Goal: Task Accomplishment & Management: Manage account settings

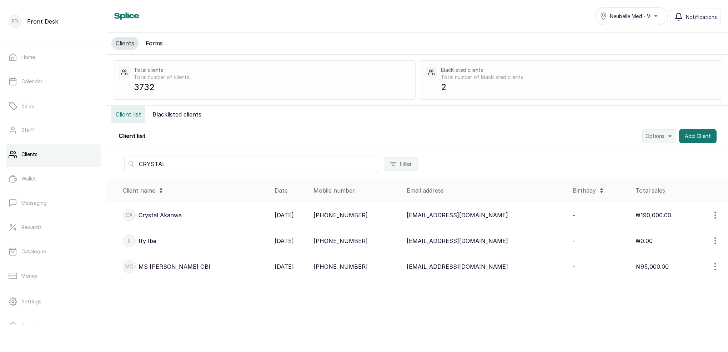
type input "CRYSTAL"
click at [163, 268] on p "[PERSON_NAME]" at bounding box center [175, 266] width 72 height 9
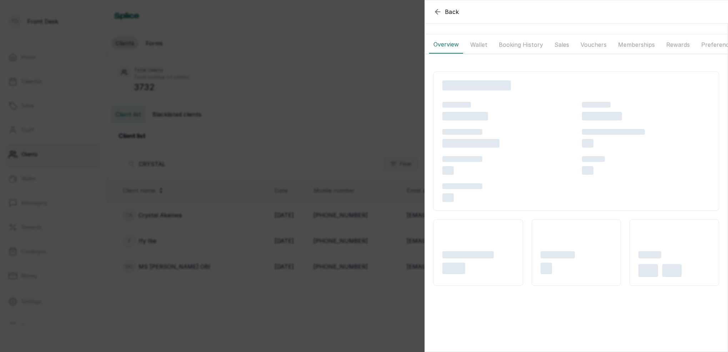
click at [489, 45] on button "Wallet" at bounding box center [479, 45] width 26 height 18
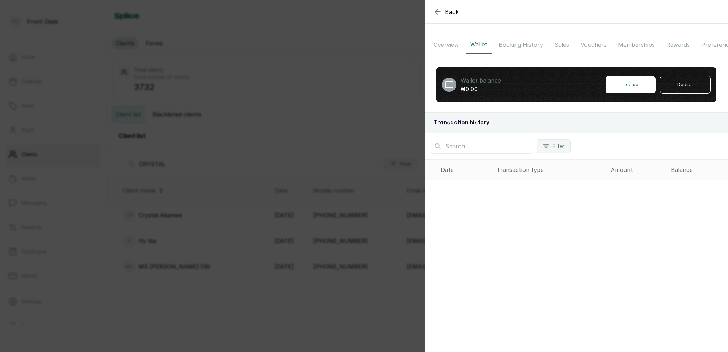
drag, startPoint x: 453, startPoint y: 47, endPoint x: 472, endPoint y: 45, distance: 18.6
click at [453, 47] on button "Overview" at bounding box center [446, 45] width 34 height 18
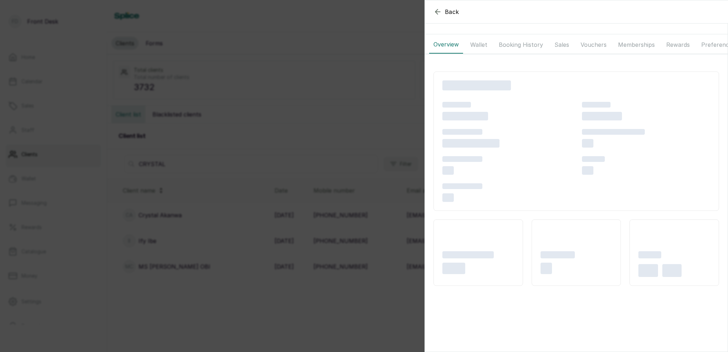
click at [504, 44] on button "Booking History" at bounding box center [520, 45] width 53 height 18
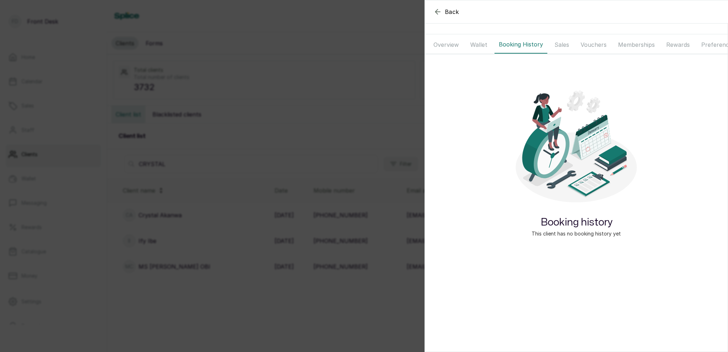
click at [552, 40] on button "Sales" at bounding box center [561, 45] width 23 height 18
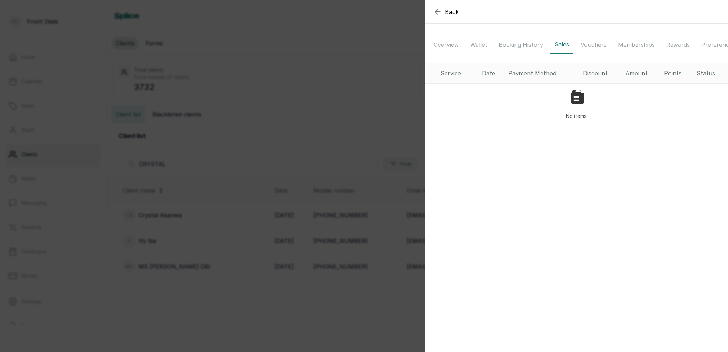
click at [520, 44] on button "Booking History" at bounding box center [520, 45] width 53 height 18
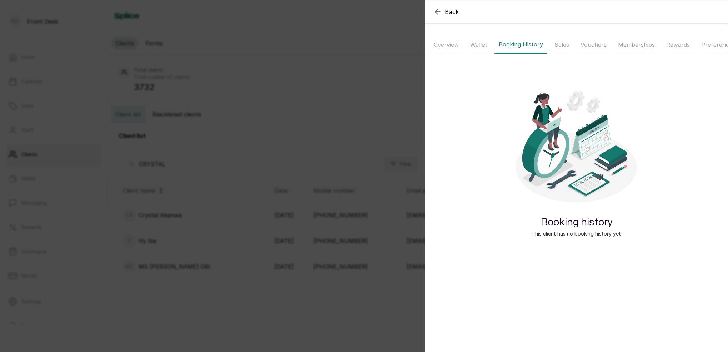
drag, startPoint x: 485, startPoint y: 44, endPoint x: 480, endPoint y: 44, distance: 5.0
click at [485, 44] on button "Wallet" at bounding box center [479, 45] width 26 height 18
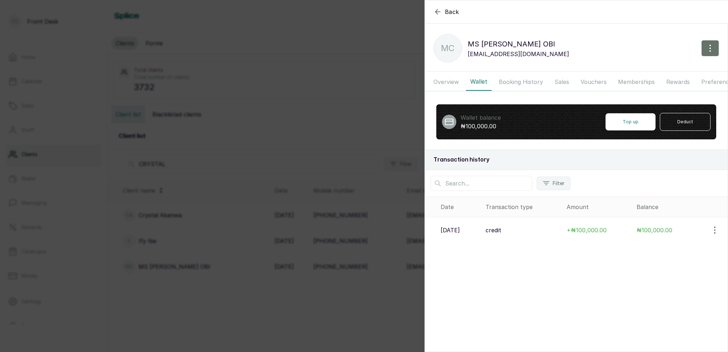
click at [443, 44] on p "MC" at bounding box center [448, 48] width 14 height 13
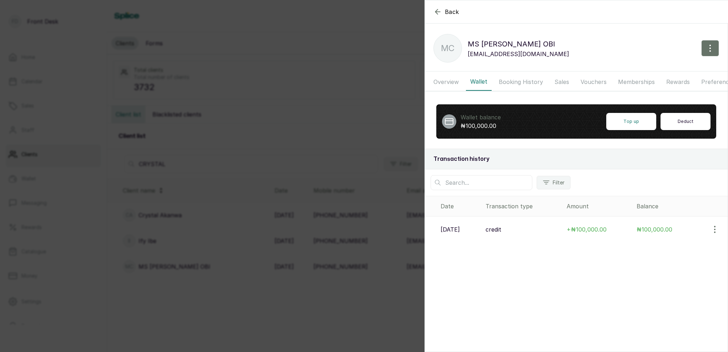
click at [688, 119] on button "Deduct" at bounding box center [685, 121] width 50 height 17
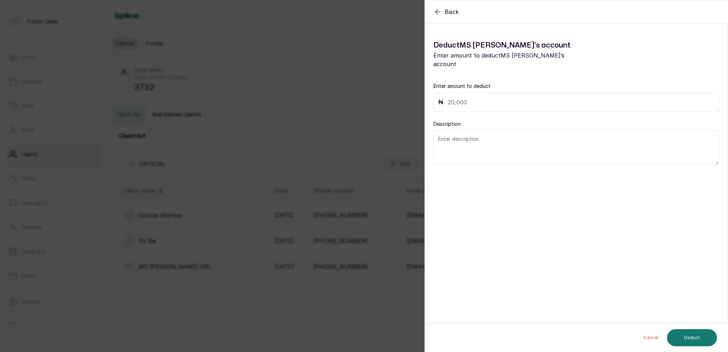
click at [481, 97] on input "text" at bounding box center [581, 102] width 267 height 10
type input "100,000"
click at [483, 141] on textarea at bounding box center [576, 147] width 286 height 34
type textarea "MS [PERSON_NAME] USED IT FOR HERSELF"
click at [681, 336] on button "Deduct" at bounding box center [692, 337] width 50 height 17
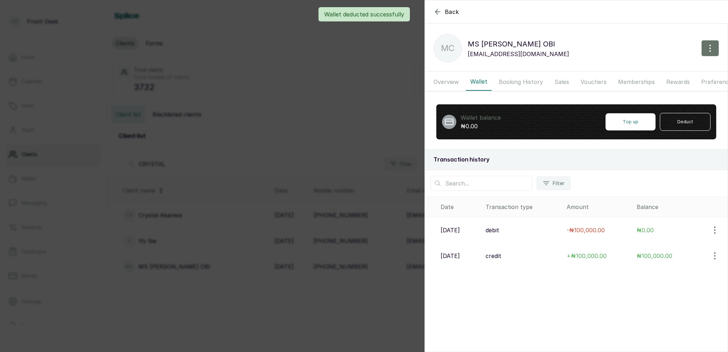
drag, startPoint x: 288, startPoint y: 71, endPoint x: 278, endPoint y: 70, distance: 10.4
click at [288, 71] on div "Back [PERSON_NAME] MC [PERSON_NAME] [EMAIL_ADDRESS][DOMAIN_NAME] Overview Walle…" at bounding box center [364, 176] width 728 height 352
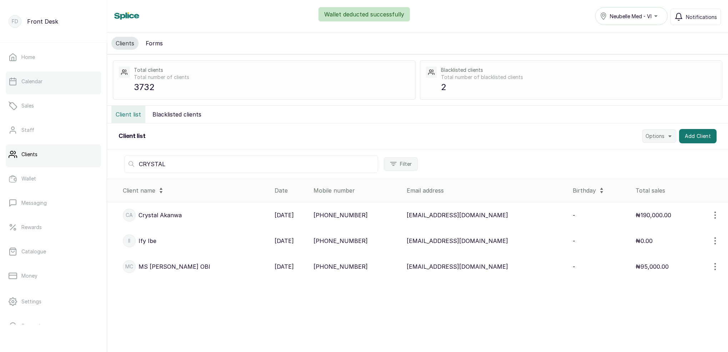
click at [44, 84] on link "Calendar" at bounding box center [53, 81] width 95 height 20
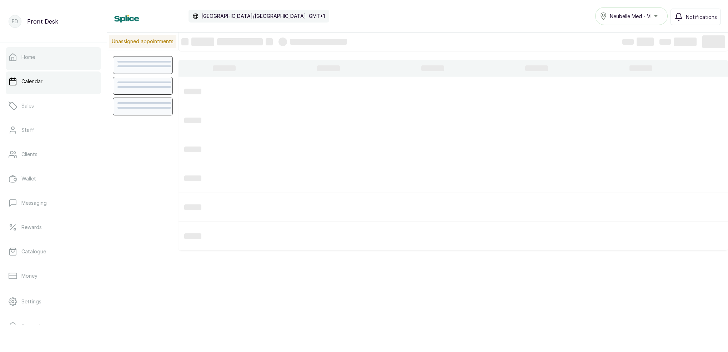
scroll to position [240, 0]
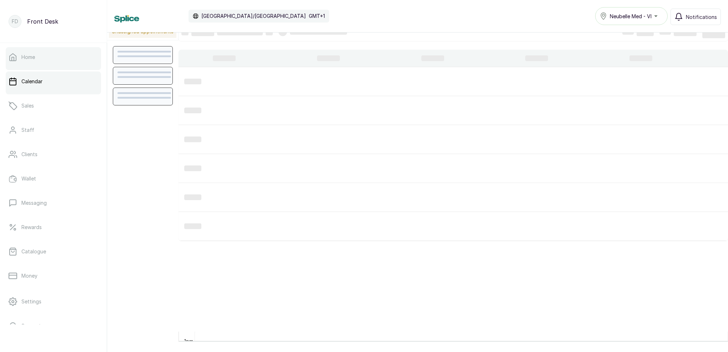
click at [40, 61] on link "Home" at bounding box center [53, 57] width 95 height 20
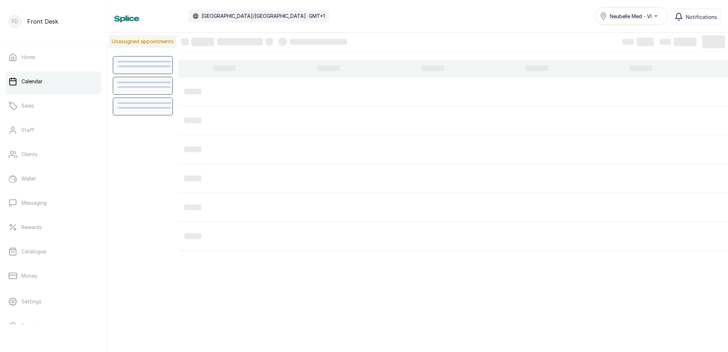
scroll to position [240, 0]
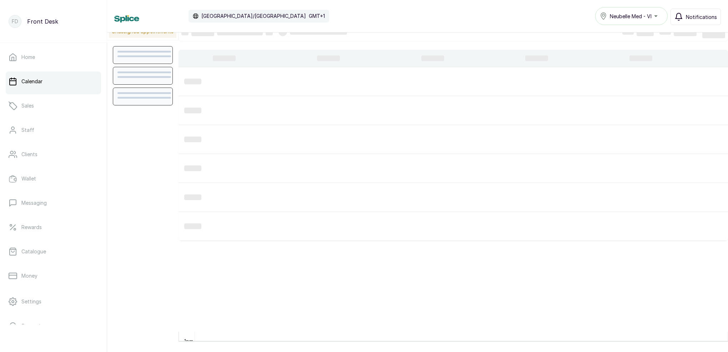
scroll to position [10, 0]
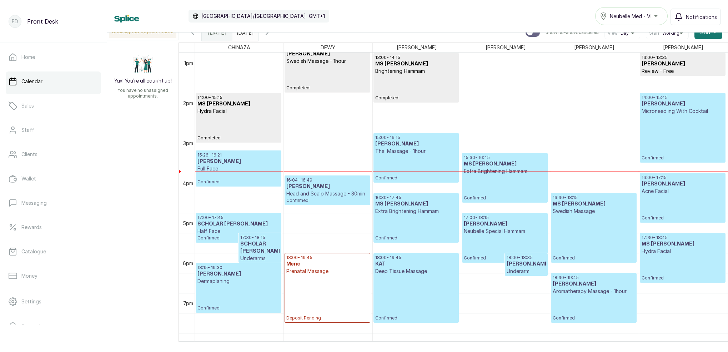
scroll to position [520, 0]
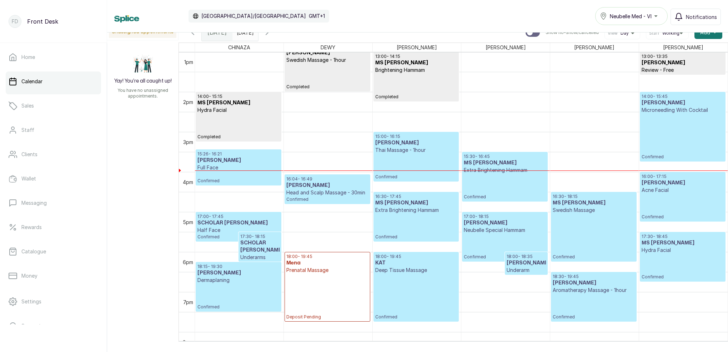
click at [690, 140] on p "Confirmed" at bounding box center [682, 137] width 82 height 46
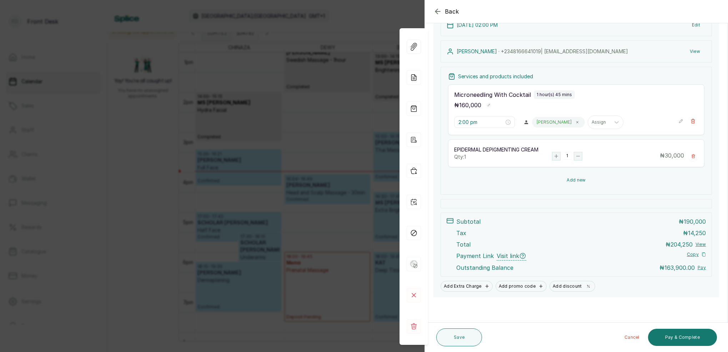
scroll to position [92, 0]
click at [580, 180] on button "Add new" at bounding box center [576, 179] width 256 height 17
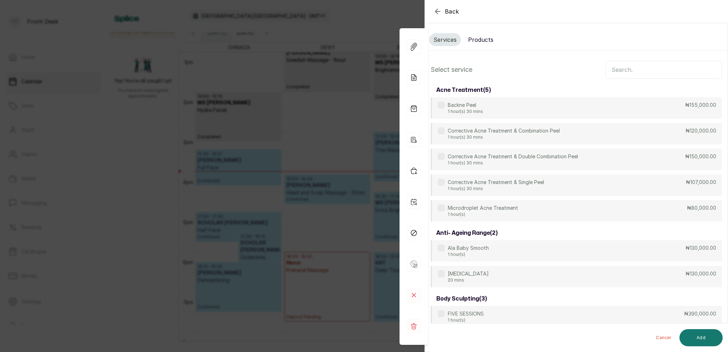
scroll to position [0, 0]
click at [483, 41] on button "Products" at bounding box center [481, 39] width 34 height 13
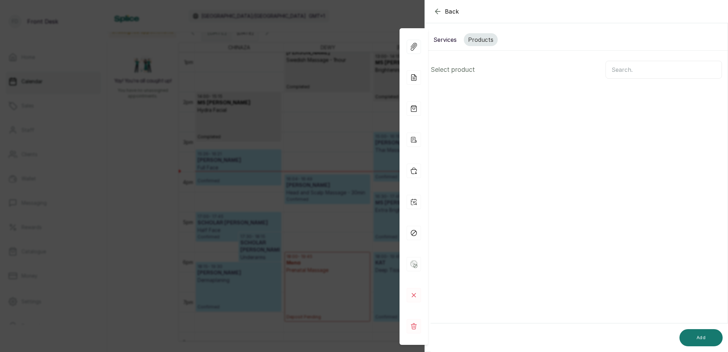
click at [619, 72] on input "text" at bounding box center [663, 70] width 116 height 18
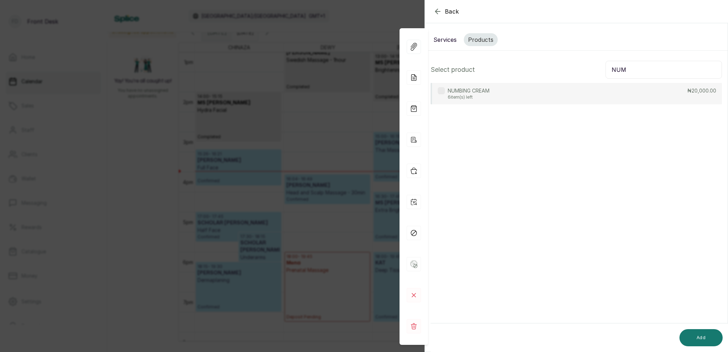
type input "NUM"
drag, startPoint x: 492, startPoint y: 90, endPoint x: 541, endPoint y: 112, distance: 54.3
click at [492, 90] on div "NUMBING CREAM 6 item(s) left ₦20,000.00" at bounding box center [576, 93] width 291 height 21
click at [707, 328] on div "Add" at bounding box center [582, 337] width 303 height 29
click at [707, 332] on button "Add" at bounding box center [700, 337] width 43 height 17
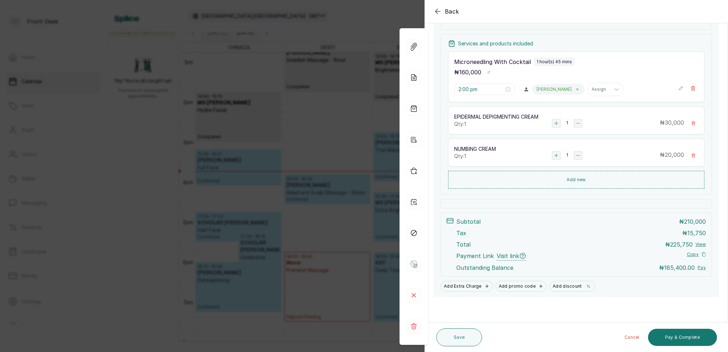
scroll to position [125, 0]
click at [468, 336] on button "Save" at bounding box center [459, 337] width 46 height 18
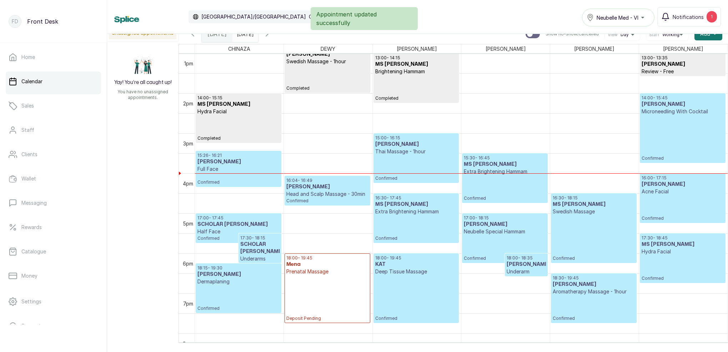
click at [258, 36] on span at bounding box center [251, 32] width 14 height 12
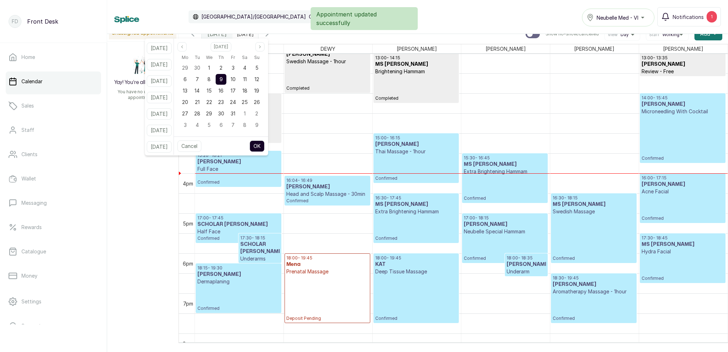
drag, startPoint x: 265, startPoint y: 79, endPoint x: 280, endPoint y: 127, distance: 51.0
click at [259, 79] on span "12" at bounding box center [257, 79] width 5 height 6
click at [265, 145] on button "OK" at bounding box center [257, 145] width 15 height 11
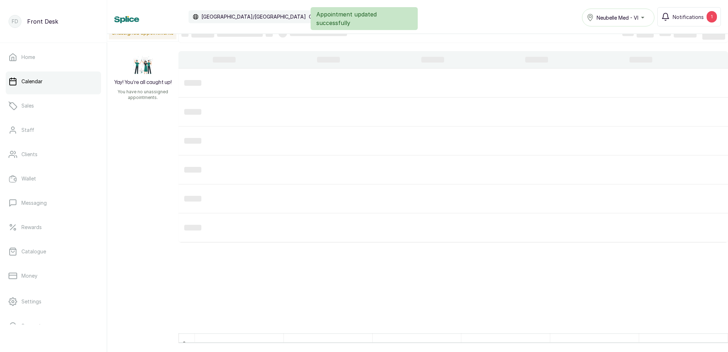
type input "12/10/2025"
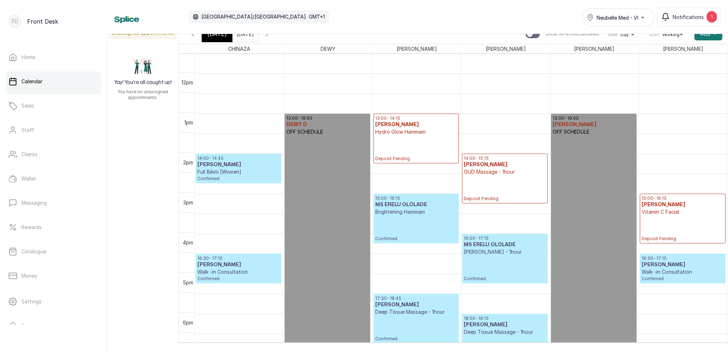
scroll to position [463, 0]
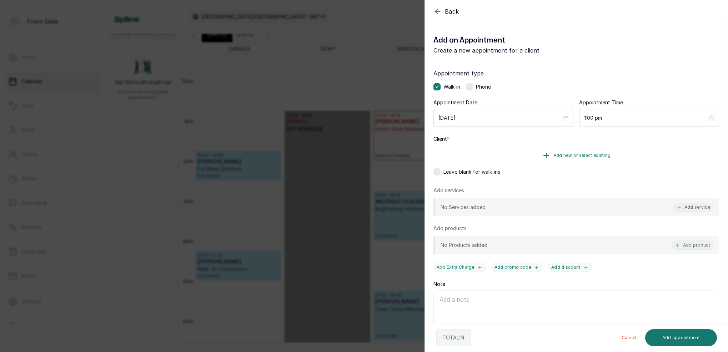
click at [599, 157] on span "Add new or select existing" at bounding box center [581, 155] width 57 height 6
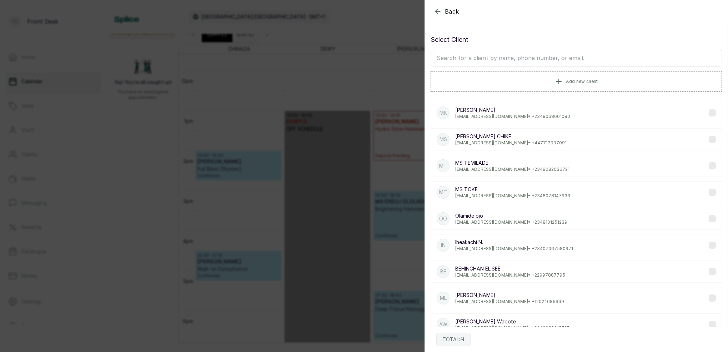
click at [598, 61] on input "text" at bounding box center [576, 58] width 291 height 18
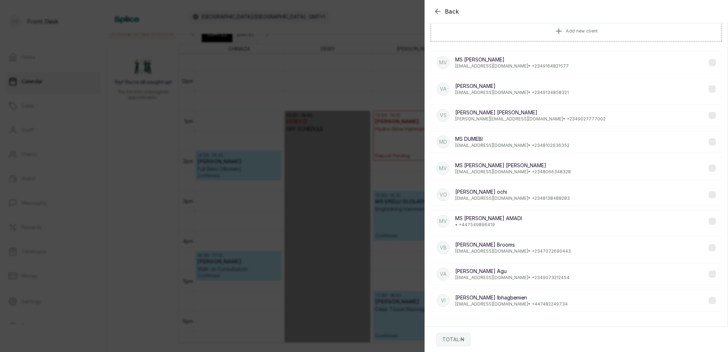
scroll to position [50, 0]
type input "VANESSA"
click at [477, 96] on div "va vanessa nwukavanessa@yahoo.com • +234 9134858321" at bounding box center [576, 89] width 291 height 22
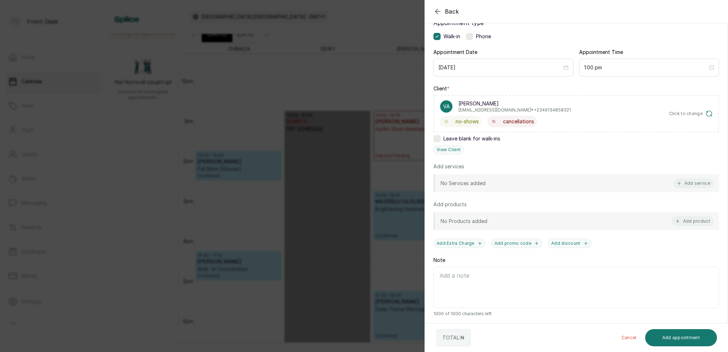
scroll to position [27, 0]
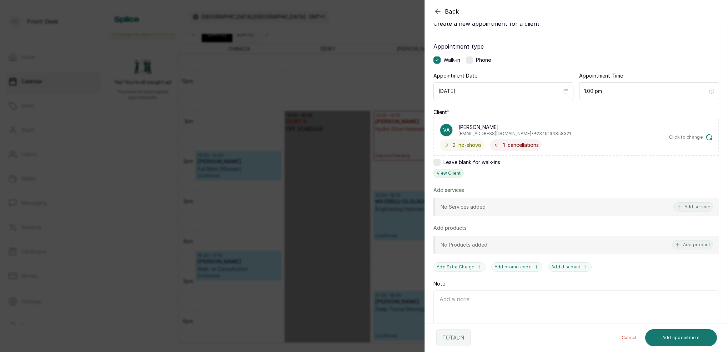
click at [445, 174] on button "View Client" at bounding box center [448, 172] width 30 height 9
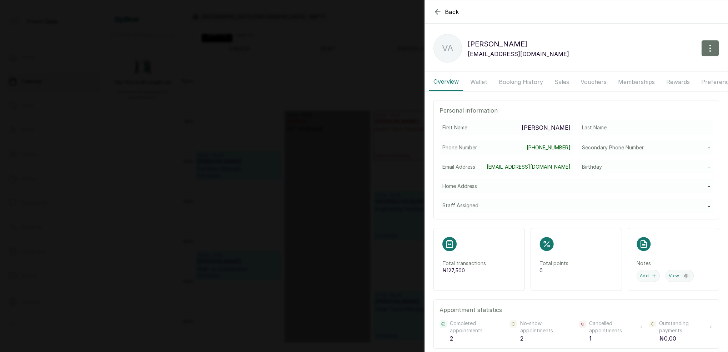
drag, startPoint x: 487, startPoint y: 77, endPoint x: 487, endPoint y: 81, distance: 4.0
click at [487, 77] on button "Wallet" at bounding box center [479, 82] width 26 height 18
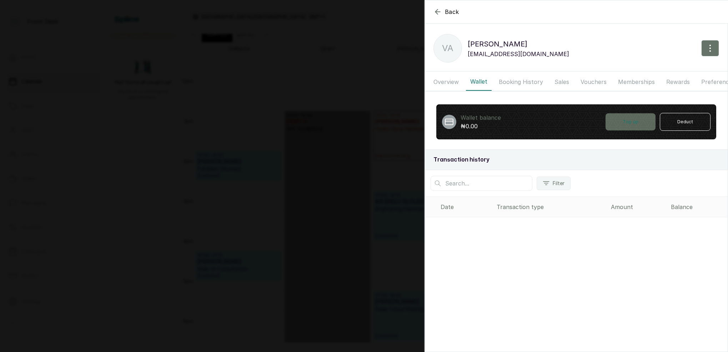
click at [619, 123] on button "Top up" at bounding box center [630, 121] width 50 height 17
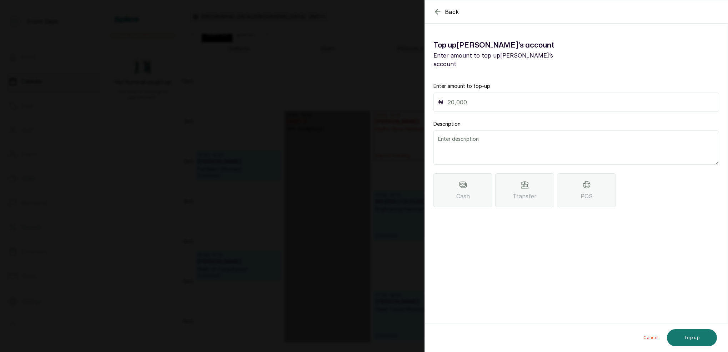
click at [485, 97] on input "text" at bounding box center [581, 102] width 267 height 10
type input "100,000"
click at [492, 143] on textarea at bounding box center [576, 147] width 286 height 34
click at [536, 182] on div "Transfer" at bounding box center [524, 190] width 59 height 34
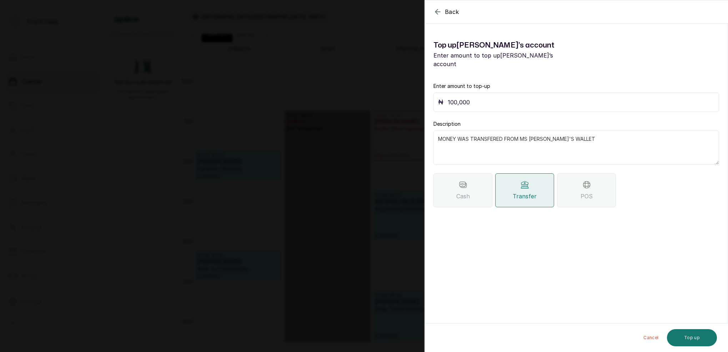
click at [553, 131] on textarea "MONEY WAS TRANSFERED FROM MS CRYSTALOBI'S WALLET" at bounding box center [576, 147] width 286 height 34
type textarea "MONEY WAS TRANSFERED FROM MS CRYSTAL OBI'S WALLET"
click at [702, 334] on button "Top up" at bounding box center [692, 337] width 50 height 17
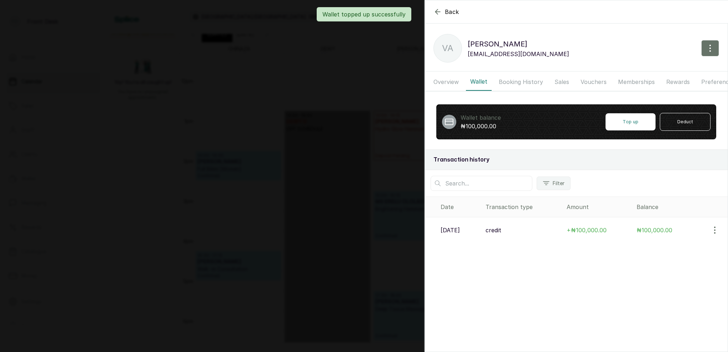
click at [436, 13] on div "Wallet topped up successfully" at bounding box center [364, 14] width 728 height 14
click at [439, 13] on div "Wallet topped up successfully" at bounding box center [364, 14] width 728 height 14
click at [440, 12] on icon "button" at bounding box center [437, 11] width 9 height 9
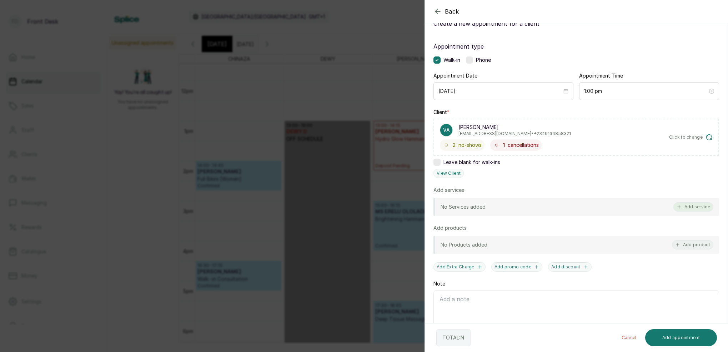
click at [700, 204] on button "Add service" at bounding box center [693, 206] width 40 height 9
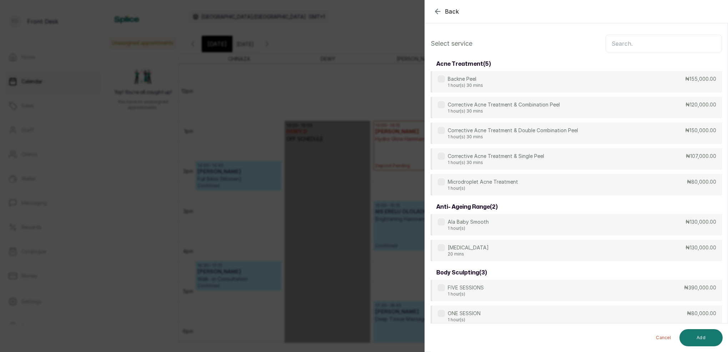
click at [642, 43] on input "text" at bounding box center [663, 44] width 116 height 18
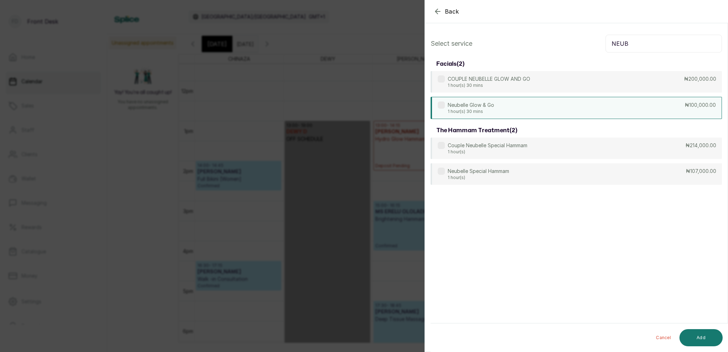
type input "NEUB"
drag, startPoint x: 477, startPoint y: 113, endPoint x: 491, endPoint y: 115, distance: 14.1
click at [477, 113] on p "1 hour(s) 30 mins" at bounding box center [471, 112] width 46 height 6
click at [710, 340] on button "Add" at bounding box center [700, 337] width 43 height 17
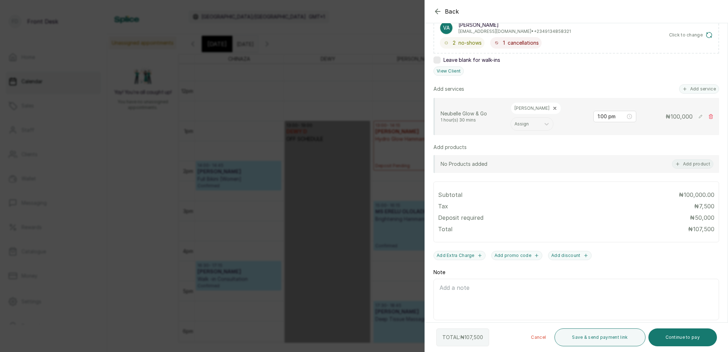
scroll to position [128, 0]
click at [690, 338] on button "Continue to pay" at bounding box center [682, 337] width 69 height 18
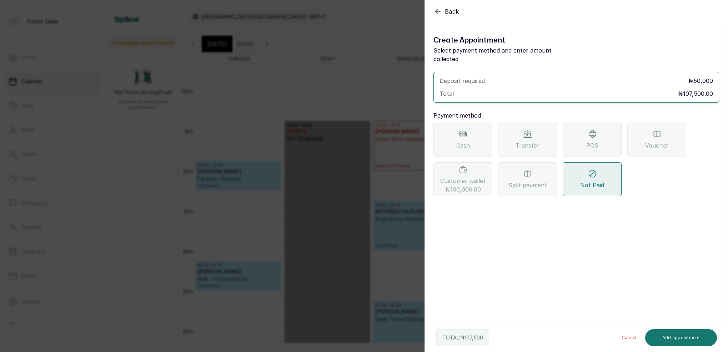
scroll to position [0, 0]
click at [463, 185] on span "₦100,000.00" at bounding box center [463, 189] width 36 height 9
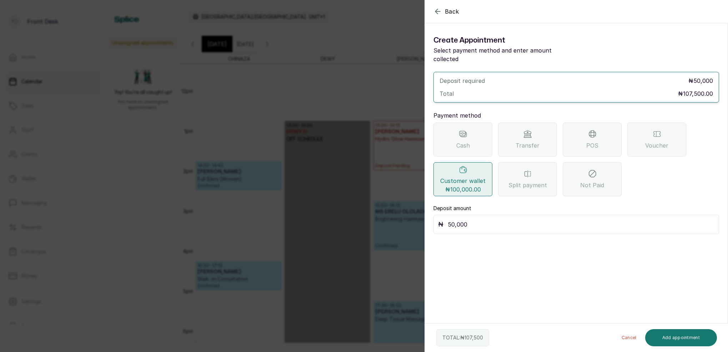
drag, startPoint x: 484, startPoint y: 209, endPoint x: 484, endPoint y: 214, distance: 4.7
click at [483, 215] on div "₦ 50,000" at bounding box center [576, 224] width 286 height 19
click at [483, 219] on input "50,000" at bounding box center [581, 224] width 267 height 10
type input "5"
type input "100,000"
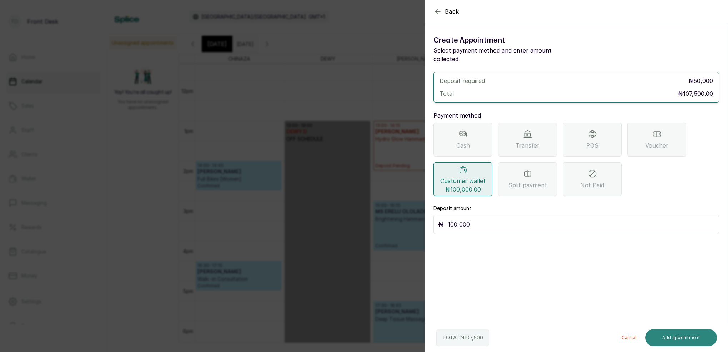
click at [686, 342] on button "Add appointment" at bounding box center [681, 337] width 72 height 17
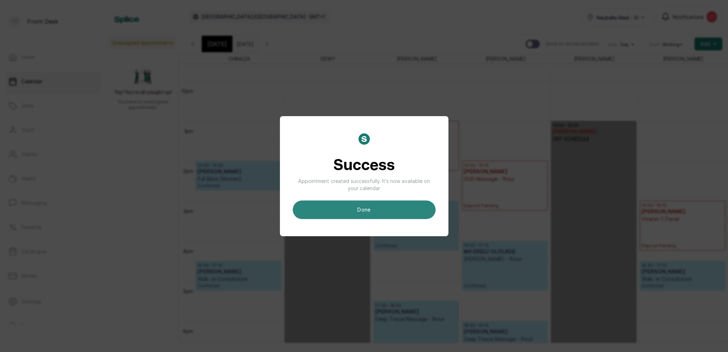
click at [402, 205] on button "done" at bounding box center [364, 209] width 143 height 19
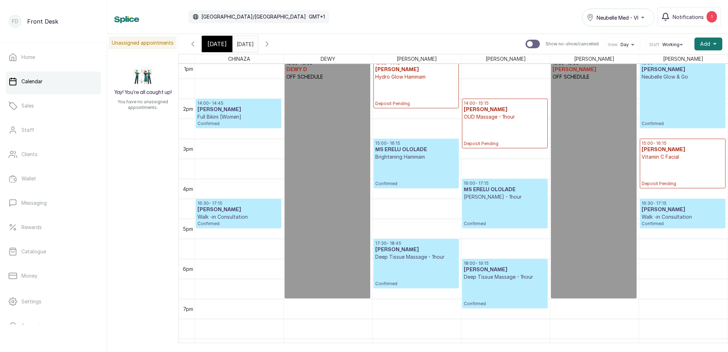
scroll to position [527, 0]
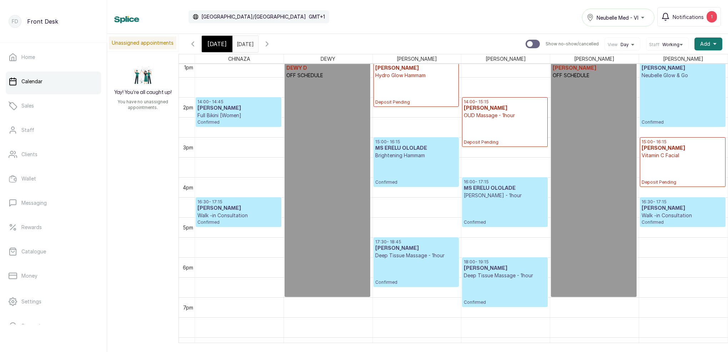
click at [227, 41] on div "Today" at bounding box center [217, 44] width 31 height 16
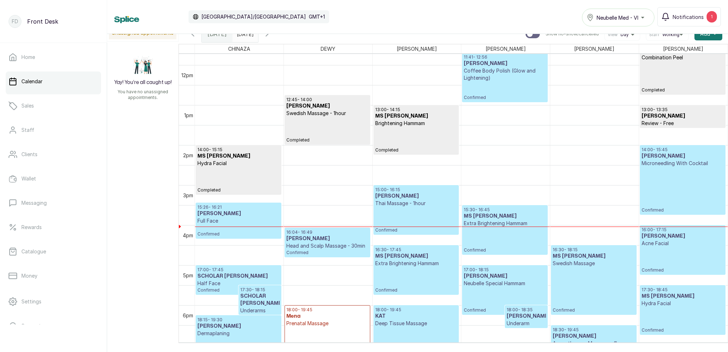
scroll to position [0, 0]
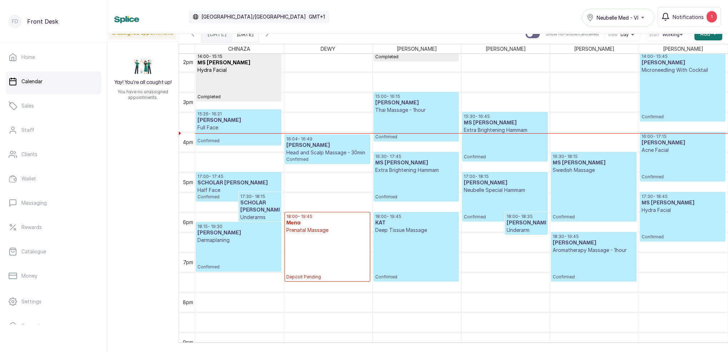
click at [694, 79] on p "Confirmed" at bounding box center [682, 97] width 82 height 46
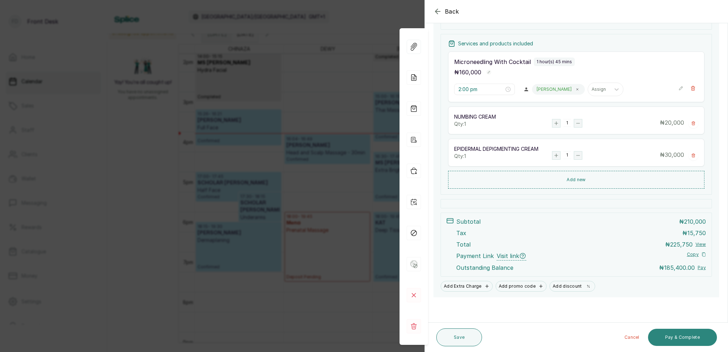
click at [695, 336] on button "Pay & Complete" at bounding box center [682, 336] width 69 height 17
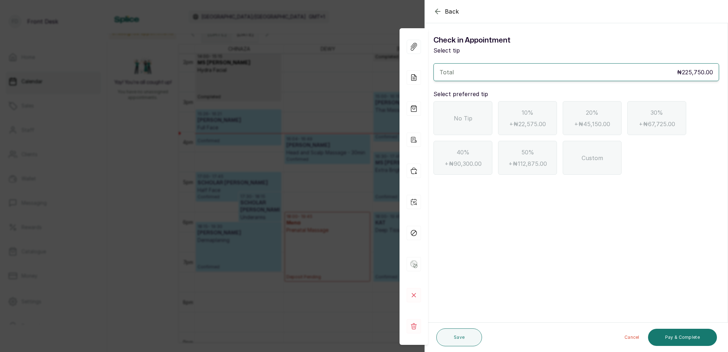
click at [437, 13] on icon "button" at bounding box center [437, 11] width 9 height 9
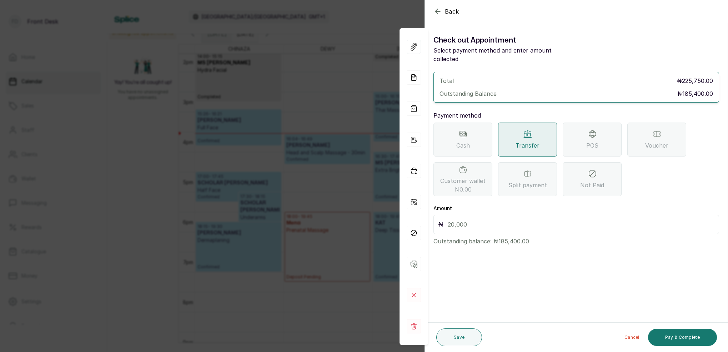
drag, startPoint x: 502, startPoint y: 212, endPoint x: 506, endPoint y: 208, distance: 5.6
click at [504, 219] on input "text" at bounding box center [581, 224] width 267 height 10
type input "185,400"
click at [466, 338] on button "Save" at bounding box center [459, 337] width 46 height 18
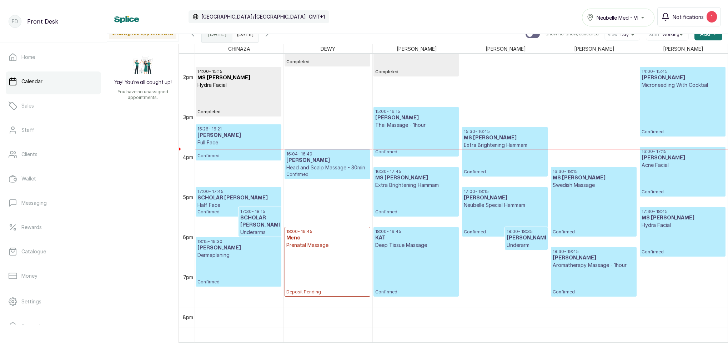
scroll to position [552, 0]
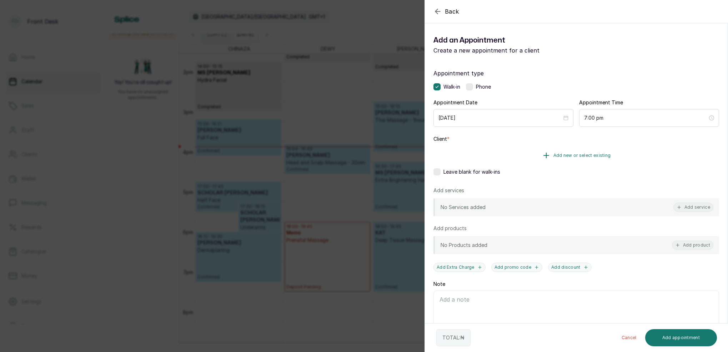
click at [589, 155] on span "Add new or select existing" at bounding box center [581, 155] width 57 height 6
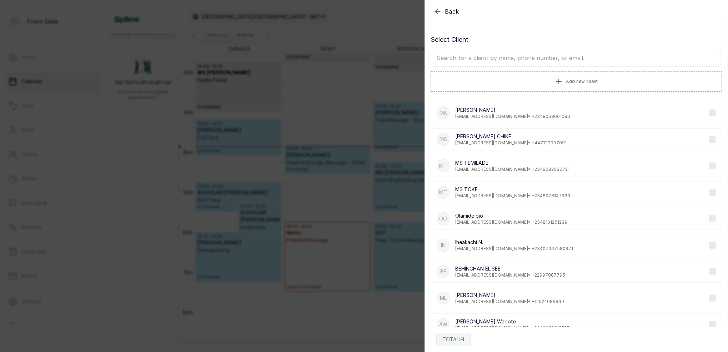
click at [570, 54] on input "text" at bounding box center [576, 58] width 291 height 18
click at [436, 12] on icon "button" at bounding box center [437, 11] width 5 height 5
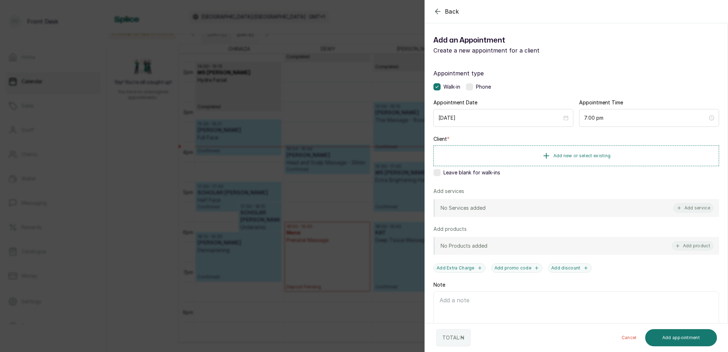
click at [436, 11] on icon "button" at bounding box center [437, 11] width 5 height 5
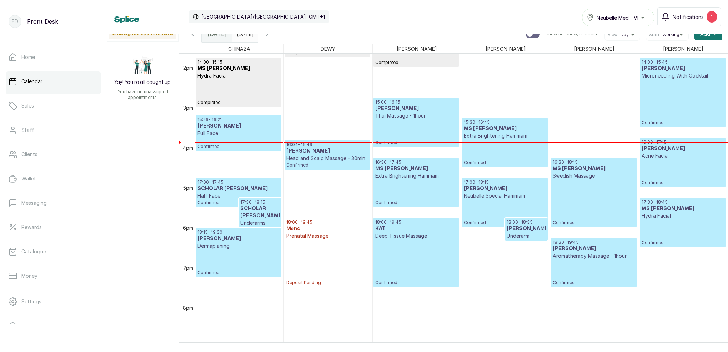
scroll to position [558, 0]
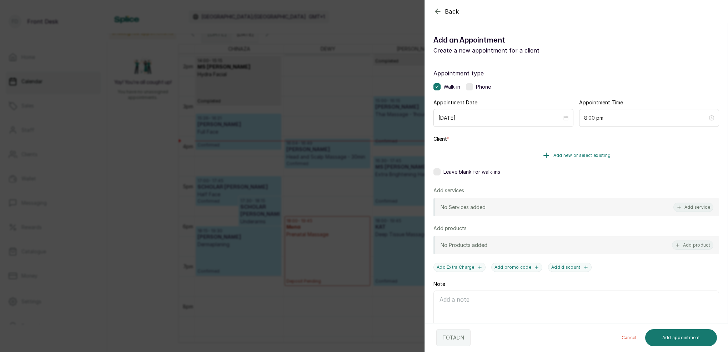
click at [585, 159] on button "Add new or select existing" at bounding box center [576, 155] width 286 height 20
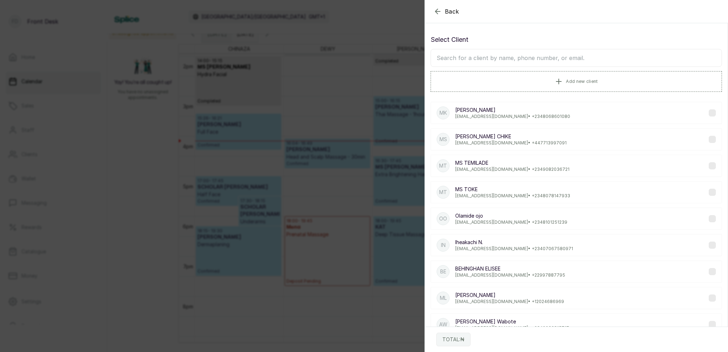
click at [565, 60] on input "text" at bounding box center [576, 58] width 291 height 18
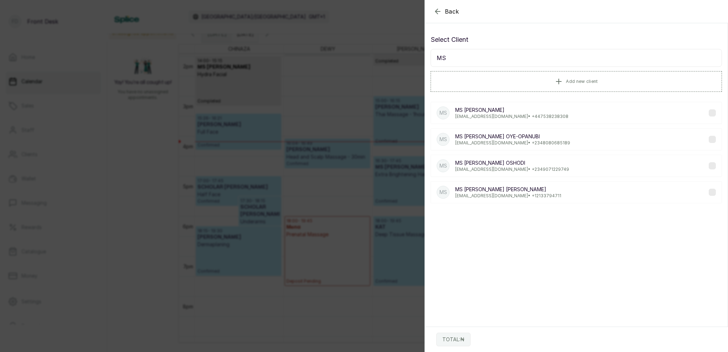
type input "M"
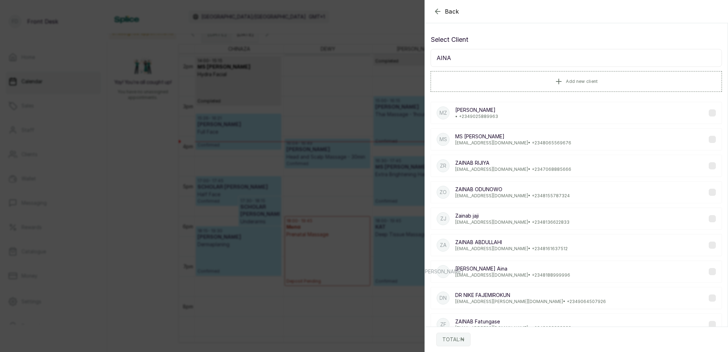
type input "AINA"
click at [487, 137] on p "MS SARAH" at bounding box center [513, 136] width 116 height 7
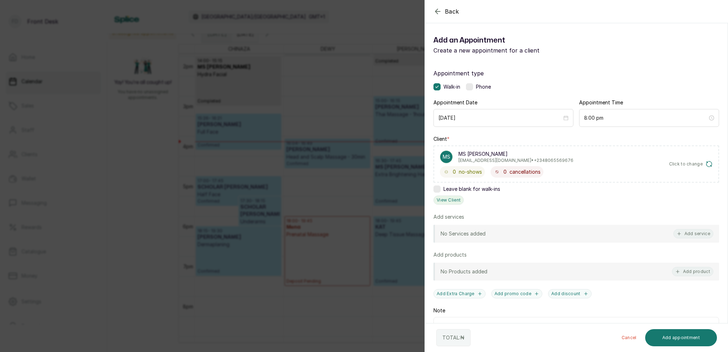
click at [443, 198] on button "View Client" at bounding box center [448, 199] width 30 height 9
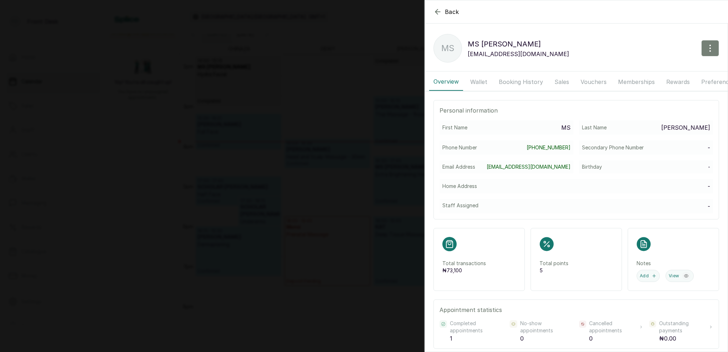
click at [709, 47] on icon "button" at bounding box center [710, 48] width 9 height 9
click at [653, 70] on span "Edit" at bounding box center [679, 69] width 69 height 9
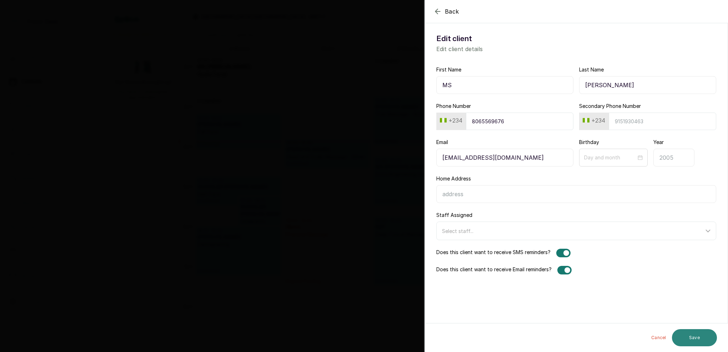
type input "SARAH AINA"
drag, startPoint x: 699, startPoint y: 333, endPoint x: 709, endPoint y: 330, distance: 10.1
click at [699, 333] on button "Save" at bounding box center [694, 337] width 45 height 17
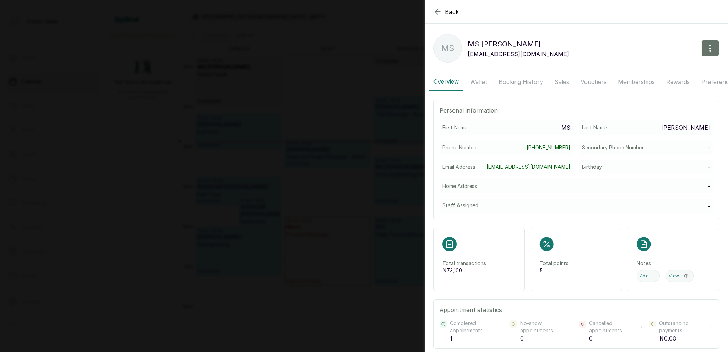
click at [438, 13] on icon "button" at bounding box center [437, 11] width 9 height 9
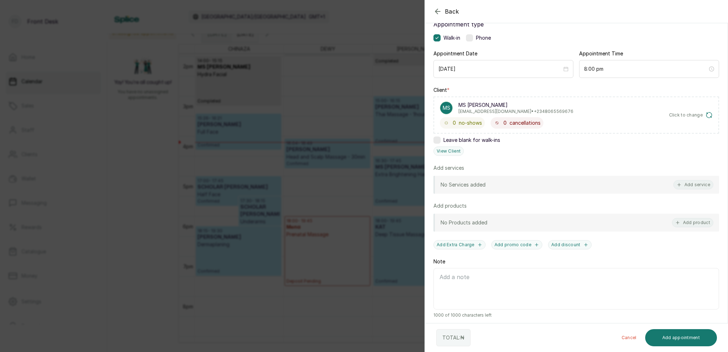
scroll to position [49, 0]
click at [449, 155] on button "View Client" at bounding box center [448, 151] width 30 height 9
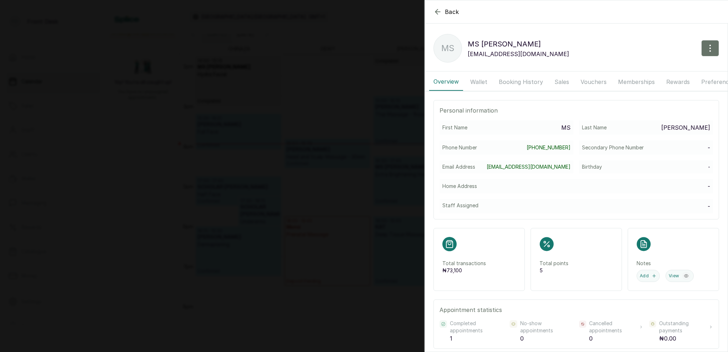
click at [435, 10] on icon "button" at bounding box center [437, 11] width 9 height 9
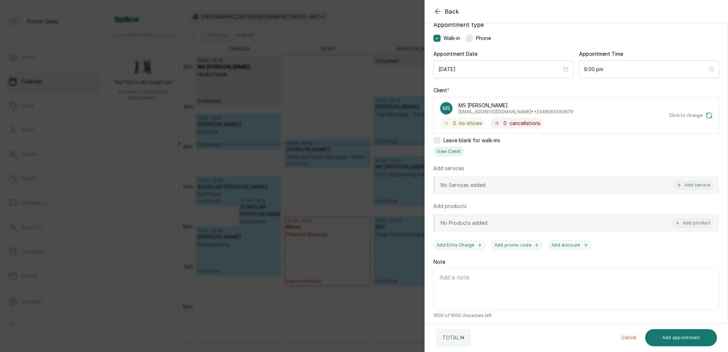
click at [447, 149] on button "View Client" at bounding box center [448, 151] width 30 height 9
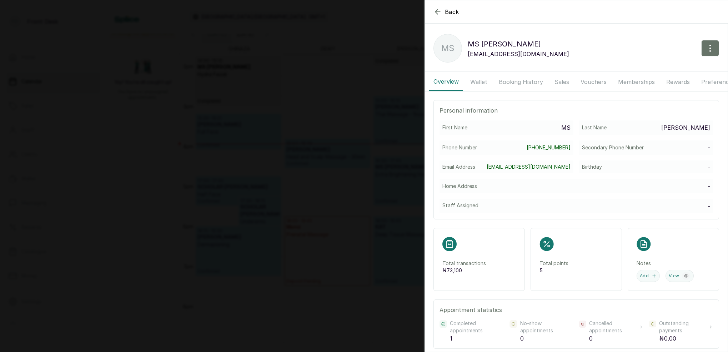
click at [524, 78] on button "Booking History" at bounding box center [520, 82] width 53 height 18
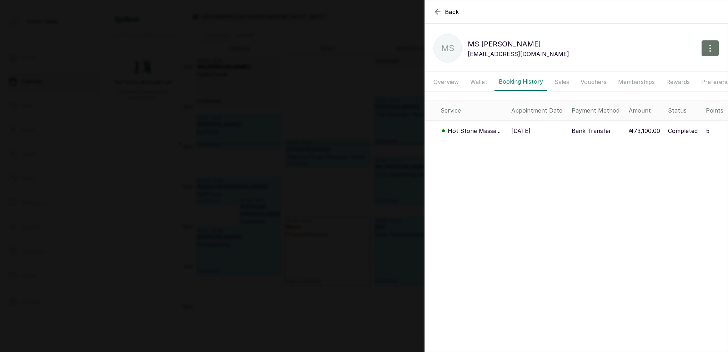
click at [476, 133] on p "Hot Stone Massa..." at bounding box center [474, 130] width 53 height 9
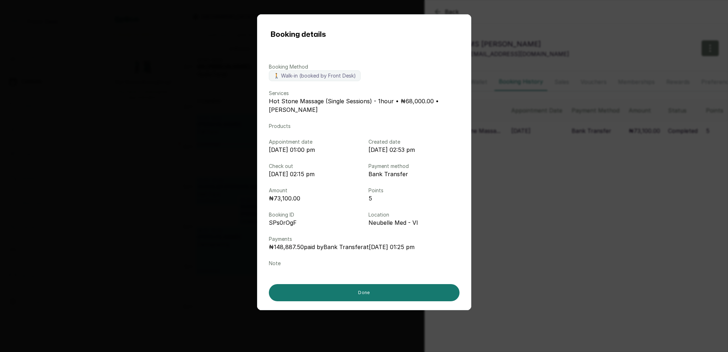
drag, startPoint x: 589, startPoint y: 179, endPoint x: 575, endPoint y: 164, distance: 20.5
click at [589, 178] on div "Booking details Booking Method 🚶 Walk-in (booked by Front Desk) Services Hot St…" at bounding box center [364, 176] width 728 height 352
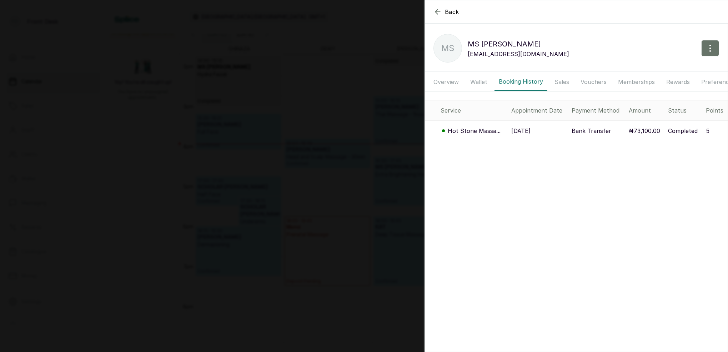
click at [479, 80] on button "Wallet" at bounding box center [479, 82] width 26 height 18
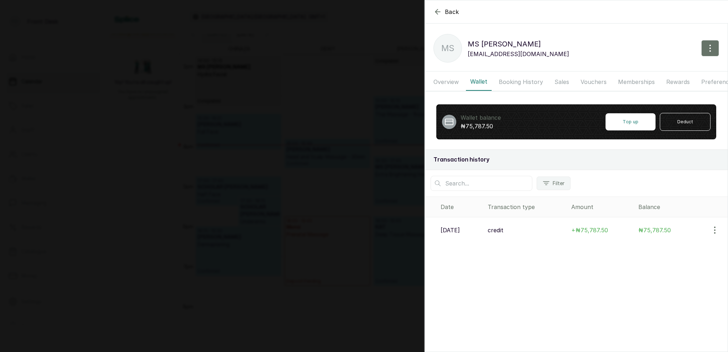
click at [526, 84] on button "Booking History" at bounding box center [520, 82] width 53 height 18
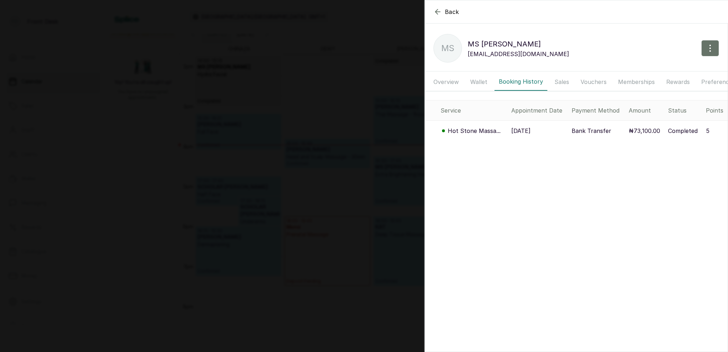
click at [485, 130] on p "Hot Stone Massa..." at bounding box center [474, 130] width 53 height 9
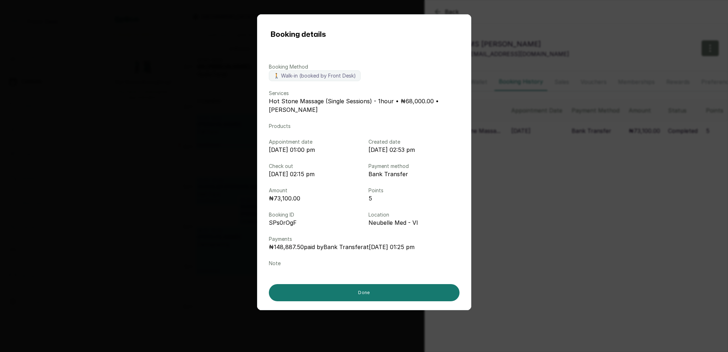
click at [542, 17] on div "Booking details Booking Method 🚶 Walk-in (booked by Front Desk) Services Hot St…" at bounding box center [364, 176] width 728 height 352
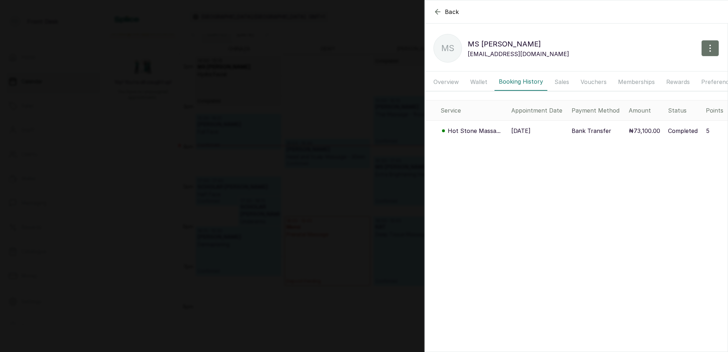
click at [437, 15] on icon "button" at bounding box center [437, 11] width 9 height 9
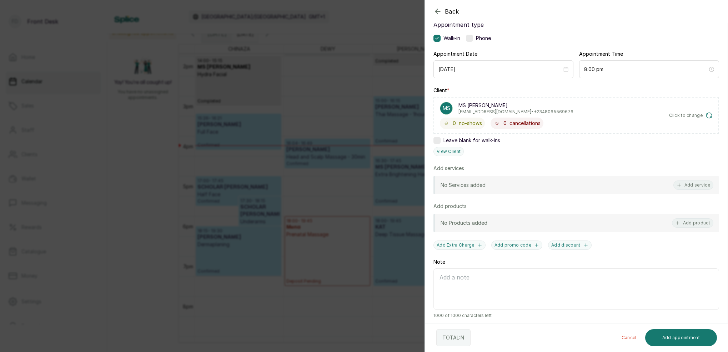
click at [437, 15] on icon "button" at bounding box center [437, 11] width 9 height 9
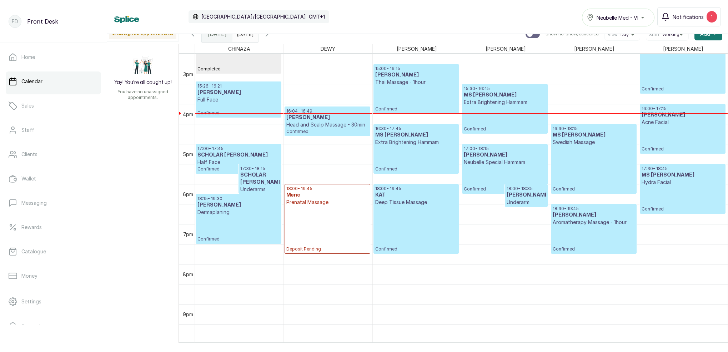
scroll to position [591, 0]
click at [323, 126] on p "Head and Scalp Massage - 30min" at bounding box center [327, 123] width 82 height 7
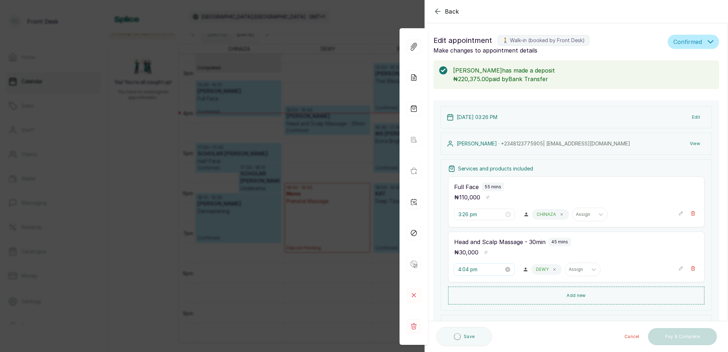
click at [467, 269] on input "4:04 pm" at bounding box center [481, 269] width 46 height 8
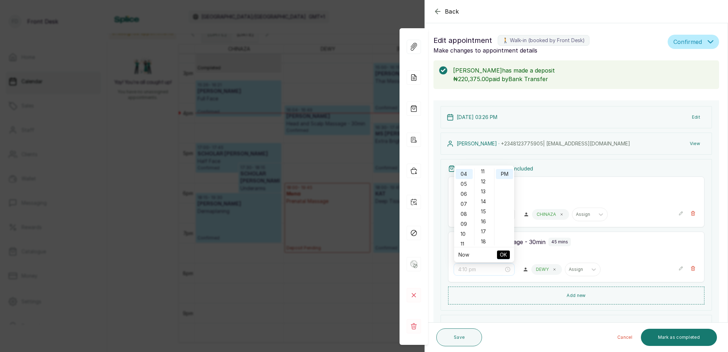
scroll to position [116, 0]
click at [483, 209] on div "15" at bounding box center [484, 207] width 17 height 10
type input "4:15 pm"
click at [503, 254] on span "OK" at bounding box center [503, 255] width 7 height 14
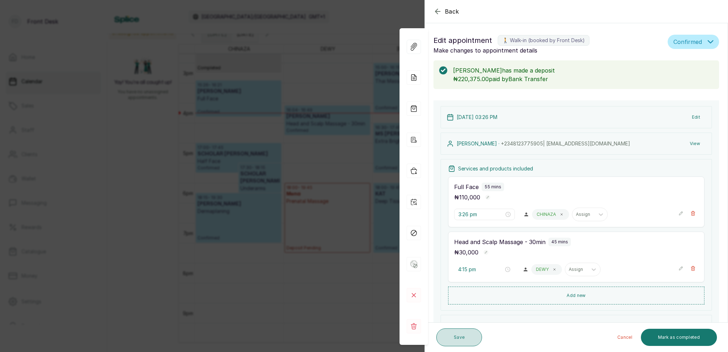
click at [460, 333] on button "Save" at bounding box center [459, 337] width 46 height 18
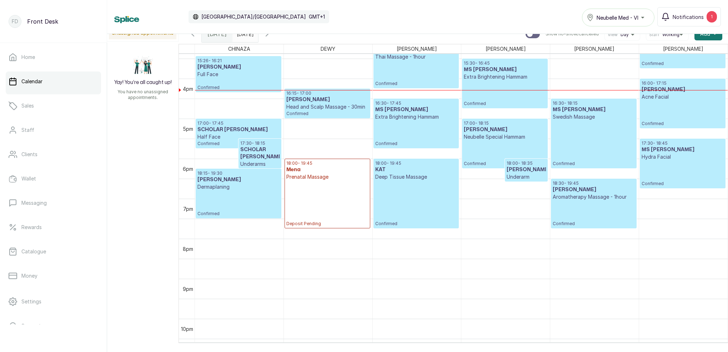
scroll to position [612, 0]
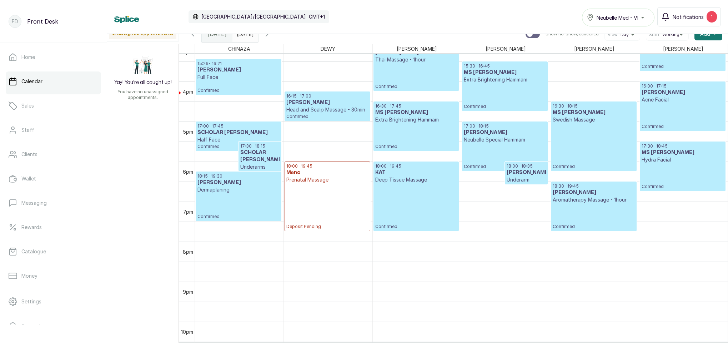
click at [271, 36] on icon "button" at bounding box center [267, 34] width 9 height 9
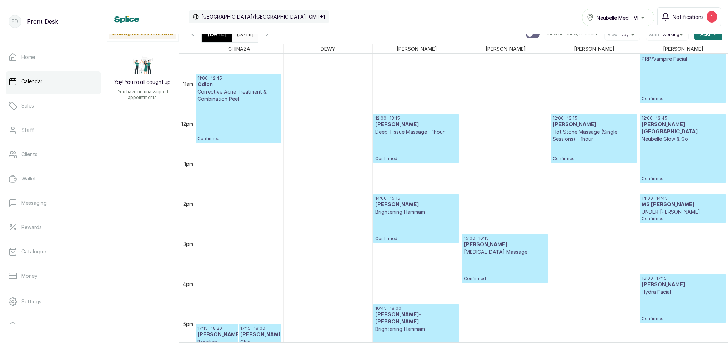
scroll to position [1, 1]
click at [258, 34] on span at bounding box center [251, 32] width 14 height 12
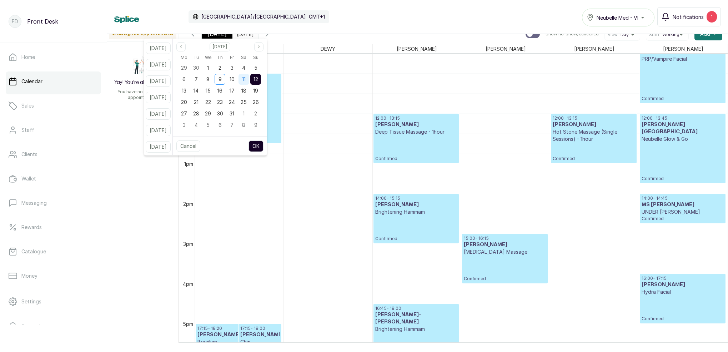
drag, startPoint x: 251, startPoint y: 76, endPoint x: 257, endPoint y: 76, distance: 6.1
click at [246, 76] on span "11" at bounding box center [244, 79] width 4 height 6
drag, startPoint x: 264, startPoint y: 76, endPoint x: 266, endPoint y: 80, distance: 4.5
click at [258, 76] on span "12" at bounding box center [255, 79] width 5 height 6
click at [263, 147] on button "OK" at bounding box center [255, 145] width 15 height 11
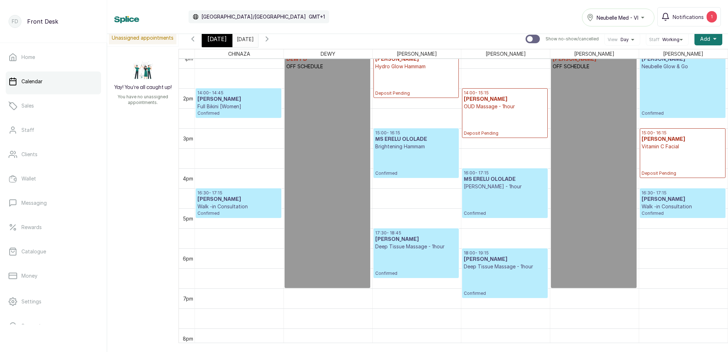
scroll to position [533, 0]
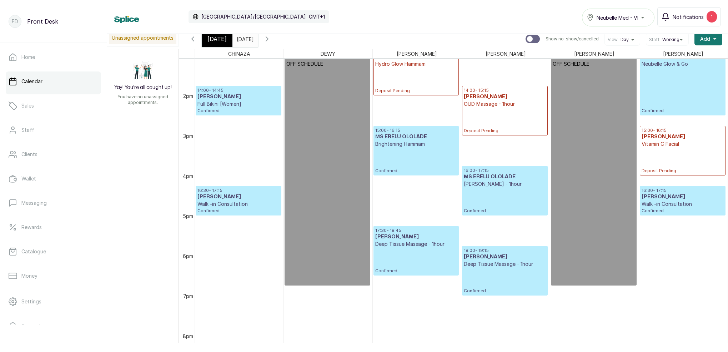
click at [189, 37] on icon "button" at bounding box center [192, 39] width 9 height 9
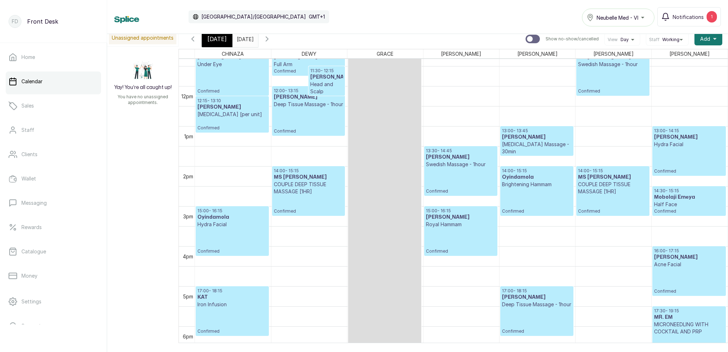
click at [271, 40] on icon "button" at bounding box center [267, 39] width 9 height 9
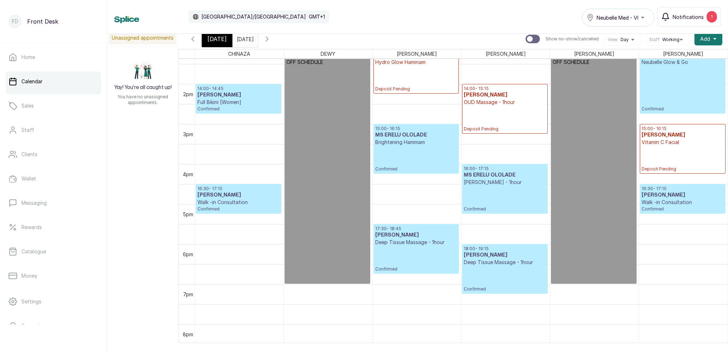
click at [713, 16] on div "1" at bounding box center [711, 16] width 10 height 11
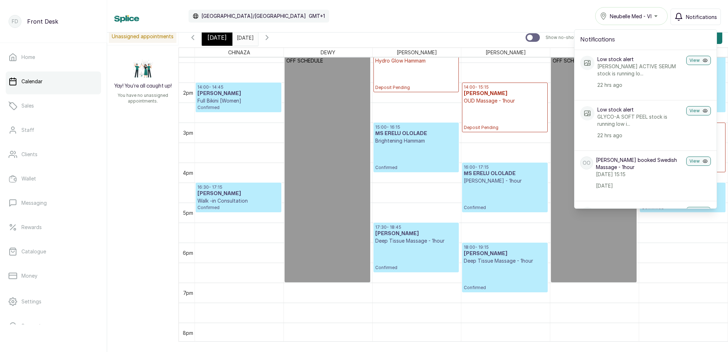
scroll to position [0, 0]
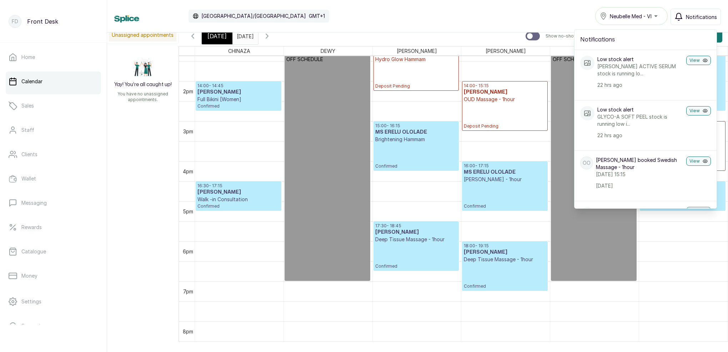
click at [216, 36] on span "Today" at bounding box center [216, 36] width 19 height 9
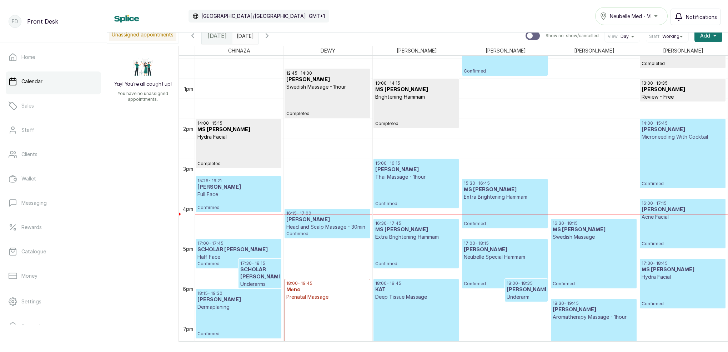
scroll to position [512, 0]
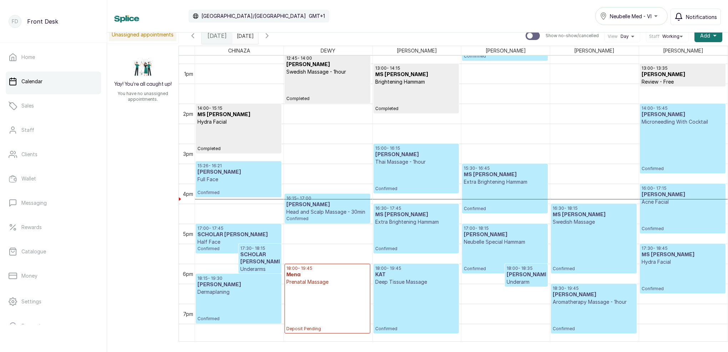
click at [670, 195] on h3 "Tomi Adeola" at bounding box center [682, 194] width 82 height 7
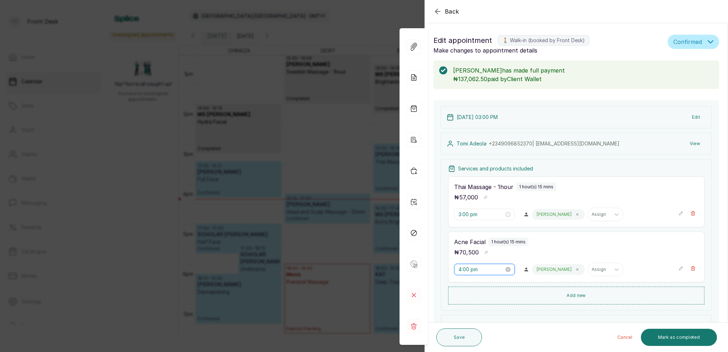
click at [467, 267] on input "4:00 pm" at bounding box center [481, 269] width 46 height 8
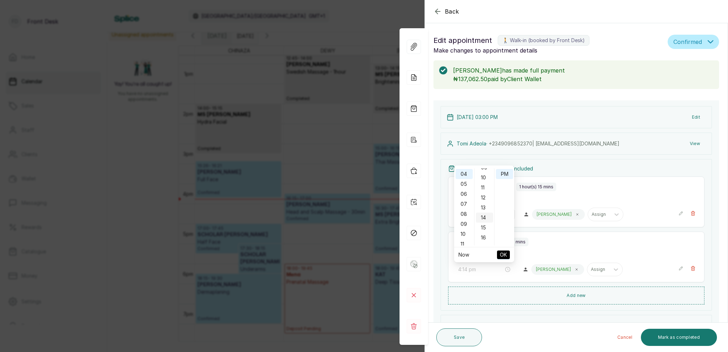
click at [485, 217] on div "14" at bounding box center [484, 217] width 17 height 10
type input "4:14 pm"
click at [503, 252] on span "OK" at bounding box center [503, 255] width 7 height 14
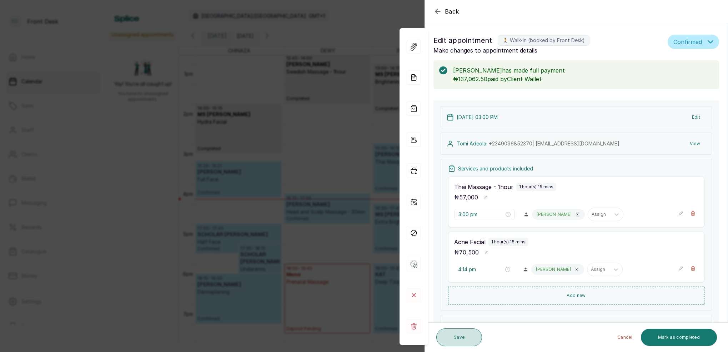
click at [465, 338] on button "Save" at bounding box center [459, 337] width 46 height 18
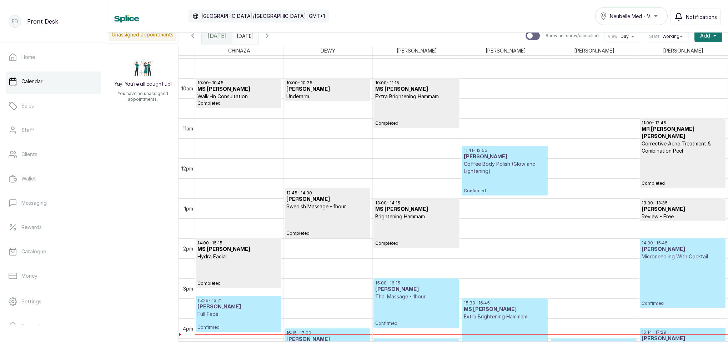
scroll to position [362, 0]
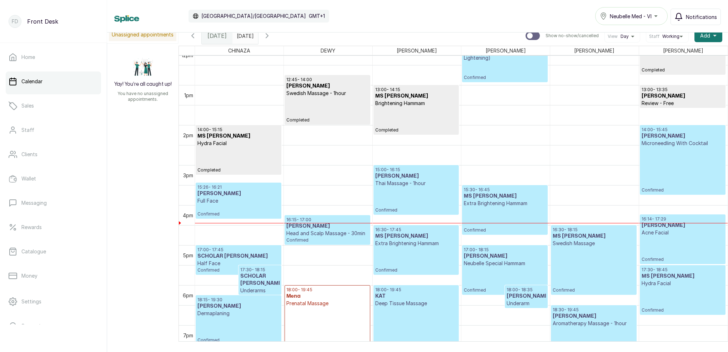
click at [223, 257] on h3 "SCHOLAR ANTHONY" at bounding box center [238, 255] width 82 height 7
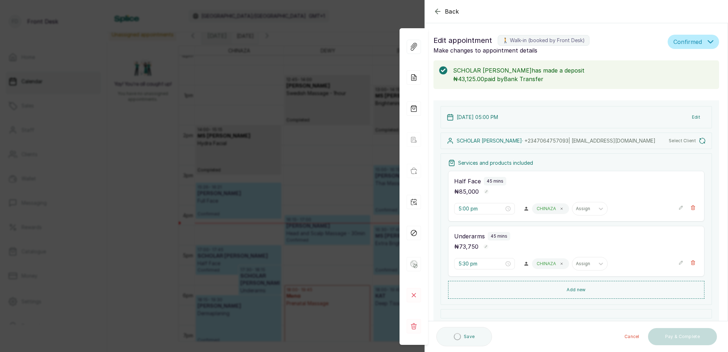
scroll to position [1, 0]
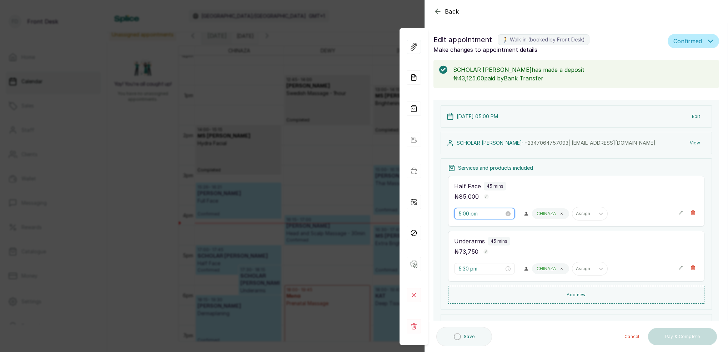
click at [468, 214] on input "5:00 pm" at bounding box center [481, 214] width 46 height 8
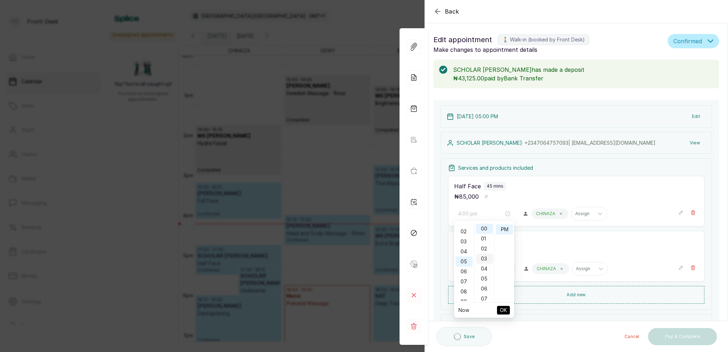
drag, startPoint x: 465, startPoint y: 250, endPoint x: 484, endPoint y: 254, distance: 19.7
click at [465, 250] on div "04" at bounding box center [463, 251] width 17 height 10
click at [464, 243] on div "04" at bounding box center [463, 245] width 17 height 10
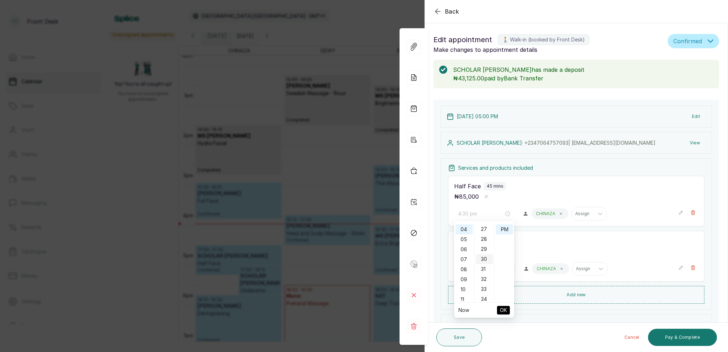
click at [483, 258] on div "30" at bounding box center [484, 259] width 17 height 10
type input "4:30 pm"
click at [504, 311] on span "OK" at bounding box center [503, 310] width 7 height 14
click at [464, 266] on input "5:30 pm" at bounding box center [481, 269] width 46 height 8
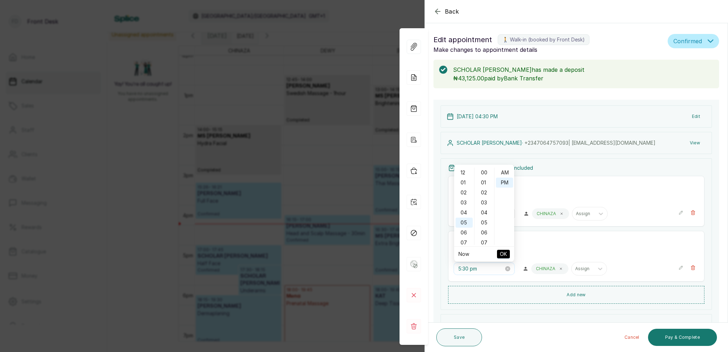
scroll to position [9, 0]
click at [555, 198] on div "₦ 85,000" at bounding box center [576, 196] width 244 height 9
click at [467, 267] on input "5:30 pm" at bounding box center [481, 269] width 46 height 8
drag, startPoint x: 463, startPoint y: 173, endPoint x: 471, endPoint y: 174, distance: 8.3
click at [463, 173] on div "05" at bounding box center [463, 173] width 17 height 10
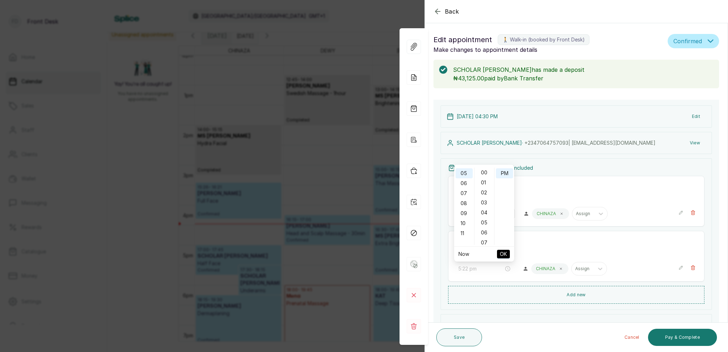
scroll to position [0, 0]
type input "5:00 pm"
click at [484, 170] on div "00" at bounding box center [484, 172] width 17 height 10
click at [502, 175] on div "PM" at bounding box center [504, 173] width 17 height 10
drag, startPoint x: 502, startPoint y: 254, endPoint x: 507, endPoint y: 251, distance: 5.0
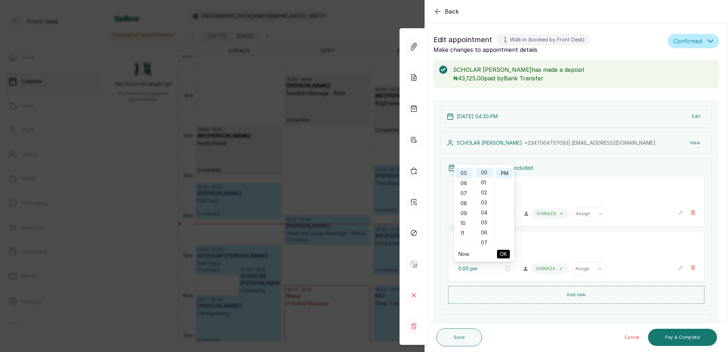
click at [502, 254] on span "OK" at bounding box center [503, 254] width 7 height 14
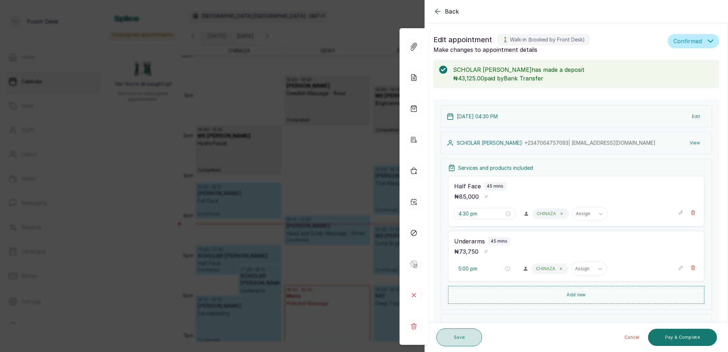
click at [464, 342] on button "Save" at bounding box center [459, 337] width 46 height 18
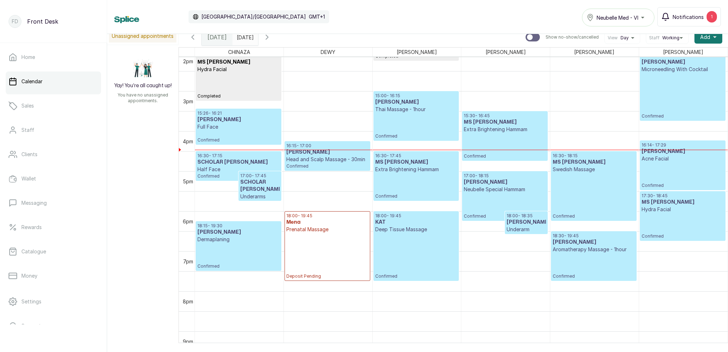
scroll to position [568, 0]
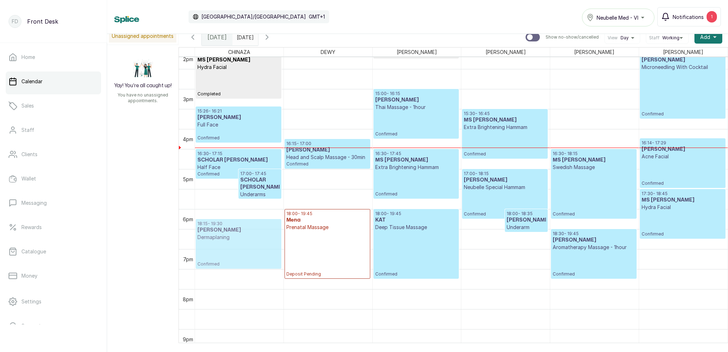
drag, startPoint x: 231, startPoint y: 229, endPoint x: 232, endPoint y: 222, distance: 7.6
click at [234, 224] on p "18:15 - 19:30" at bounding box center [238, 224] width 82 height 6
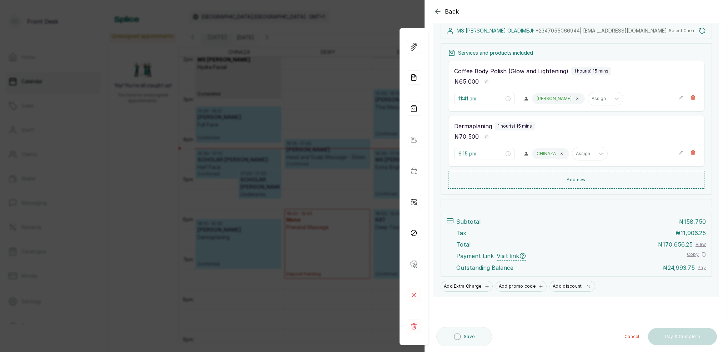
scroll to position [110, 0]
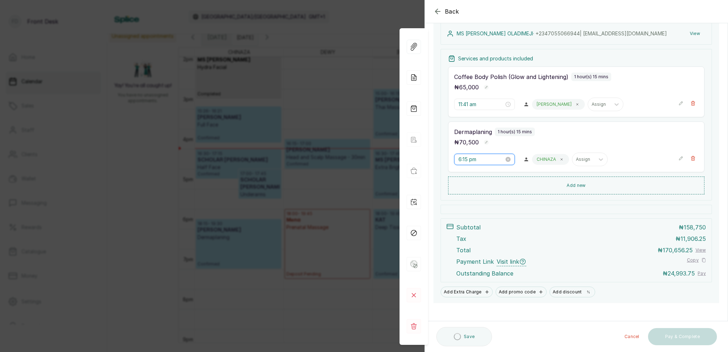
click at [469, 160] on input "6:15 pm" at bounding box center [481, 159] width 46 height 8
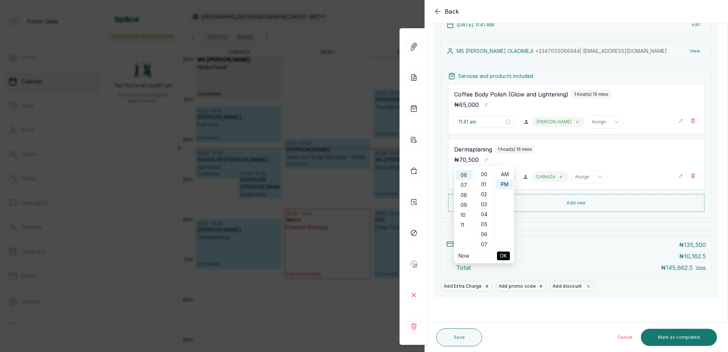
scroll to position [0, 0]
type input "6:00 pm"
drag, startPoint x: 485, startPoint y: 176, endPoint x: 490, endPoint y: 179, distance: 5.6
click at [485, 176] on div "00" at bounding box center [484, 174] width 17 height 10
drag, startPoint x: 503, startPoint y: 187, endPoint x: 510, endPoint y: 199, distance: 14.0
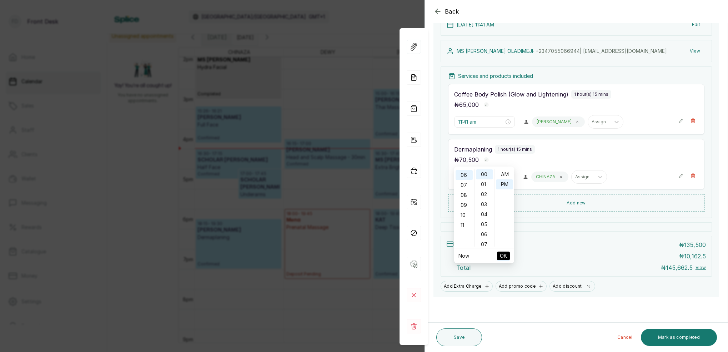
click at [503, 187] on div "PM" at bounding box center [504, 184] width 17 height 10
click at [505, 253] on span "OK" at bounding box center [503, 256] width 7 height 14
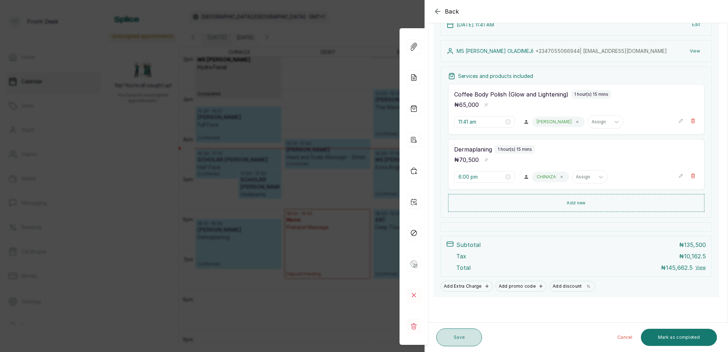
click at [460, 336] on button "Save" at bounding box center [459, 337] width 46 height 18
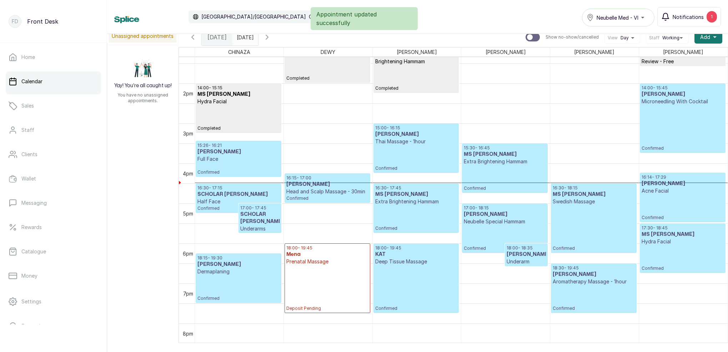
scroll to position [512, 0]
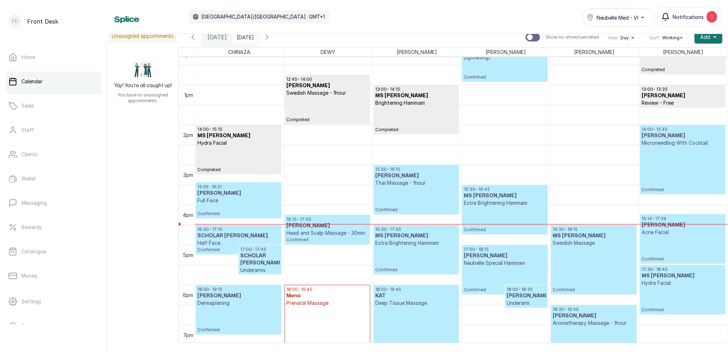
click at [663, 245] on p "Confirmed" at bounding box center [682, 249] width 82 height 26
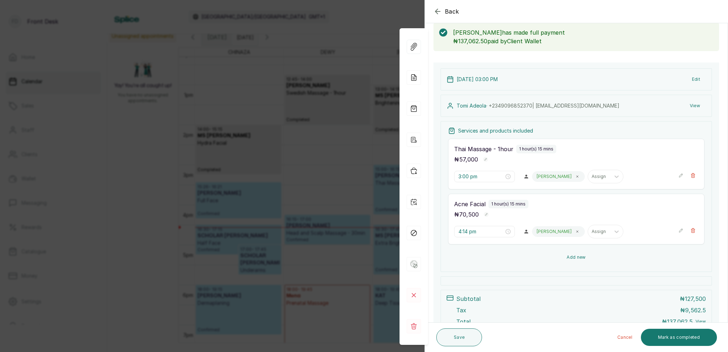
scroll to position [38, 0]
click at [436, 10] on icon "button" at bounding box center [437, 11] width 9 height 9
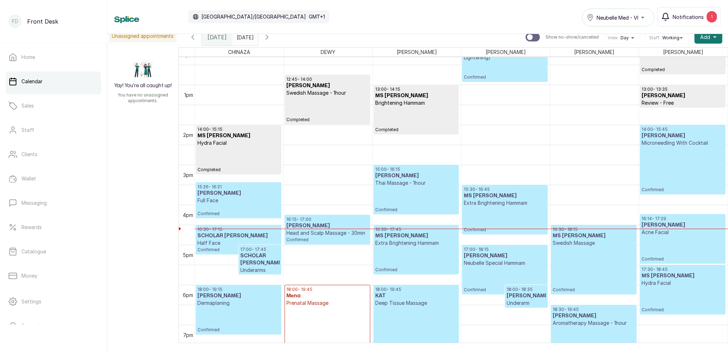
click at [421, 249] on p "Confirmed" at bounding box center [416, 259] width 82 height 26
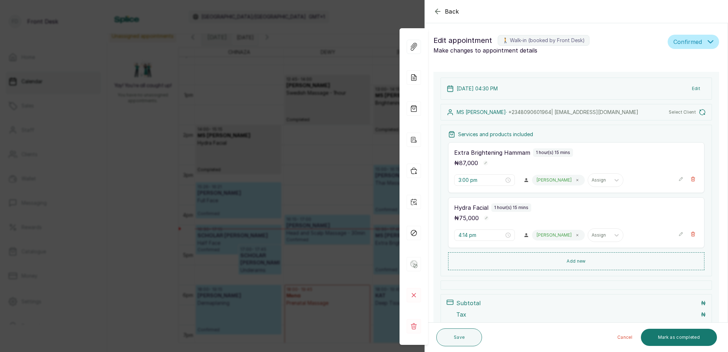
type input "4:30 pm"
type input "5:30 pm"
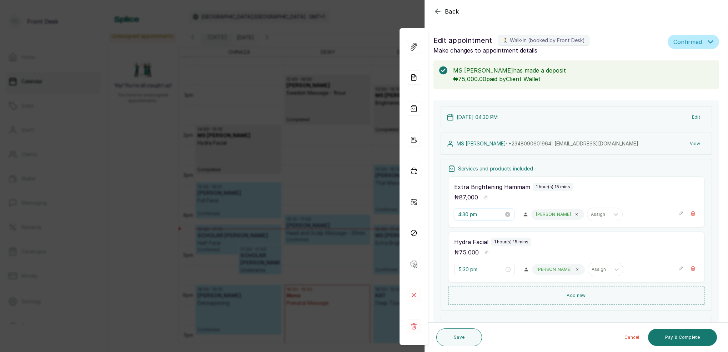
click at [469, 215] on input "4:30 pm" at bounding box center [481, 214] width 46 height 8
click at [486, 263] on div "36" at bounding box center [484, 265] width 17 height 10
type input "4:36 pm"
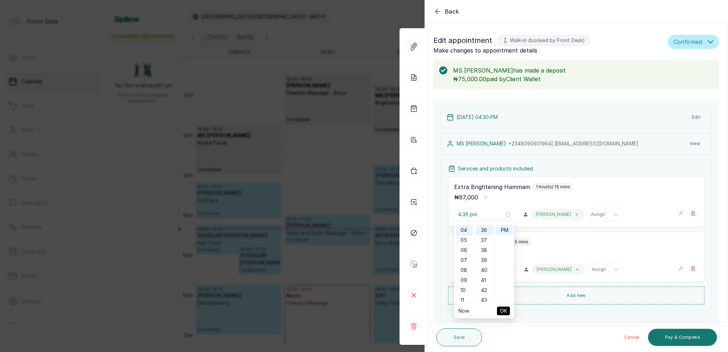
click at [506, 310] on span "OK" at bounding box center [503, 311] width 7 height 14
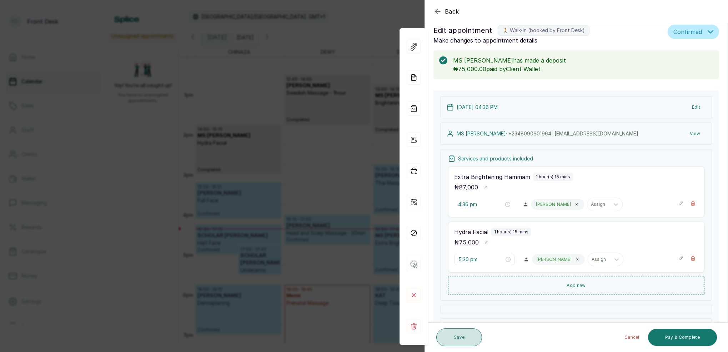
scroll to position [12, 0]
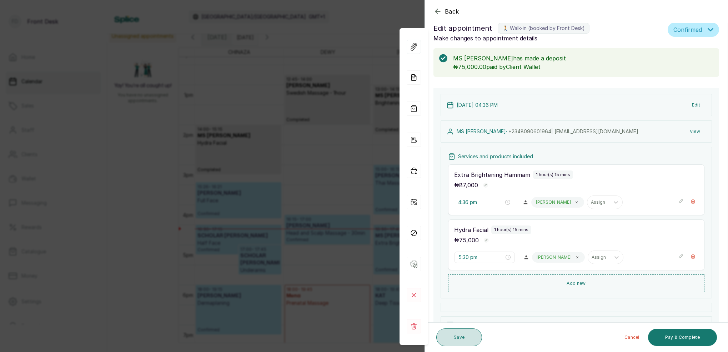
click at [465, 339] on button "Save" at bounding box center [459, 337] width 46 height 18
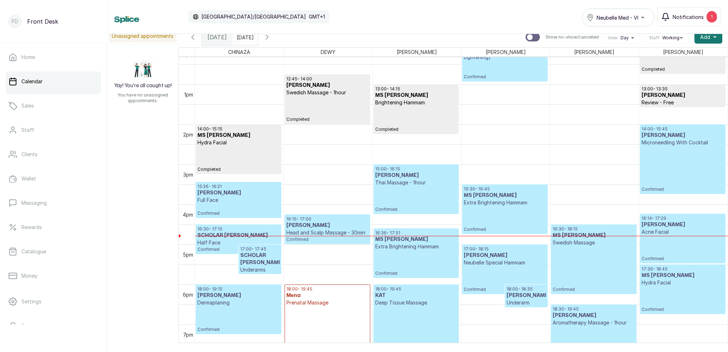
scroll to position [493, 0]
click at [245, 266] on h3 "SCHOLAR ANTHONY" at bounding box center [259, 259] width 39 height 14
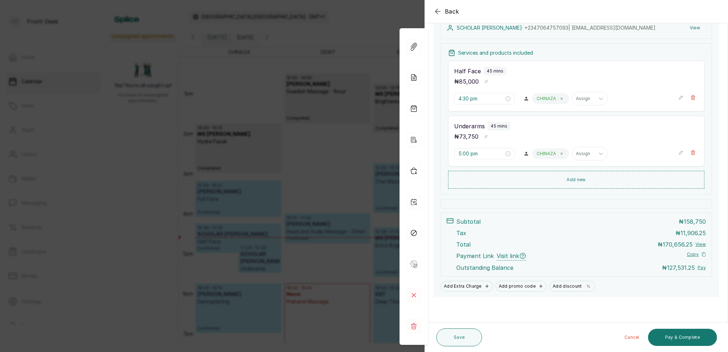
scroll to position [115, 0]
click at [435, 11] on icon "button" at bounding box center [437, 11] width 9 height 9
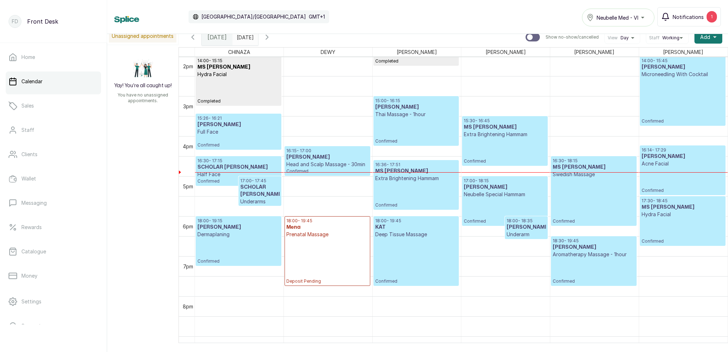
scroll to position [564, 0]
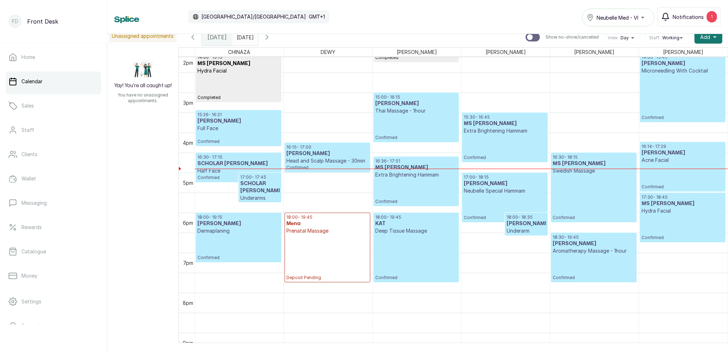
click at [327, 152] on h3 "MS OMA OKOLO" at bounding box center [327, 153] width 82 height 7
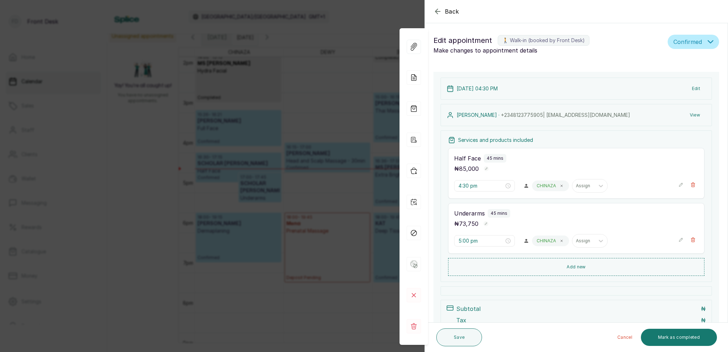
type input "3:26 pm"
type input "4:15 pm"
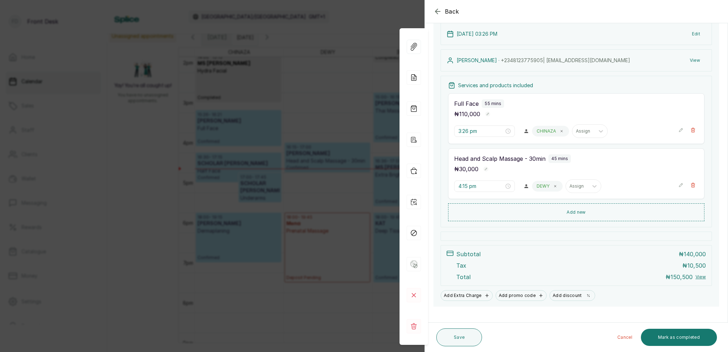
scroll to position [90, 0]
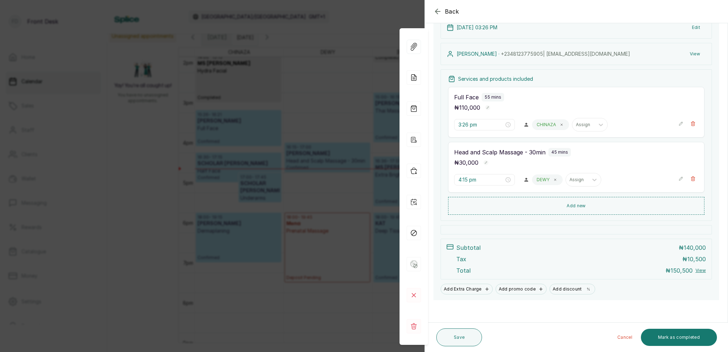
click at [329, 89] on div "Back Appointment Details Edit appointment 🚶 Walk-in (booked by Front Desk) Make…" at bounding box center [364, 176] width 728 height 352
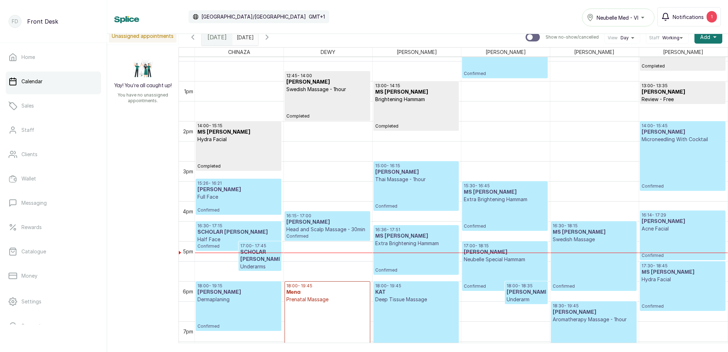
scroll to position [512, 0]
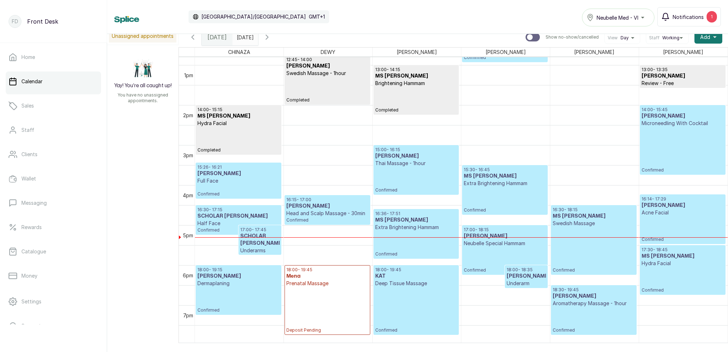
click at [241, 182] on p "Full Face" at bounding box center [238, 180] width 82 height 7
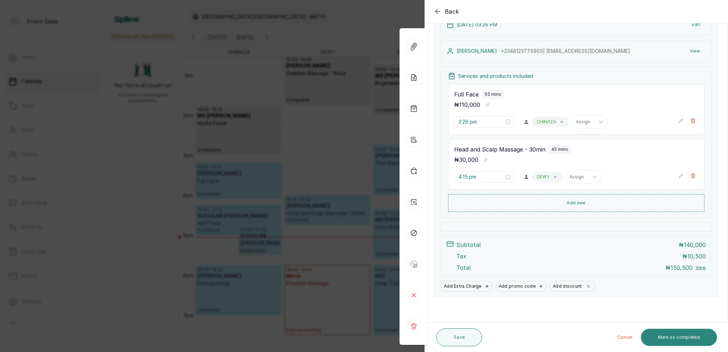
scroll to position [92, 0]
click at [669, 338] on button "Mark as completed" at bounding box center [679, 336] width 76 height 17
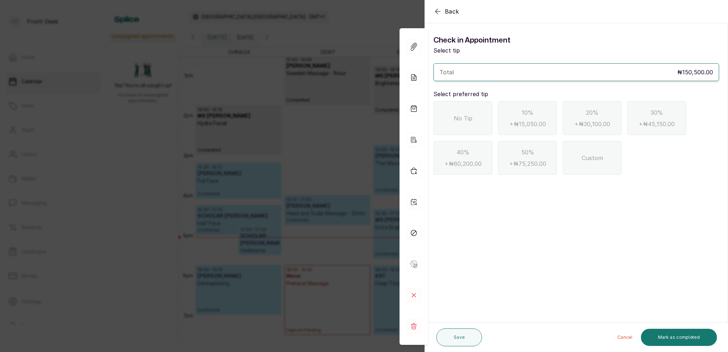
scroll to position [0, 0]
click at [473, 126] on div "No Tip" at bounding box center [462, 118] width 59 height 34
click at [672, 334] on button "Mark as completed" at bounding box center [679, 336] width 76 height 17
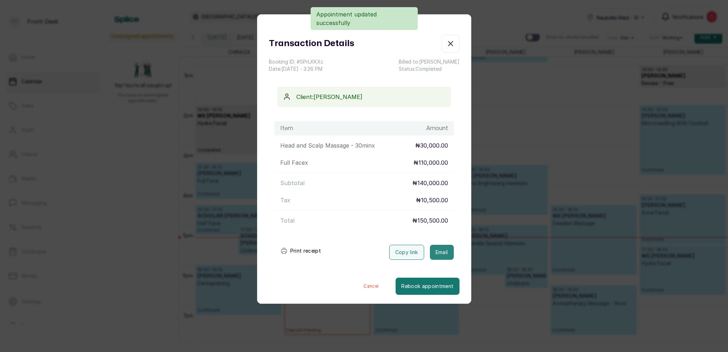
click at [447, 252] on button "Email" at bounding box center [442, 252] width 24 height 15
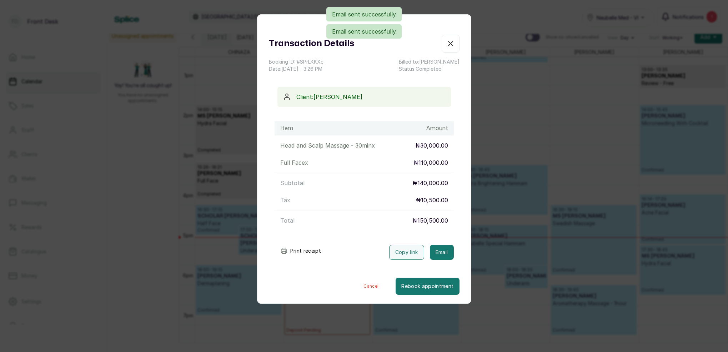
click at [454, 45] on icon "button" at bounding box center [450, 43] width 9 height 9
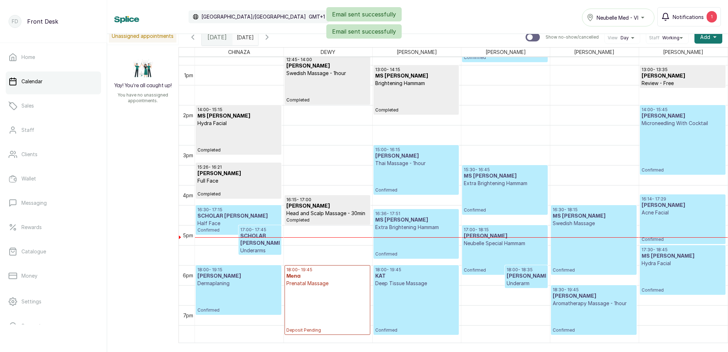
click at [348, 209] on h3 "MS OMA OKOLO" at bounding box center [327, 205] width 82 height 7
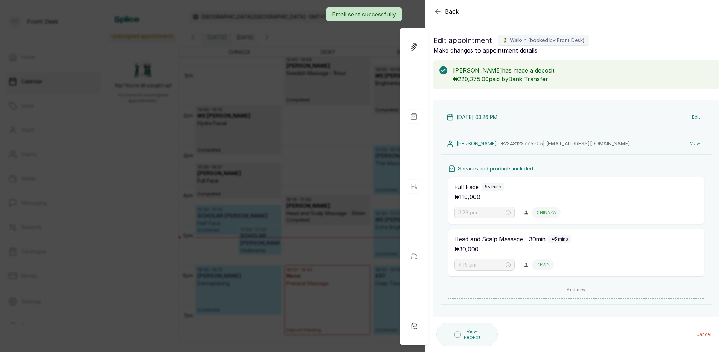
click at [696, 144] on button "View" at bounding box center [695, 143] width 22 height 13
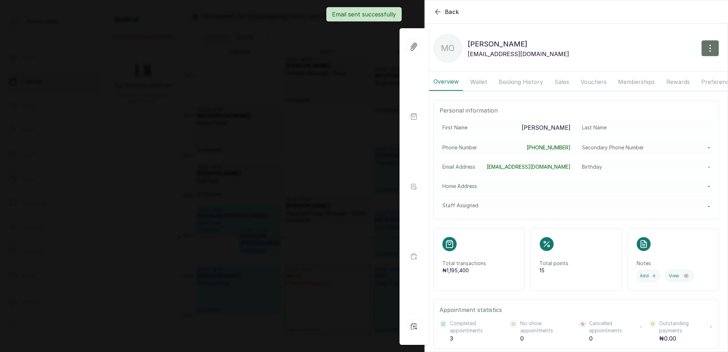
click at [482, 83] on button "Wallet" at bounding box center [479, 82] width 26 height 18
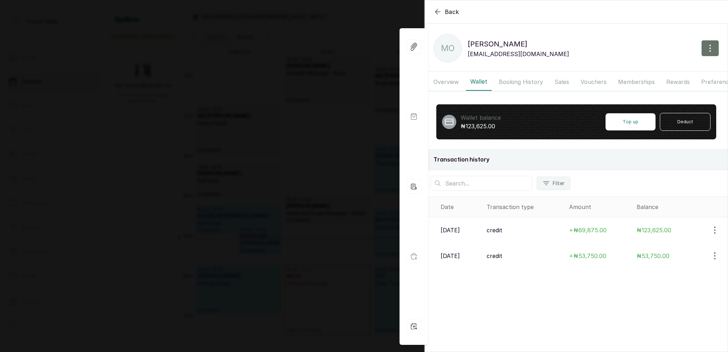
click at [714, 254] on icon "button" at bounding box center [714, 255] width 9 height 9
click at [671, 277] on span "View" at bounding box center [668, 275] width 13 height 9
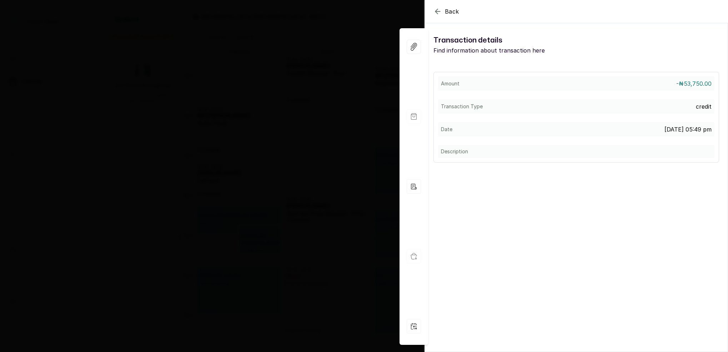
click at [439, 12] on icon "button" at bounding box center [437, 11] width 9 height 9
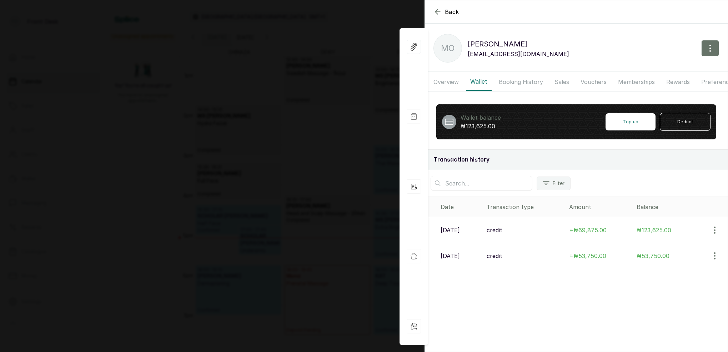
click at [517, 82] on button "Booking History" at bounding box center [520, 82] width 53 height 18
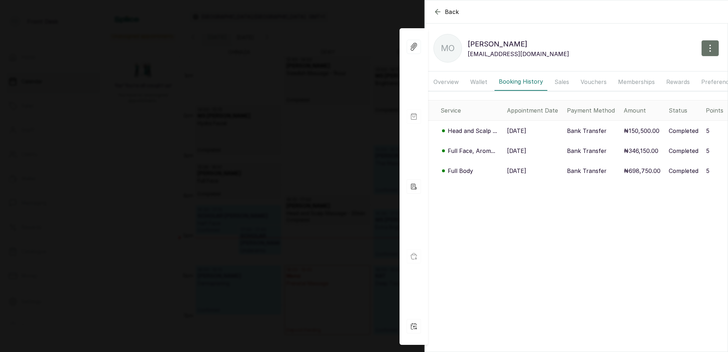
click at [435, 12] on icon "button" at bounding box center [437, 11] width 5 height 5
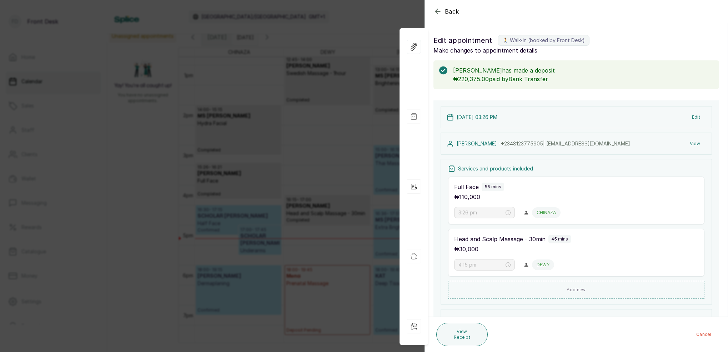
click at [691, 144] on button "View" at bounding box center [695, 143] width 22 height 13
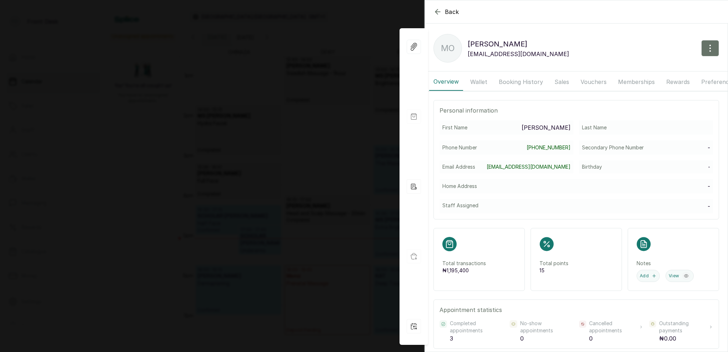
scroll to position [1, 0]
click at [509, 78] on button "Booking History" at bounding box center [520, 81] width 53 height 18
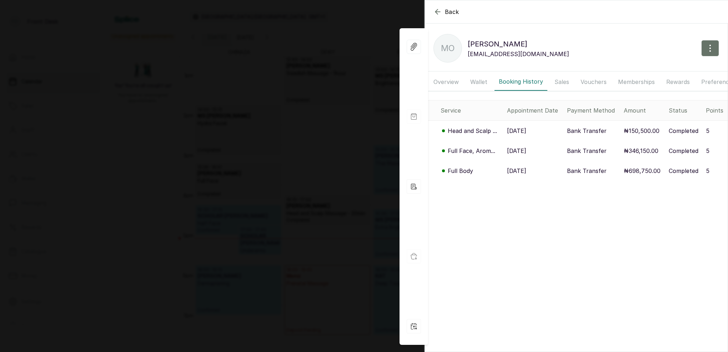
click at [436, 12] on icon "button" at bounding box center [437, 11] width 5 height 5
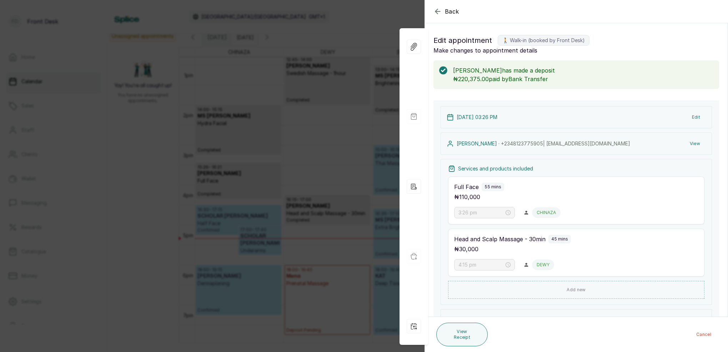
click at [695, 142] on button "View" at bounding box center [695, 143] width 22 height 13
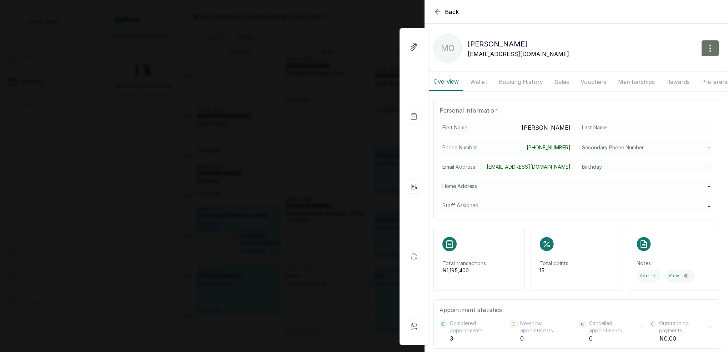
click at [479, 79] on button "Wallet" at bounding box center [479, 82] width 26 height 18
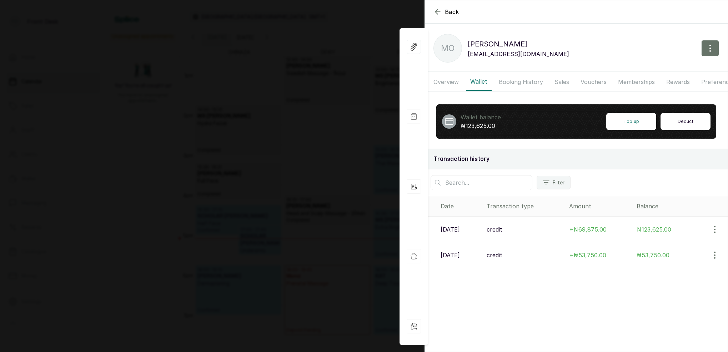
click at [686, 121] on button "Deduct" at bounding box center [685, 121] width 50 height 17
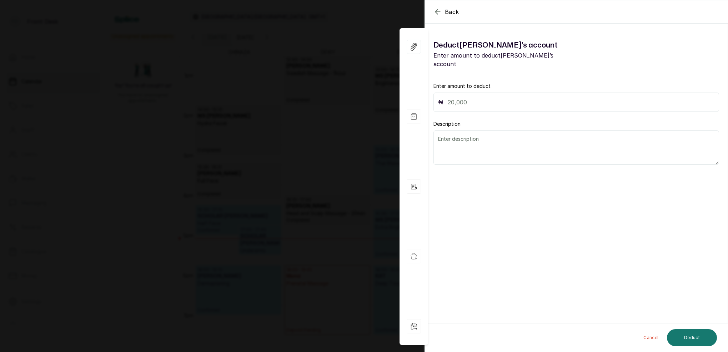
click at [480, 97] on input "text" at bounding box center [581, 102] width 267 height 10
type input "53,750"
click at [486, 148] on textarea at bounding box center [576, 147] width 286 height 34
type textarea "E"
type textarea "GIFT VOUCHER EXPIRED"
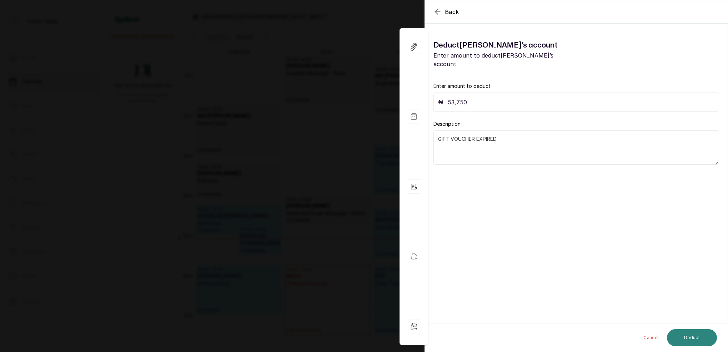
click at [680, 338] on button "Deduct" at bounding box center [692, 337] width 50 height 17
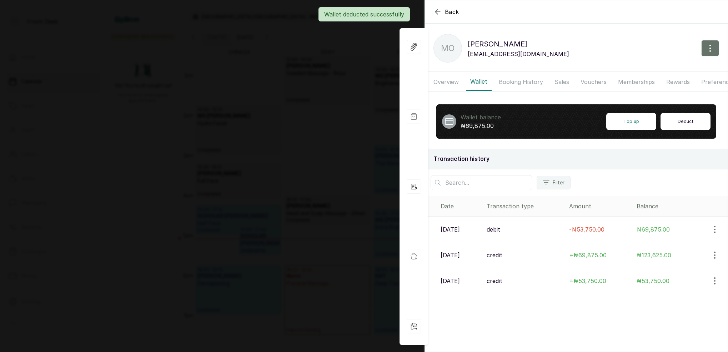
click at [681, 121] on button "Deduct" at bounding box center [685, 121] width 50 height 17
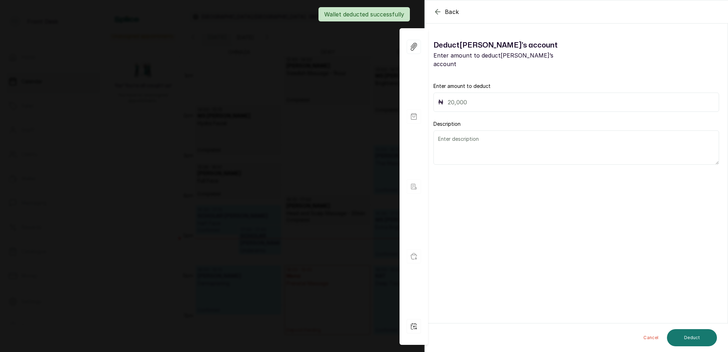
click at [505, 97] on input "text" at bounding box center [581, 102] width 267 height 10
type input "19,500"
click at [525, 136] on textarea at bounding box center [576, 147] width 286 height 34
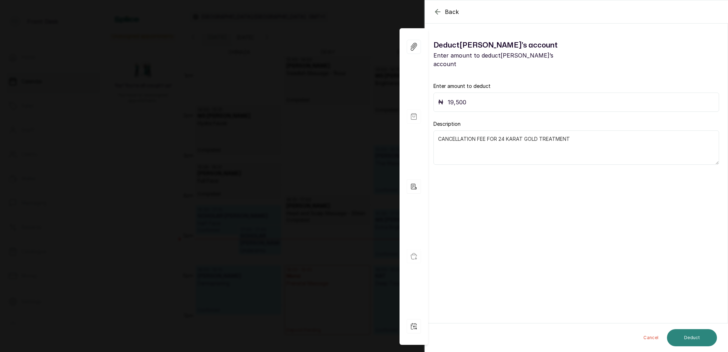
type textarea "CANCELLATION FEE FOR 24 KARAT GOLD TREATMENT"
click at [698, 336] on button "Deduct" at bounding box center [692, 337] width 50 height 17
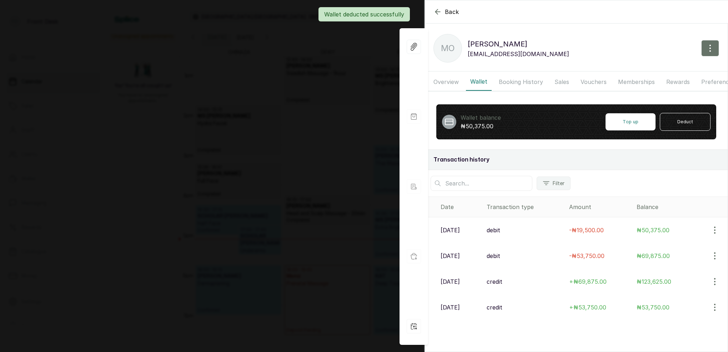
scroll to position [5, 0]
click at [311, 103] on div "Back MS OMA OKOLO MO MS OMA OKOLO giftokoloomaiye@gmail.com Overview Wallet Boo…" at bounding box center [364, 176] width 728 height 352
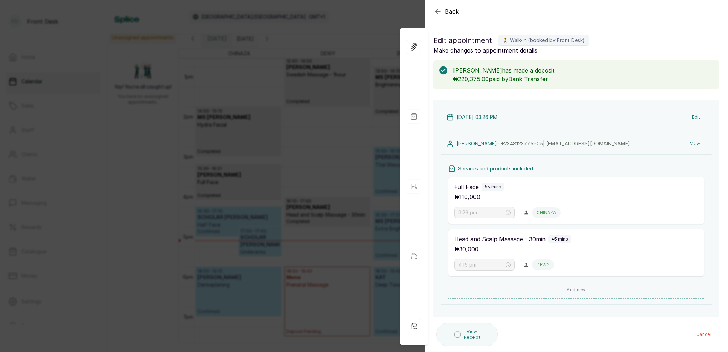
click at [316, 105] on div "Back Appointment Details Edit appointment 🚶 Walk-in (booked by Front Desk) Make…" at bounding box center [364, 176] width 728 height 352
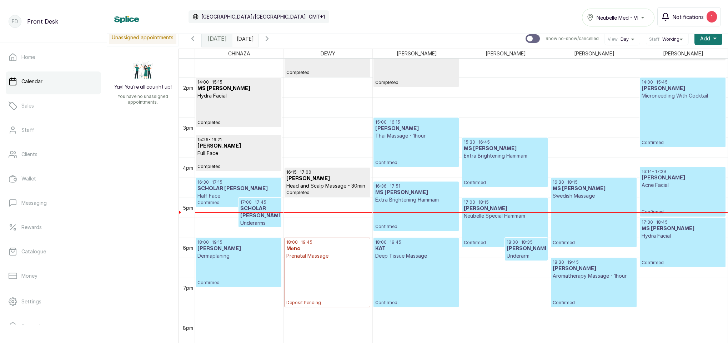
scroll to position [542, 0]
click at [674, 115] on p "Confirmed" at bounding box center [682, 122] width 82 height 46
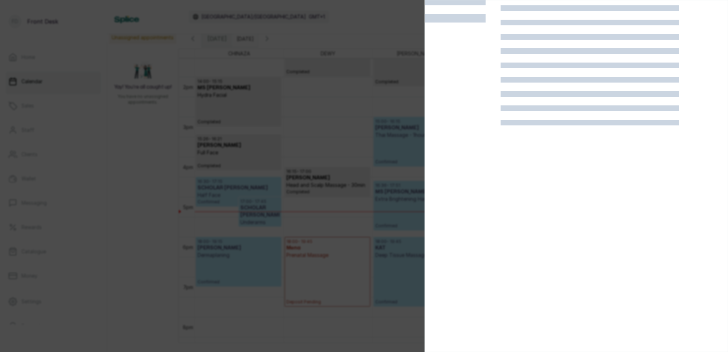
scroll to position [18, 0]
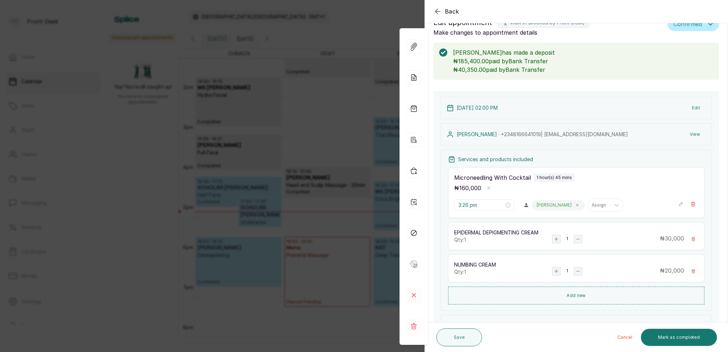
type input "2:00 pm"
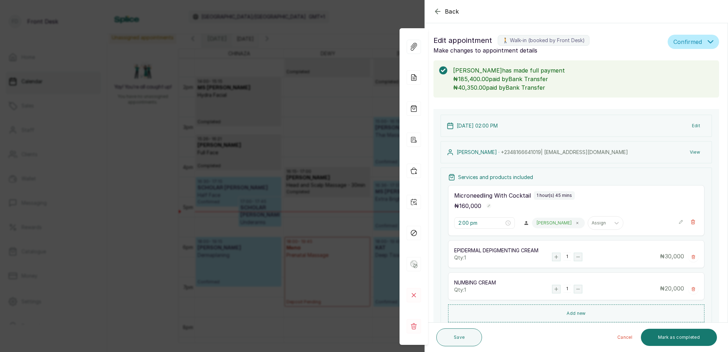
scroll to position [0, 0]
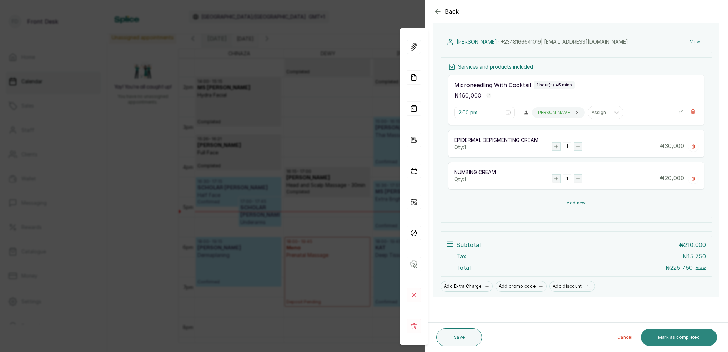
click at [678, 341] on button "Mark as completed" at bounding box center [679, 336] width 76 height 17
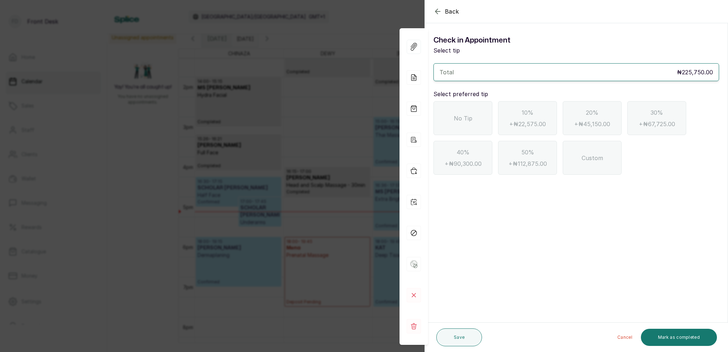
drag, startPoint x: 476, startPoint y: 125, endPoint x: 488, endPoint y: 132, distance: 14.3
click at [477, 125] on div "No Tip" at bounding box center [462, 118] width 59 height 34
click at [680, 336] on button "Mark as completed" at bounding box center [679, 336] width 76 height 17
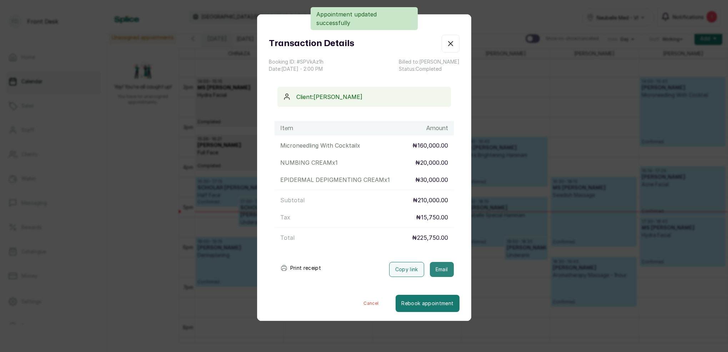
click at [434, 268] on button "Email" at bounding box center [442, 269] width 24 height 15
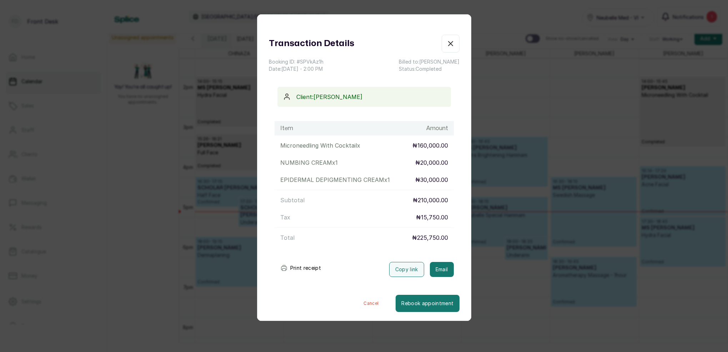
click at [449, 41] on icon "button" at bounding box center [450, 43] width 9 height 9
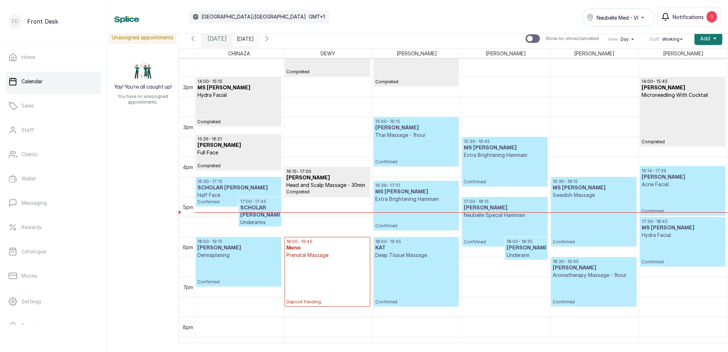
click at [248, 214] on h3 "SCHOLAR ANTHONY" at bounding box center [259, 211] width 39 height 14
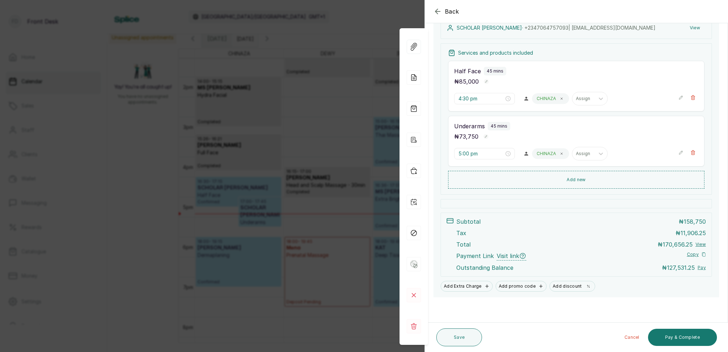
scroll to position [116, 0]
click at [348, 128] on div "Back Appointment Details Edit appointment 🚶 Walk-in (booked by Front Desk) Make…" at bounding box center [364, 176] width 728 height 352
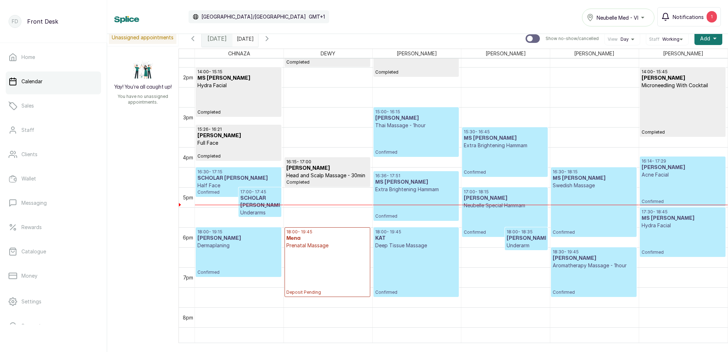
scroll to position [553, 0]
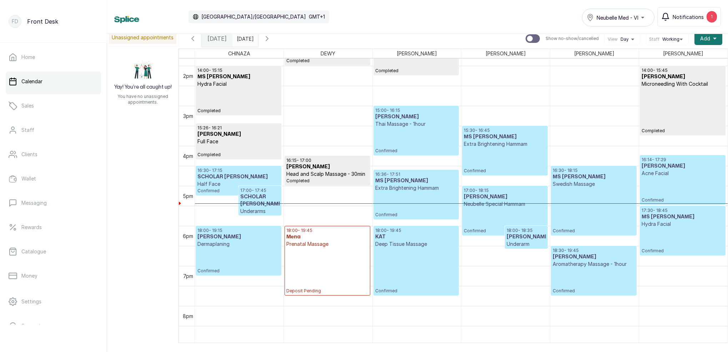
click at [271, 40] on icon "button" at bounding box center [267, 38] width 9 height 9
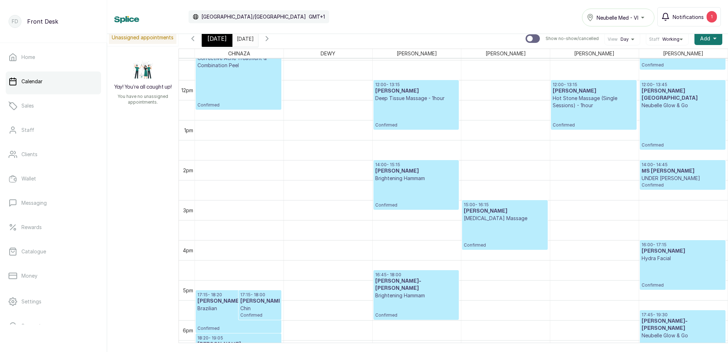
scroll to position [494, 0]
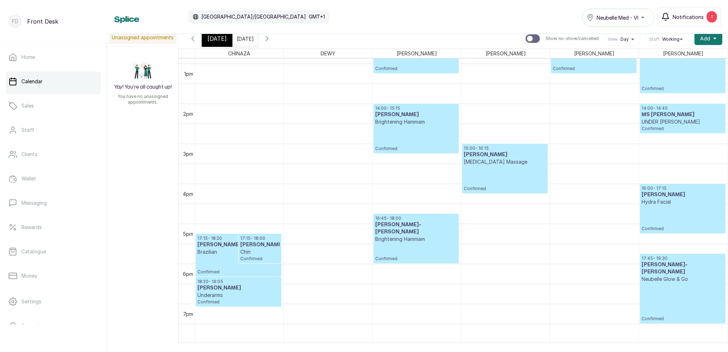
click at [271, 40] on icon "button" at bounding box center [267, 38] width 9 height 9
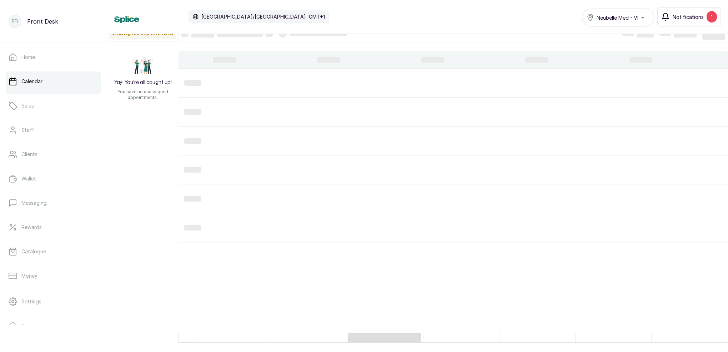
scroll to position [11, 0]
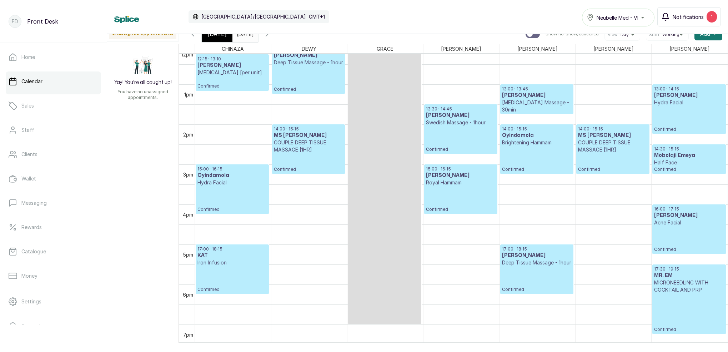
click at [258, 36] on span at bounding box center [251, 32] width 14 height 12
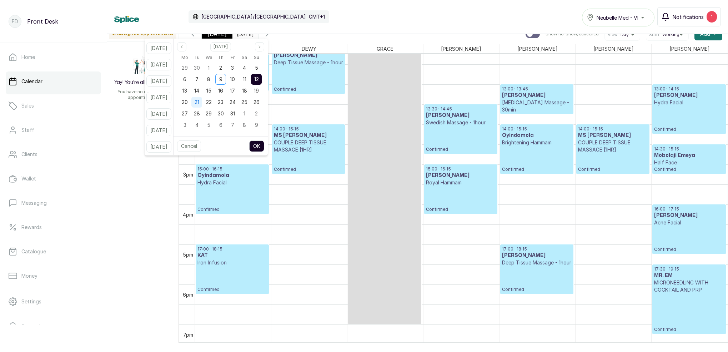
drag, startPoint x: 203, startPoint y: 91, endPoint x: 210, endPoint y: 97, distance: 8.6
click at [199, 91] on span "14" at bounding box center [196, 90] width 5 height 6
click at [264, 145] on button "OK" at bounding box center [256, 145] width 15 height 11
type input "14/10/2025"
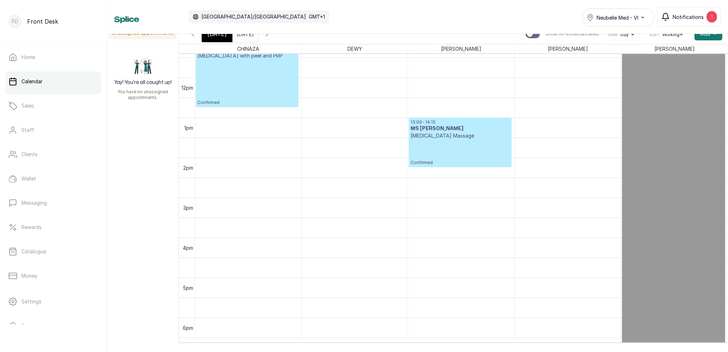
click at [666, 17] on icon "button" at bounding box center [665, 16] width 9 height 9
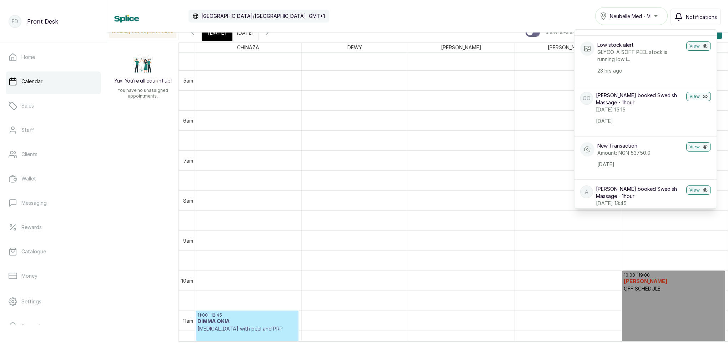
scroll to position [182, 0]
click at [222, 36] on span "Today" at bounding box center [216, 32] width 19 height 9
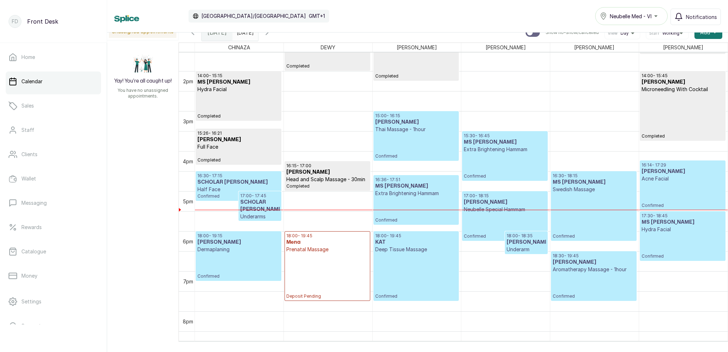
scroll to position [548, 0]
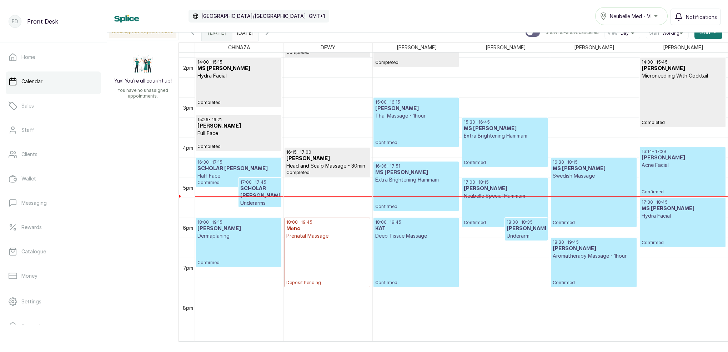
click at [262, 187] on h3 "SCHOLAR ANTHONY" at bounding box center [259, 192] width 39 height 14
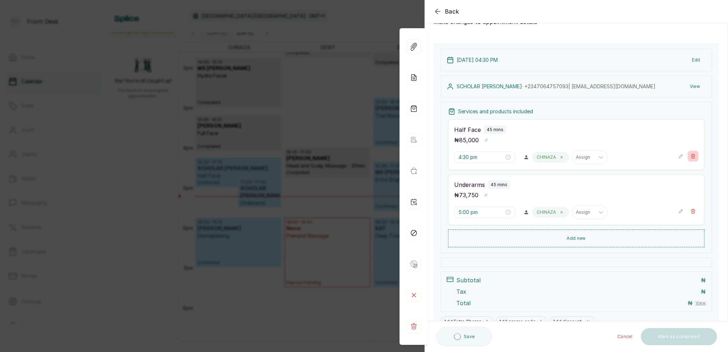
click at [692, 154] on icon "button" at bounding box center [692, 155] width 5 height 5
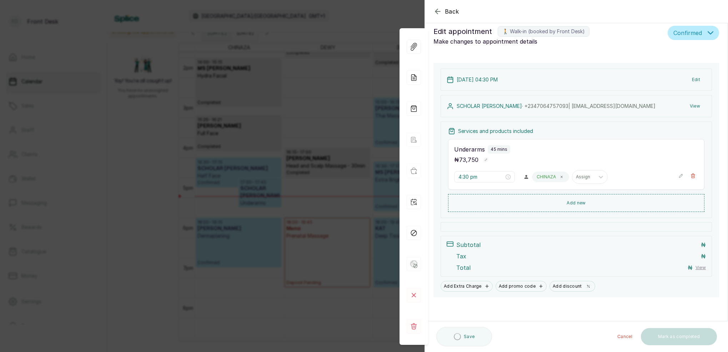
type input "5:00 pm"
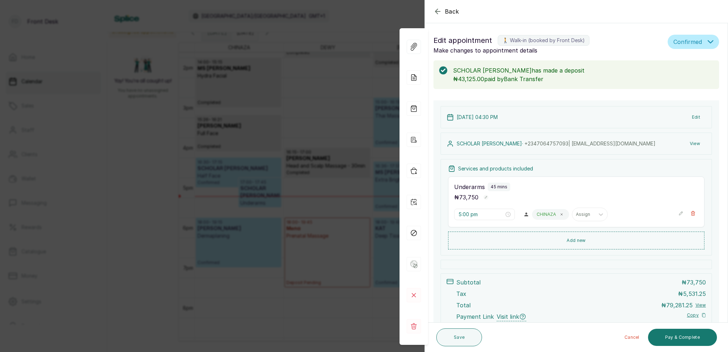
drag, startPoint x: 584, startPoint y: 212, endPoint x: 595, endPoint y: 154, distance: 59.2
click at [583, 212] on div "Assign" at bounding box center [583, 214] width 15 height 5
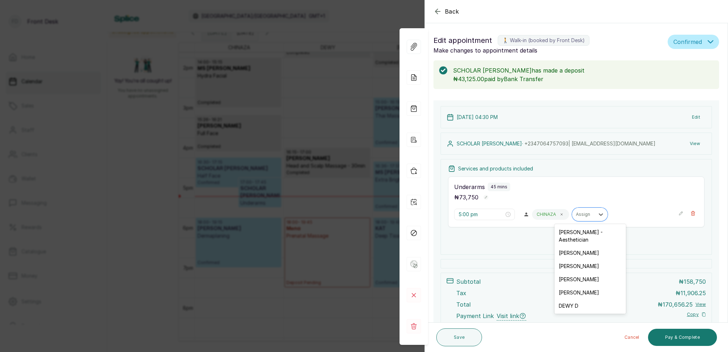
click at [530, 244] on button "Add new" at bounding box center [576, 239] width 256 height 17
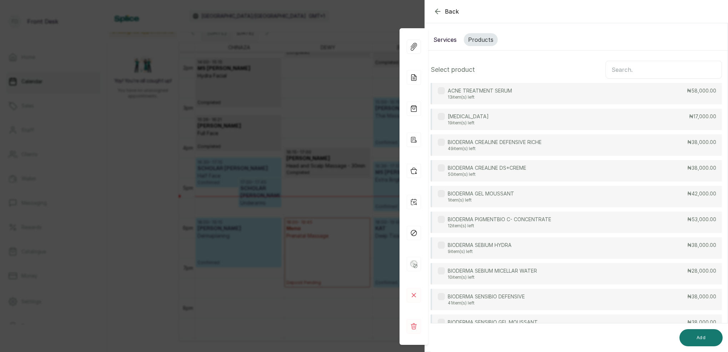
click at [450, 41] on button "Services" at bounding box center [445, 39] width 32 height 13
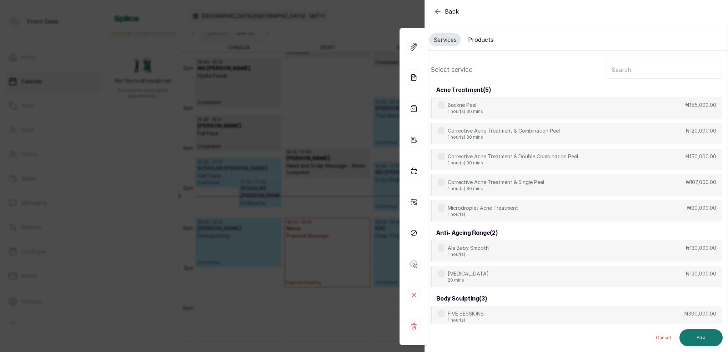
click at [632, 71] on input "text" at bounding box center [663, 70] width 116 height 18
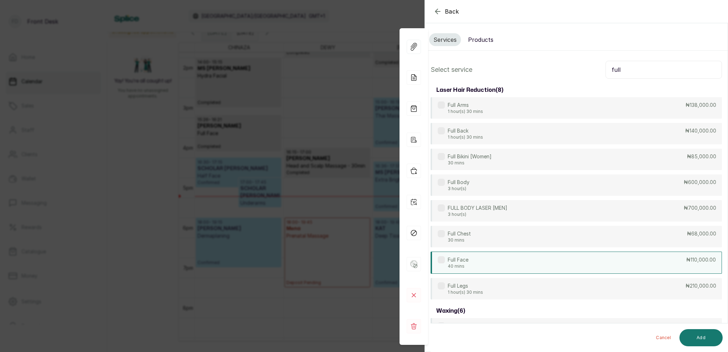
type input "full"
drag, startPoint x: 489, startPoint y: 264, endPoint x: 498, endPoint y: 265, distance: 9.3
click at [489, 264] on div "Full Face 40 mins ₦110,000.00" at bounding box center [576, 262] width 291 height 22
click at [711, 331] on button "Add" at bounding box center [700, 337] width 43 height 17
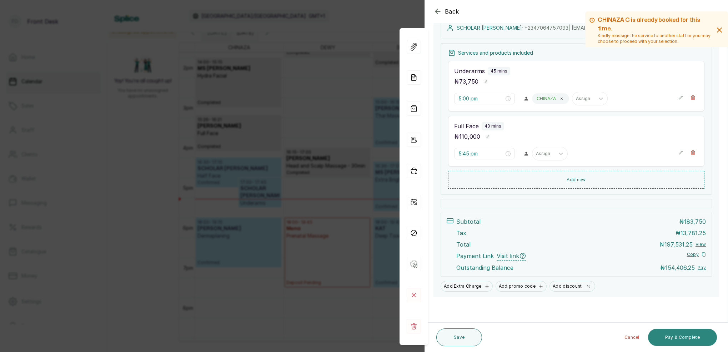
scroll to position [116, 0]
click at [693, 336] on button "Pay & Complete" at bounding box center [682, 336] width 69 height 17
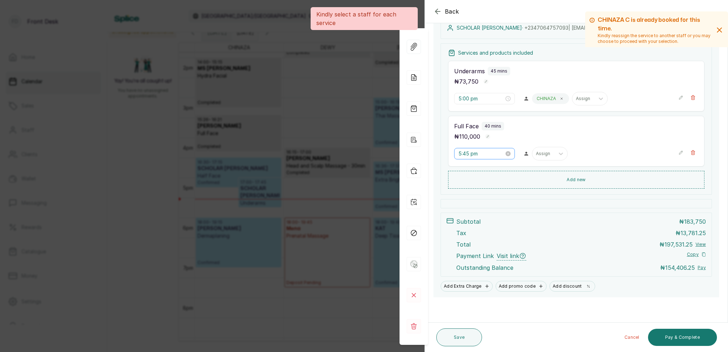
scroll to position [115, 0]
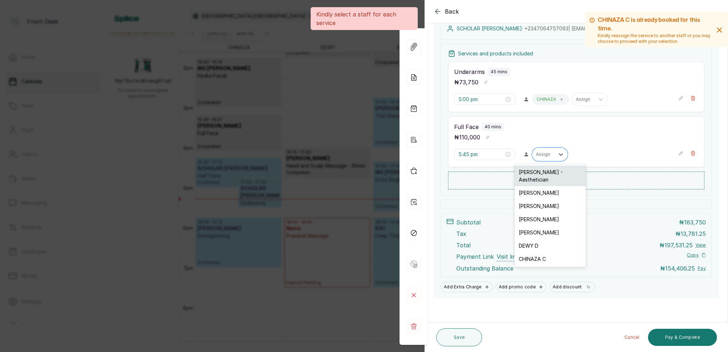
drag, startPoint x: 553, startPoint y: 155, endPoint x: 553, endPoint y: 171, distance: 15.7
click at [553, 155] on div "Assign" at bounding box center [543, 154] width 22 height 9
click at [545, 252] on div "CHINAZA C" at bounding box center [549, 258] width 71 height 13
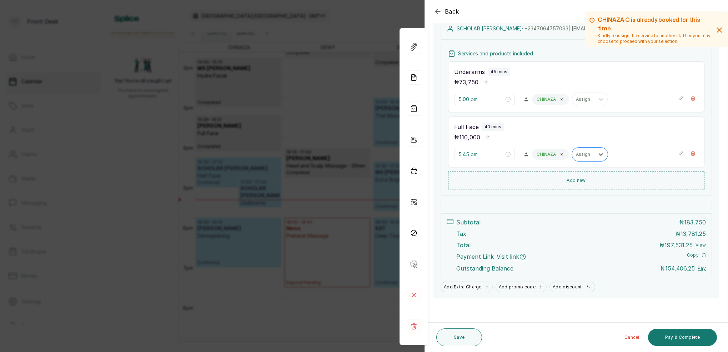
click at [720, 32] on icon "button" at bounding box center [719, 30] width 9 height 9
click at [694, 339] on button "Pay & Complete" at bounding box center [682, 336] width 69 height 17
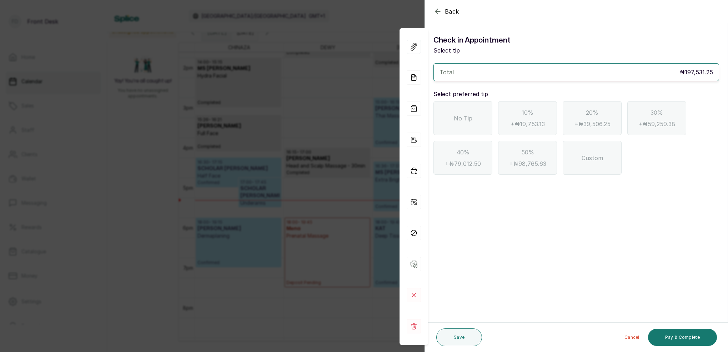
click at [438, 13] on icon "button" at bounding box center [437, 11] width 9 height 9
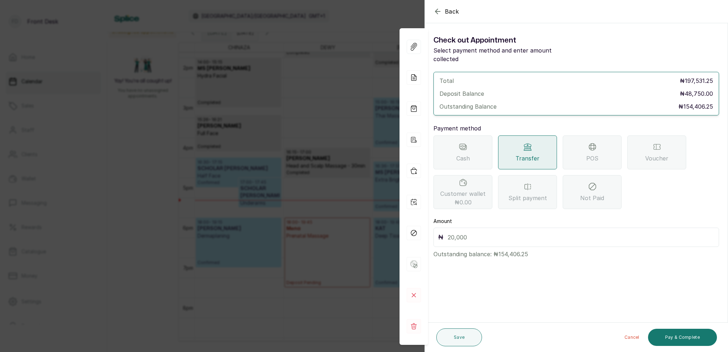
click at [484, 232] on input "text" at bounding box center [581, 237] width 267 height 10
click at [578, 149] on div "POS" at bounding box center [592, 152] width 59 height 34
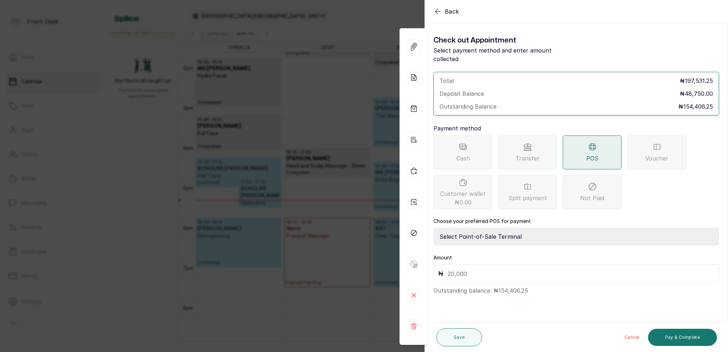
select select "7a4fd382-b2de-4137-8553-2ff33fa7fb29"
click at [480, 268] on input "text" at bounding box center [581, 273] width 267 height 10
type input "154,406.25"
click at [451, 340] on button "Save" at bounding box center [459, 337] width 46 height 18
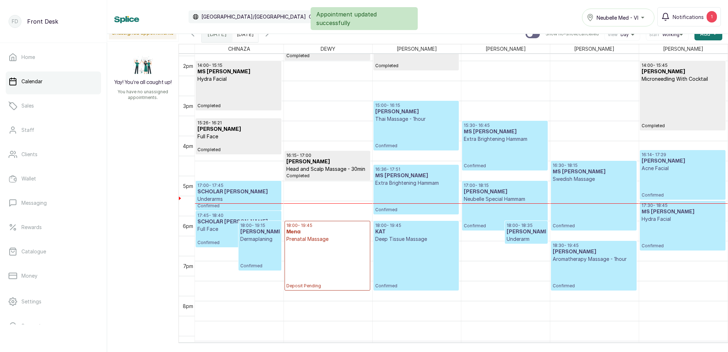
scroll to position [558, 0]
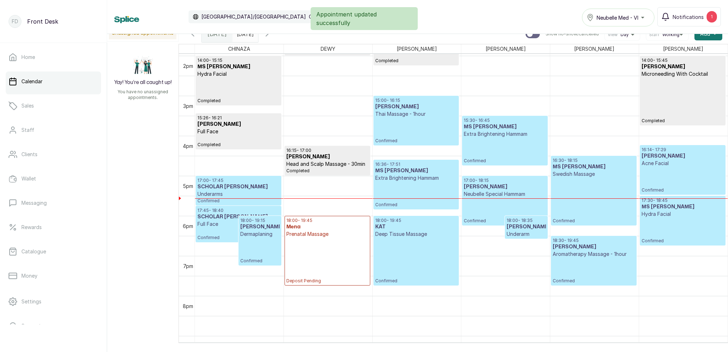
click at [228, 214] on h3 "SCHOLAR ANTHONY" at bounding box center [238, 216] width 82 height 7
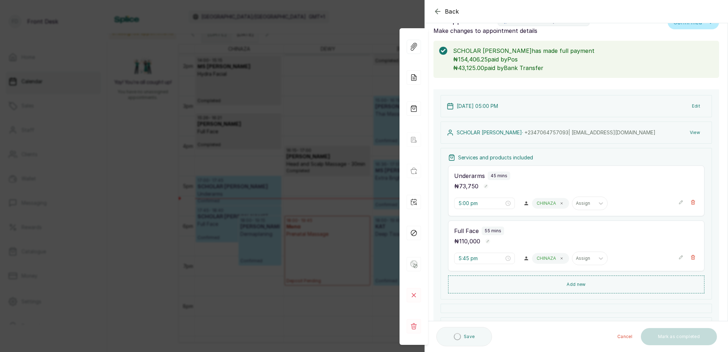
scroll to position [45, 0]
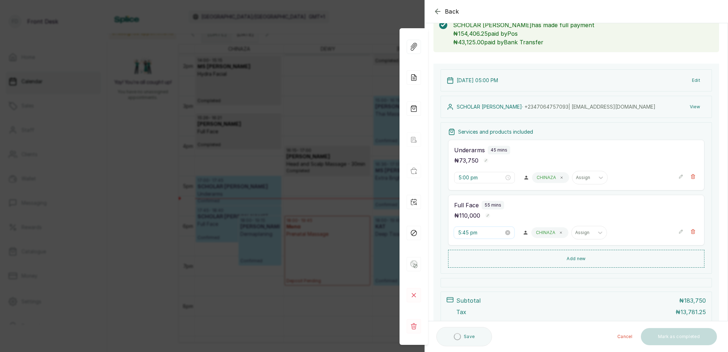
click at [466, 233] on input "5:45 pm" at bounding box center [481, 232] width 46 height 8
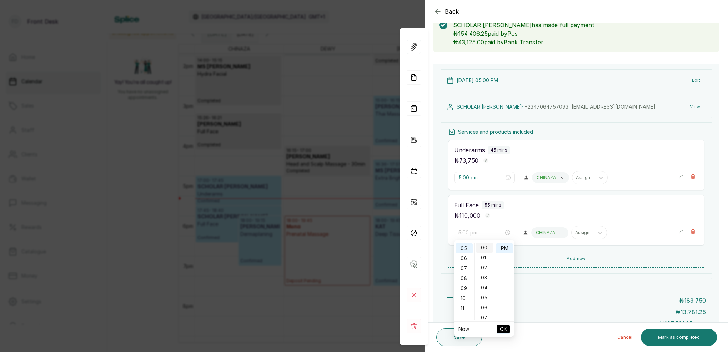
scroll to position [0, 0]
click at [486, 248] on div "00" at bounding box center [484, 247] width 17 height 10
click at [503, 248] on div "PM" at bounding box center [504, 248] width 17 height 10
type input "5:45 pm"
click at [463, 179] on input "5:00 pm" at bounding box center [481, 177] width 46 height 8
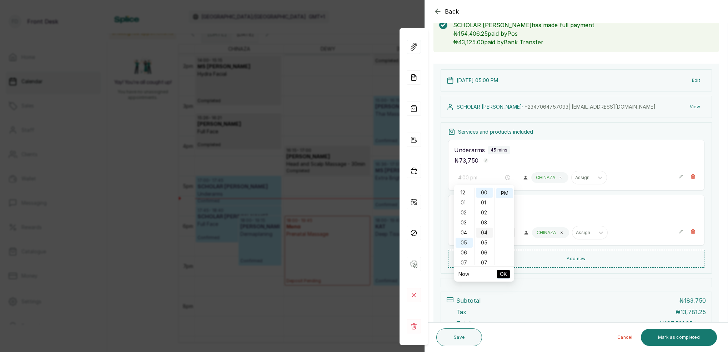
drag, startPoint x: 468, startPoint y: 231, endPoint x: 479, endPoint y: 228, distance: 11.7
click at [468, 230] on div "04" at bounding box center [463, 232] width 17 height 10
drag, startPoint x: 485, startPoint y: 215, endPoint x: 488, endPoint y: 210, distance: 5.8
click at [485, 214] on div "36" at bounding box center [484, 214] width 17 height 10
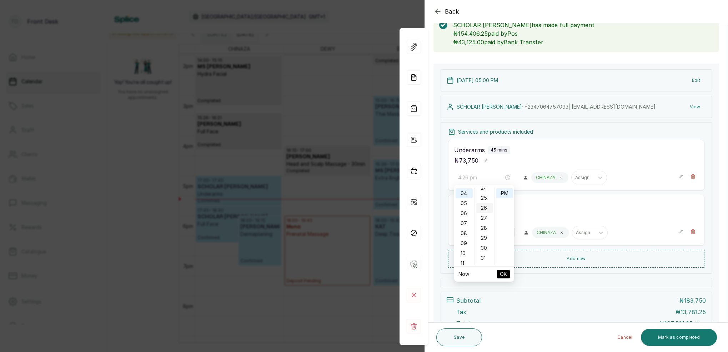
click at [488, 204] on div "26" at bounding box center [484, 208] width 17 height 10
type input "4:26 pm"
click at [502, 193] on div "PM" at bounding box center [504, 193] width 17 height 10
click at [504, 270] on span "OK" at bounding box center [503, 274] width 7 height 14
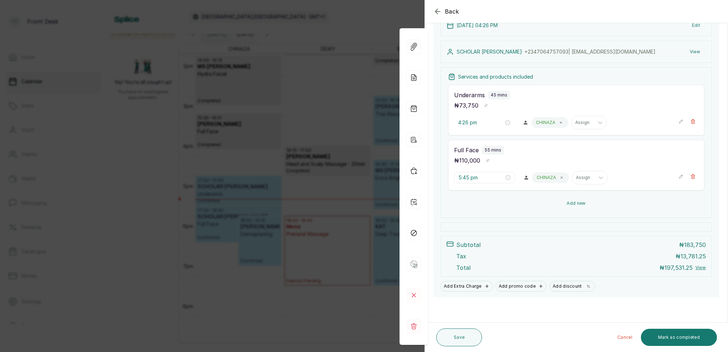
scroll to position [100, 0]
click at [469, 177] on input "5:45 pm" at bounding box center [481, 177] width 46 height 8
click at [465, 231] on div "04" at bounding box center [463, 232] width 17 height 10
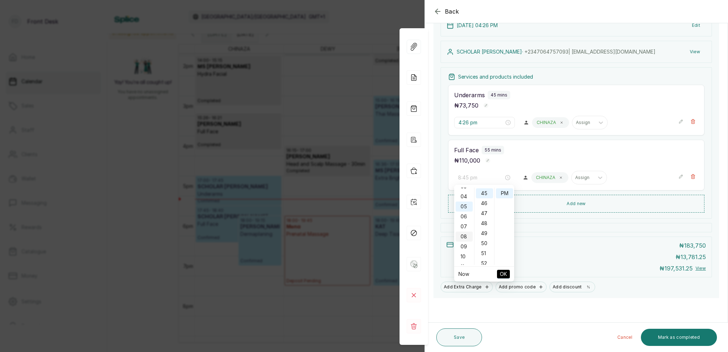
scroll to position [39, 0]
type input "4:56 pm"
drag, startPoint x: 483, startPoint y: 193, endPoint x: 490, endPoint y: 195, distance: 7.4
click at [483, 193] on div "56" at bounding box center [484, 193] width 17 height 10
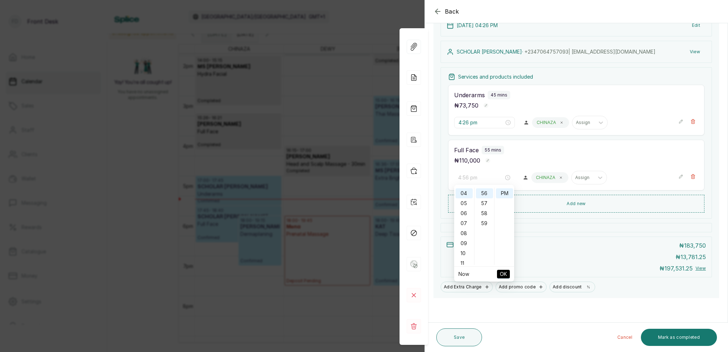
drag, startPoint x: 505, startPoint y: 193, endPoint x: 504, endPoint y: 218, distance: 24.3
click at [505, 193] on div "PM" at bounding box center [504, 193] width 17 height 10
click at [504, 275] on span "OK" at bounding box center [503, 274] width 7 height 14
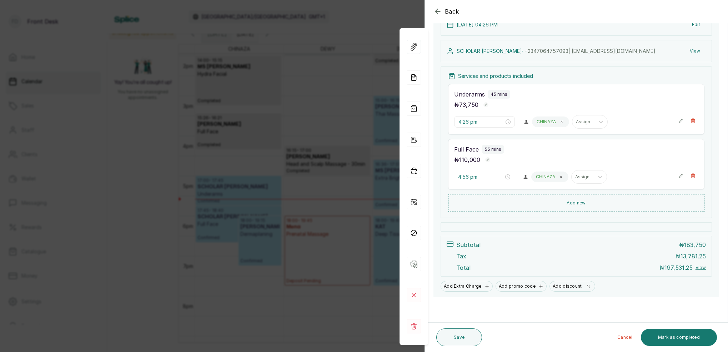
scroll to position [101, 0]
click at [468, 339] on button "Save" at bounding box center [459, 337] width 46 height 18
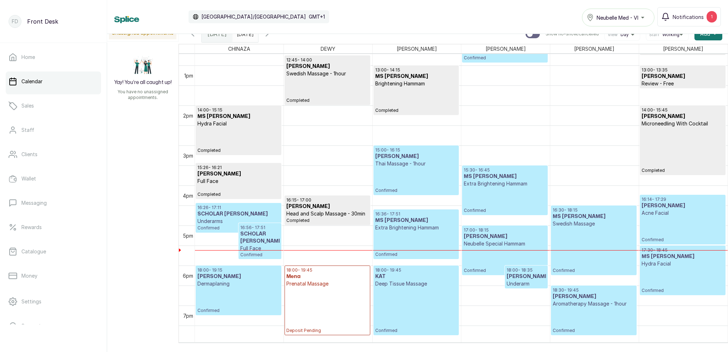
click at [244, 37] on input "14/10/2025" at bounding box center [238, 32] width 11 height 12
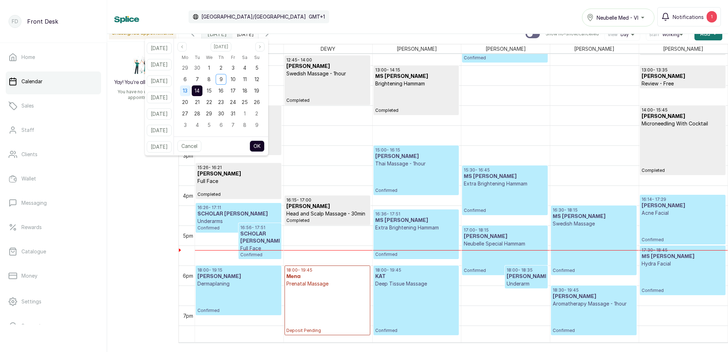
click at [191, 91] on div "13" at bounding box center [185, 90] width 11 height 11
click at [200, 91] on span "14" at bounding box center [197, 90] width 5 height 6
drag, startPoint x: 268, startPoint y: 147, endPoint x: 305, endPoint y: 150, distance: 37.2
click at [265, 147] on button "OK" at bounding box center [257, 145] width 15 height 11
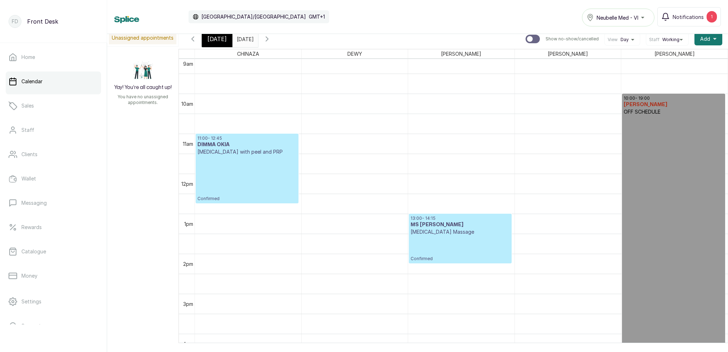
scroll to position [365, 0]
click at [213, 42] on span "Today" at bounding box center [216, 39] width 19 height 9
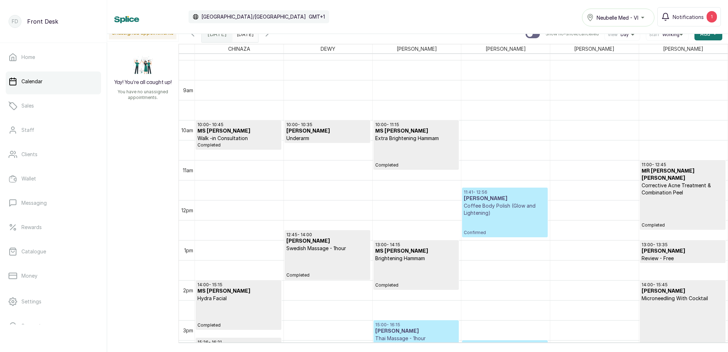
scroll to position [339, 0]
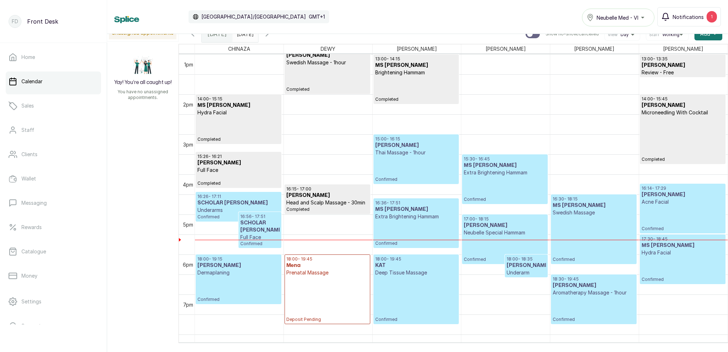
click at [686, 19] on span "Notifications" at bounding box center [688, 16] width 31 height 7
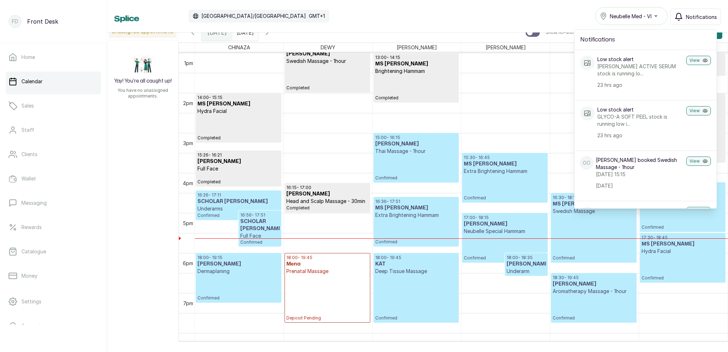
click at [689, 16] on span "Notifications" at bounding box center [701, 16] width 31 height 7
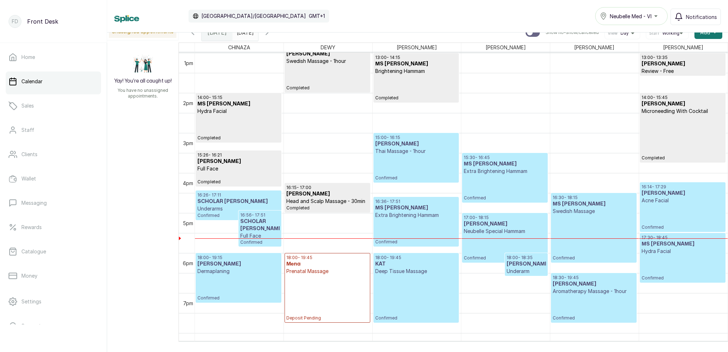
click at [244, 34] on input "14/10/2025" at bounding box center [238, 31] width 11 height 12
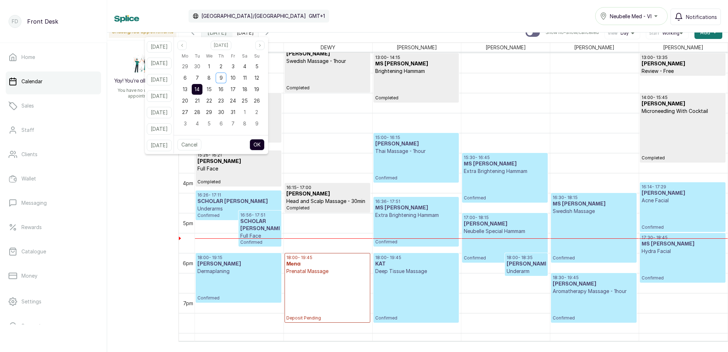
drag, startPoint x: 195, startPoint y: 91, endPoint x: 200, endPoint y: 91, distance: 4.6
click at [187, 91] on span "13" at bounding box center [185, 89] width 5 height 6
drag, startPoint x: 204, startPoint y: 91, endPoint x: 211, endPoint y: 95, distance: 7.8
click at [200, 91] on span "14" at bounding box center [197, 89] width 5 height 6
click at [262, 143] on button "OK" at bounding box center [257, 144] width 15 height 11
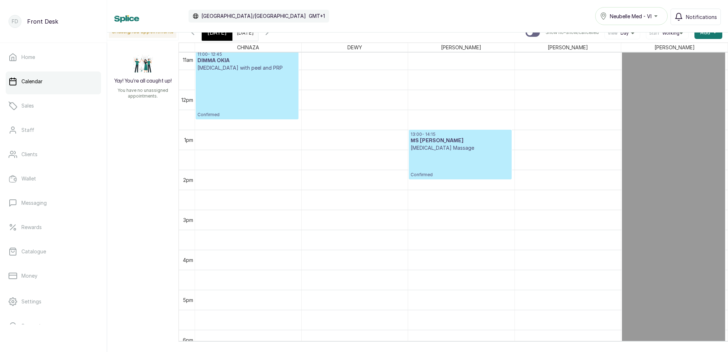
click at [222, 35] on span "Today" at bounding box center [216, 32] width 19 height 9
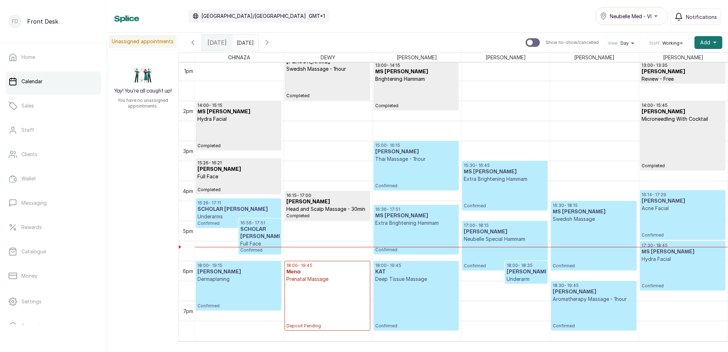
scroll to position [-2, 0]
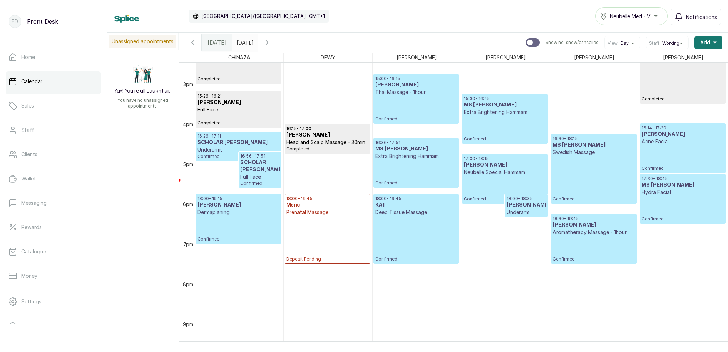
click at [253, 161] on h3 "SCHOLAR ANTHONY" at bounding box center [259, 166] width 39 height 14
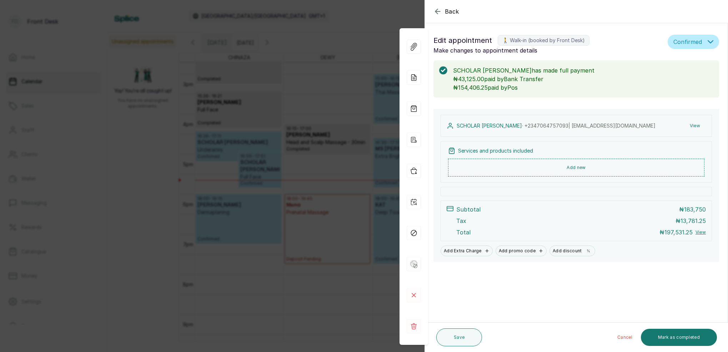
drag, startPoint x: 253, startPoint y: 161, endPoint x: 599, endPoint y: 173, distance: 345.7
click at [253, 161] on div "Back Appointment Details Edit appointment 🚶 Walk-in (booked by Front Desk) Make…" at bounding box center [364, 176] width 728 height 352
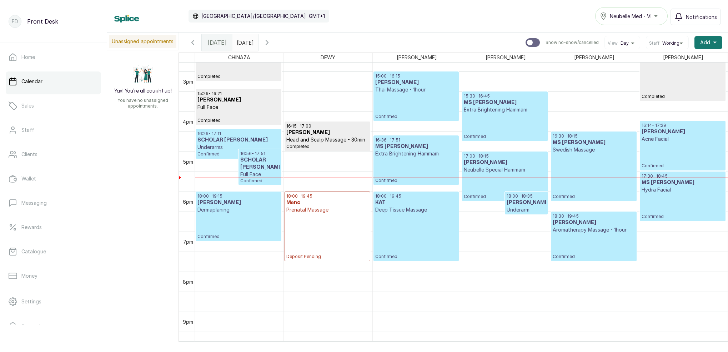
scroll to position [593, 0]
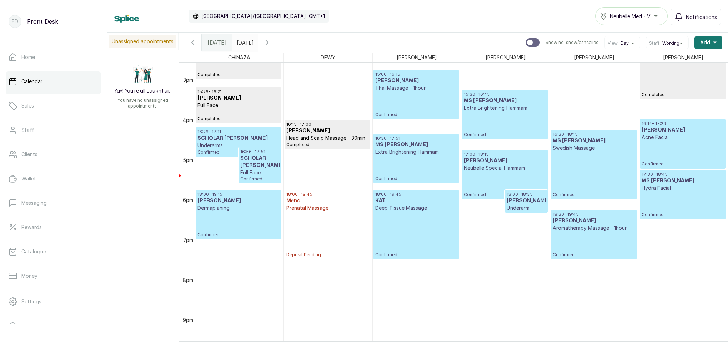
click at [268, 156] on h3 "SCHOLAR ANTHONY" at bounding box center [259, 162] width 39 height 14
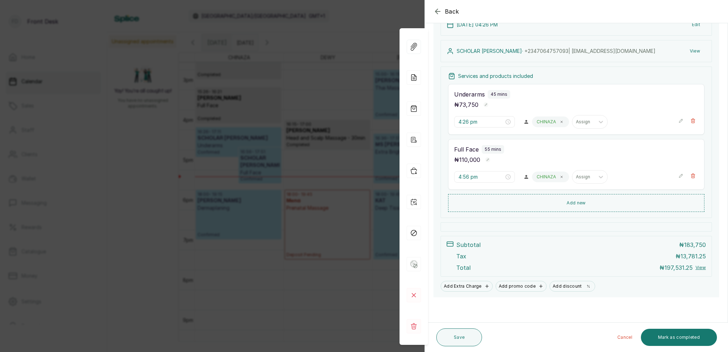
scroll to position [101, 0]
click at [686, 337] on button "Mark as completed" at bounding box center [679, 336] width 76 height 17
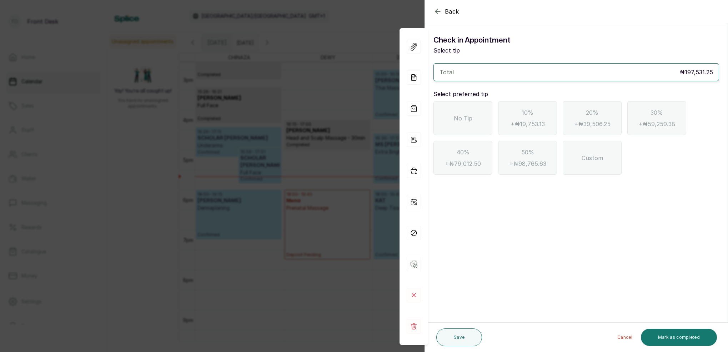
scroll to position [0, 0]
drag, startPoint x: 457, startPoint y: 117, endPoint x: 479, endPoint y: 125, distance: 23.1
click at [459, 116] on span "No Tip" at bounding box center [463, 118] width 19 height 9
click at [683, 340] on button "Mark as completed" at bounding box center [679, 336] width 76 height 17
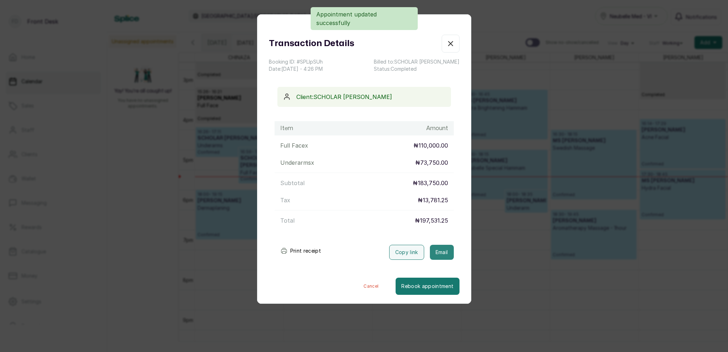
click at [442, 252] on button "Email" at bounding box center [442, 252] width 24 height 15
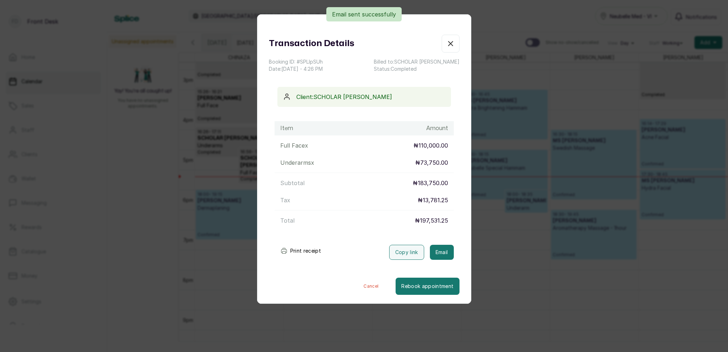
click at [452, 43] on icon "button" at bounding box center [450, 43] width 9 height 9
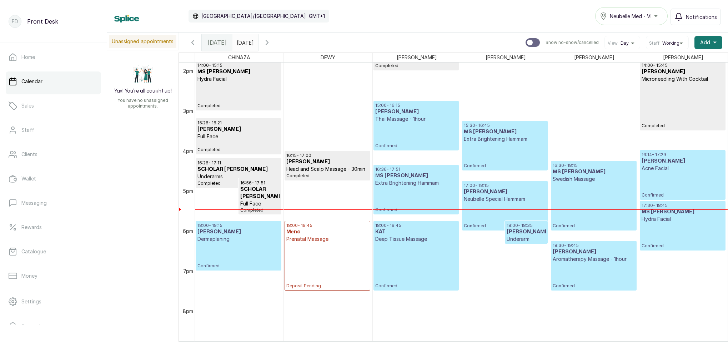
scroll to position [578, 0]
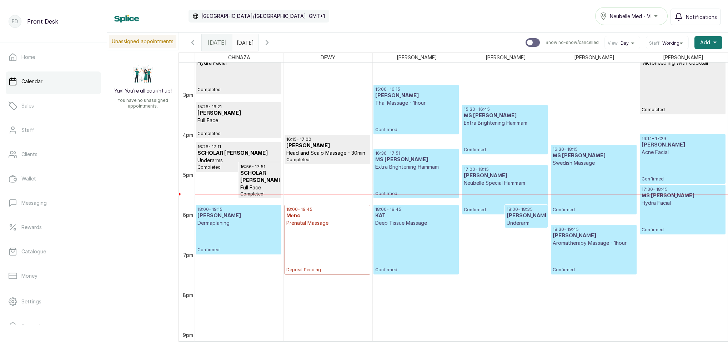
click at [675, 166] on p "Confirmed" at bounding box center [682, 169] width 82 height 26
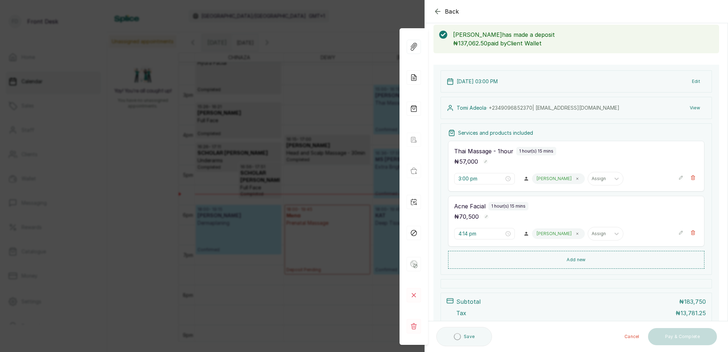
scroll to position [36, 0]
click at [695, 231] on button "Show no-show/cancelled" at bounding box center [693, 231] width 11 height 11
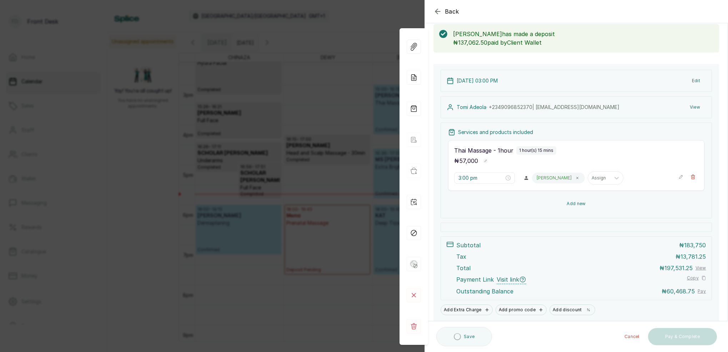
click at [583, 203] on button "Add new" at bounding box center [576, 203] width 256 height 17
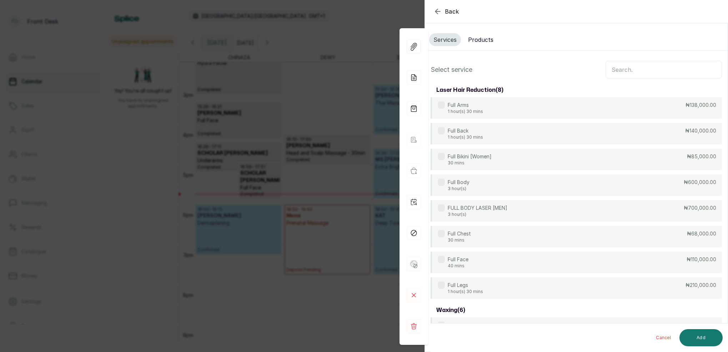
scroll to position [0, 0]
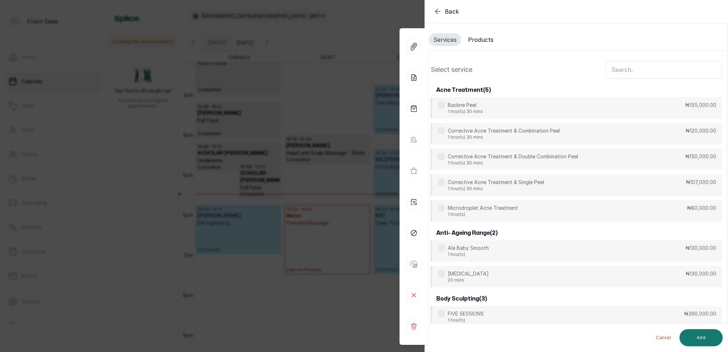
click at [662, 68] on input "text" at bounding box center [663, 70] width 116 height 18
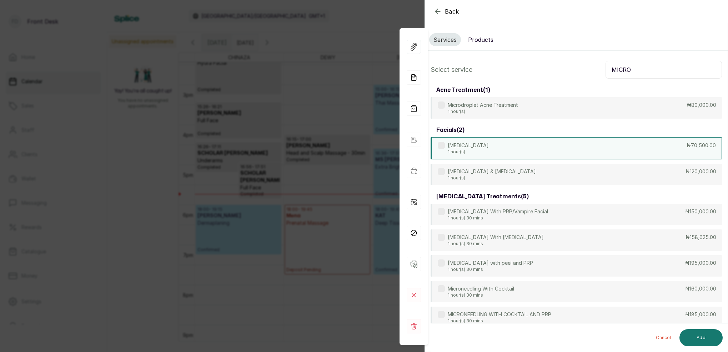
type input "MICRO"
drag, startPoint x: 498, startPoint y: 144, endPoint x: 512, endPoint y: 156, distance: 18.7
click at [498, 145] on div "Microdermabrasion 1 hour(s) ₦70,500.00" at bounding box center [576, 148] width 291 height 22
click at [710, 341] on button "Add" at bounding box center [700, 337] width 43 height 17
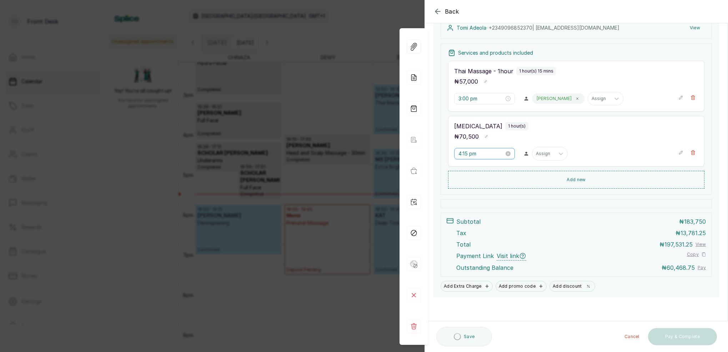
scroll to position [116, 0]
click at [468, 156] on input "4:15 pm" at bounding box center [481, 154] width 46 height 8
type input "4:00 pm"
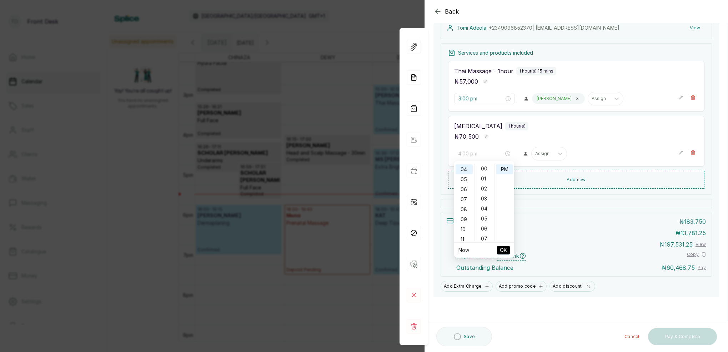
drag, startPoint x: 484, startPoint y: 169, endPoint x: 493, endPoint y: 170, distance: 8.2
click at [484, 169] on div "00" at bounding box center [484, 168] width 17 height 10
click at [502, 168] on div "PM" at bounding box center [504, 169] width 17 height 10
click at [505, 250] on span "OK" at bounding box center [503, 250] width 7 height 14
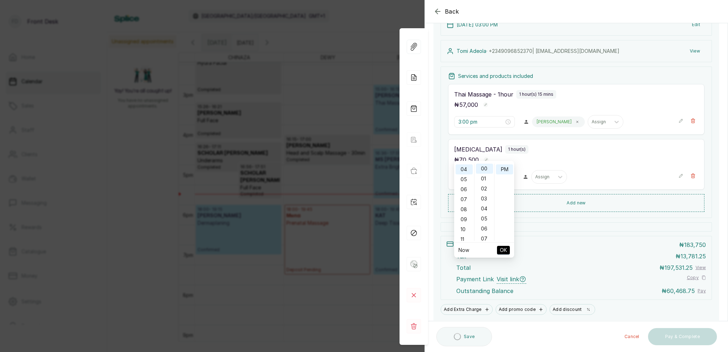
scroll to position [92, 0]
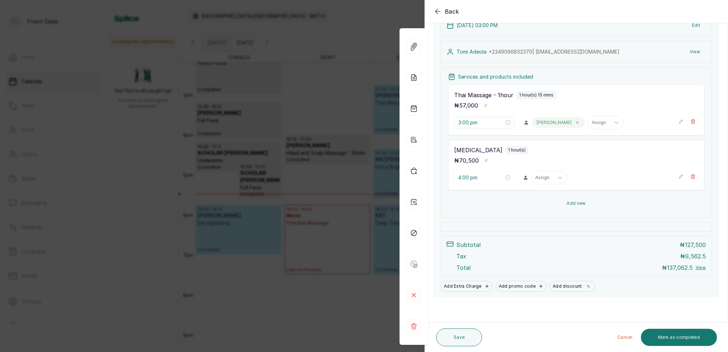
click at [578, 202] on button "Add new" at bounding box center [576, 203] width 256 height 17
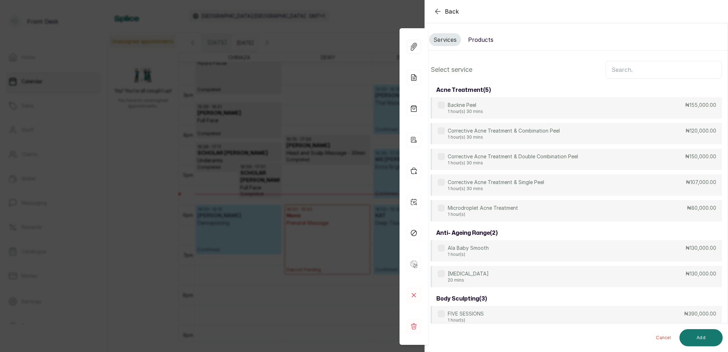
scroll to position [0, 0]
click at [482, 35] on button "Products" at bounding box center [481, 39] width 34 height 13
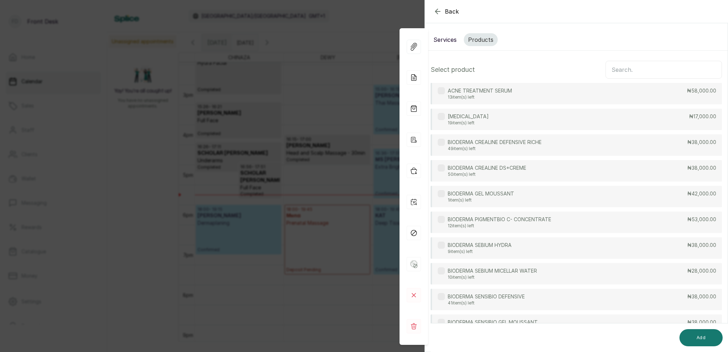
click at [633, 70] on input "text" at bounding box center [663, 70] width 116 height 18
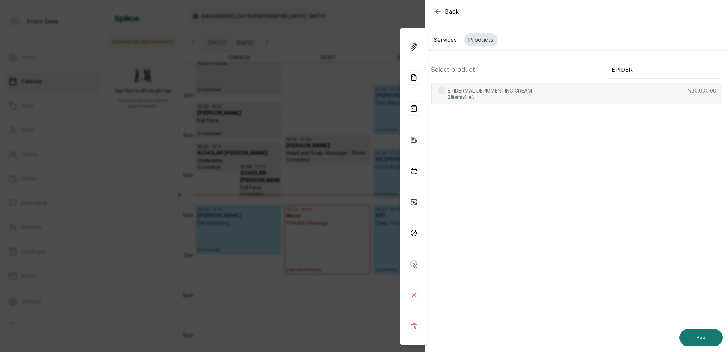
type input "EPIDER"
drag, startPoint x: 492, startPoint y: 96, endPoint x: 499, endPoint y: 99, distance: 7.2
click at [492, 96] on p "21 item(s) left" at bounding box center [490, 97] width 84 height 6
click at [711, 338] on button "Add" at bounding box center [700, 337] width 43 height 17
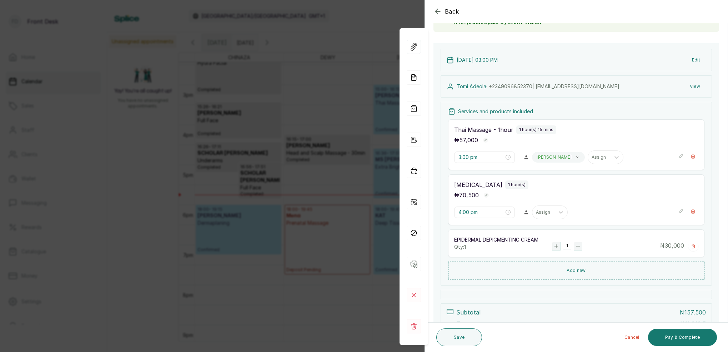
scroll to position [56, 0]
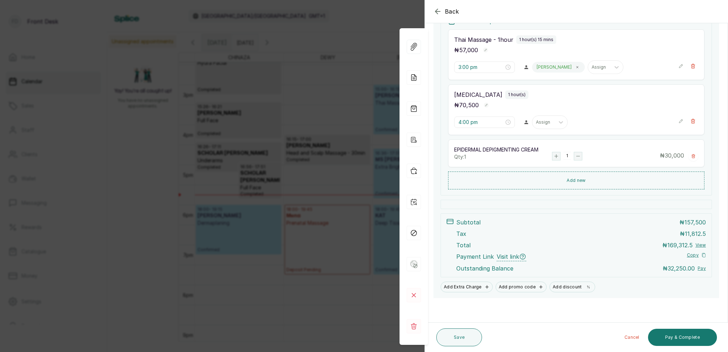
click at [694, 157] on icon "button" at bounding box center [692, 156] width 3 height 4
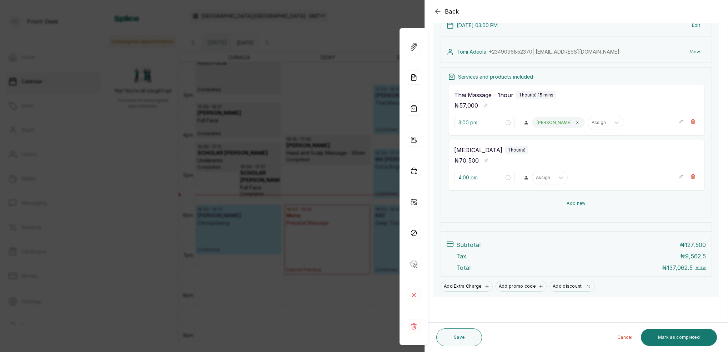
scroll to position [92, 0]
click at [581, 205] on button "Add new" at bounding box center [576, 203] width 256 height 17
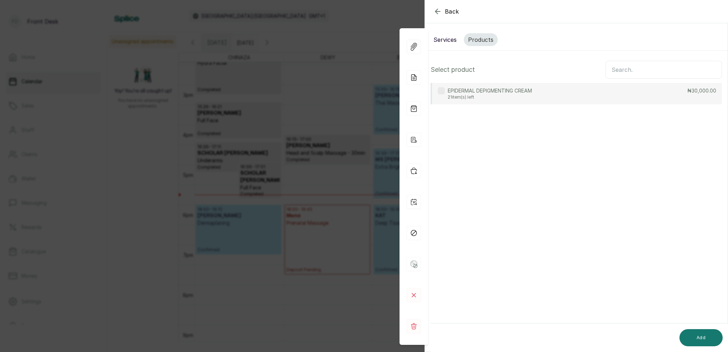
drag, startPoint x: 622, startPoint y: 85, endPoint x: 626, endPoint y: 93, distance: 9.1
click at [621, 85] on div "EPIDERMAL DEPIGMENTING CREAM 21 item(s) left ₦30,000.00" at bounding box center [576, 93] width 291 height 21
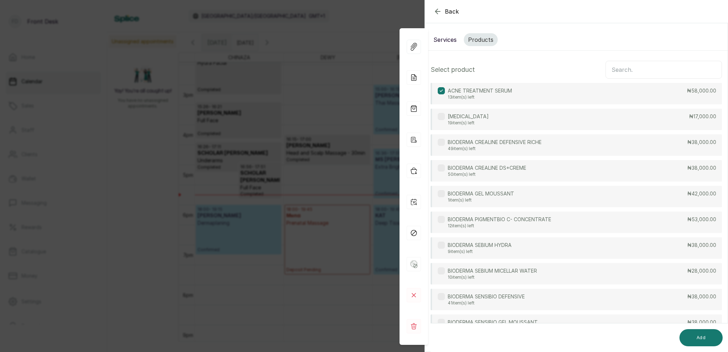
click at [576, 90] on div "ACNE TREATMENT SERUM 13 item(s) left ₦58,000.00" at bounding box center [576, 93] width 291 height 21
click at [644, 70] on input "text" at bounding box center [663, 70] width 116 height 18
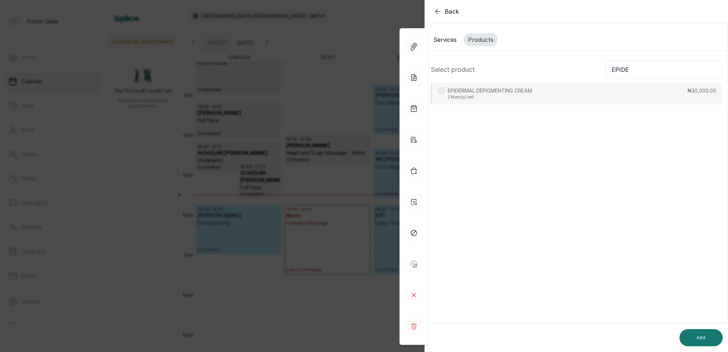
type input "EPIDE"
click at [555, 92] on div "EPIDERMAL DEPIGMENTING CREAM 21 item(s) left ₦30,000.00" at bounding box center [576, 93] width 291 height 21
click at [437, 12] on icon "button" at bounding box center [437, 11] width 9 height 9
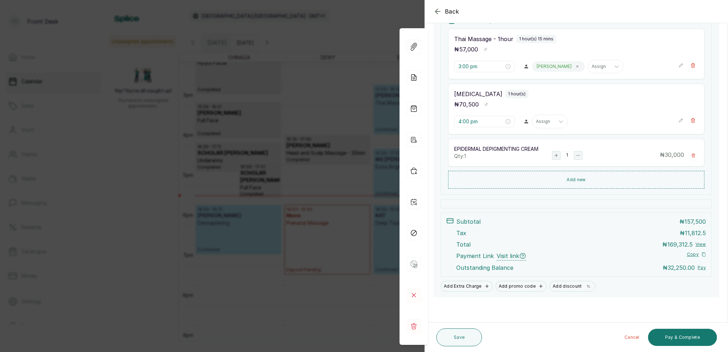
scroll to position [147, 0]
click at [551, 126] on div "Assign" at bounding box center [543, 121] width 22 height 9
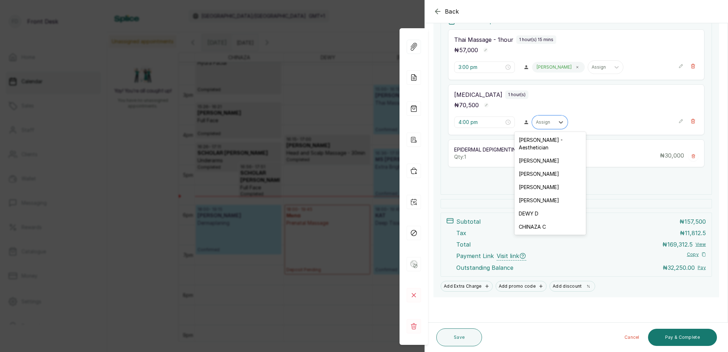
click at [540, 180] on div "LINA L" at bounding box center [549, 186] width 71 height 13
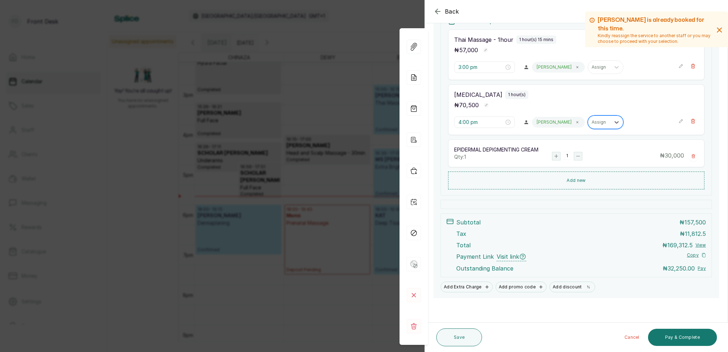
click at [575, 122] on icon at bounding box center [577, 122] width 4 height 4
click at [550, 121] on div "Assign" at bounding box center [543, 122] width 15 height 5
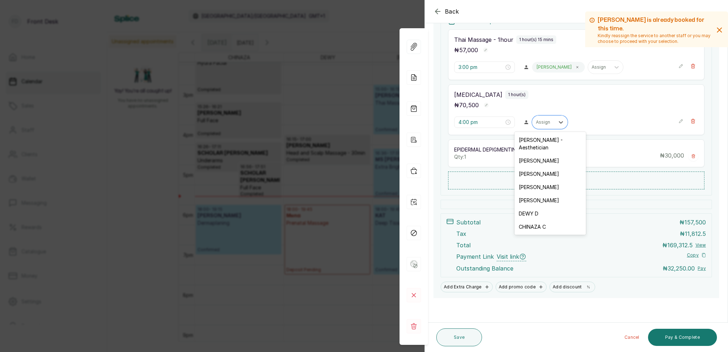
click at [546, 142] on div "MARY I - Aesthetician" at bounding box center [549, 143] width 71 height 21
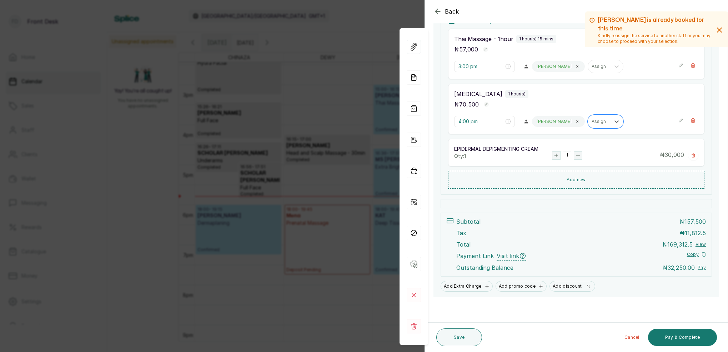
scroll to position [148, 0]
click at [691, 339] on button "Pay & Complete" at bounding box center [682, 336] width 69 height 17
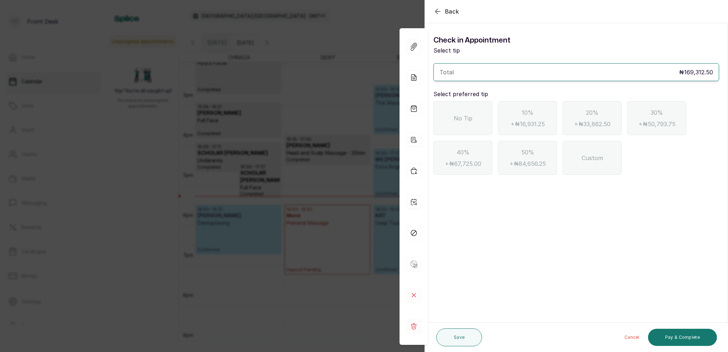
click at [439, 13] on icon "button" at bounding box center [437, 11] width 9 height 9
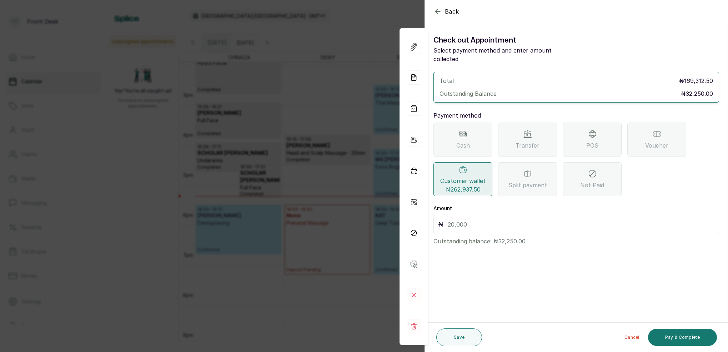
click at [474, 219] on input "text" at bounding box center [581, 224] width 267 height 10
type input "32,250"
click at [464, 335] on button "Save" at bounding box center [459, 337] width 46 height 18
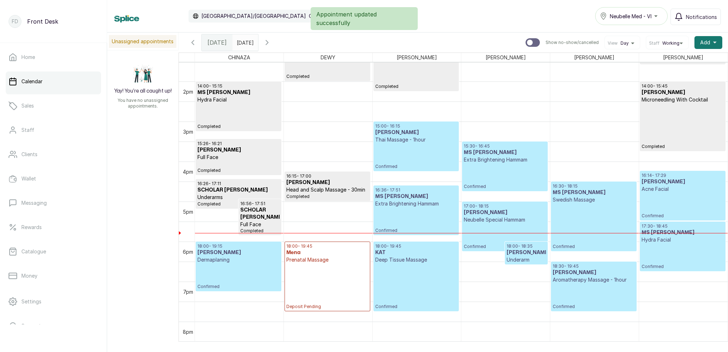
scroll to position [540, 0]
click at [661, 201] on p "Confirmed" at bounding box center [682, 206] width 82 height 26
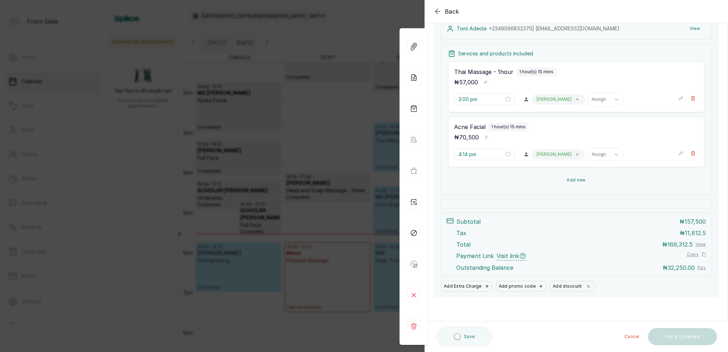
scroll to position [115, 0]
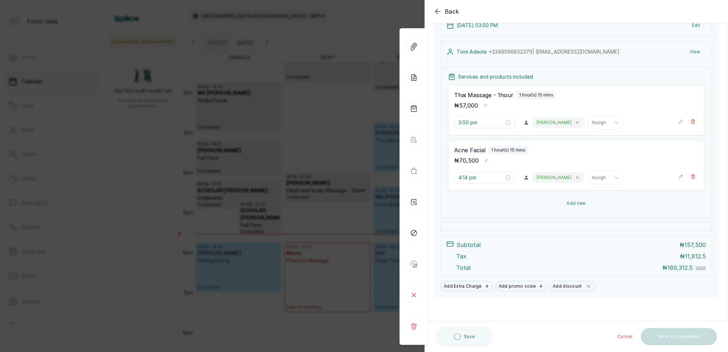
type input "4:00 pm"
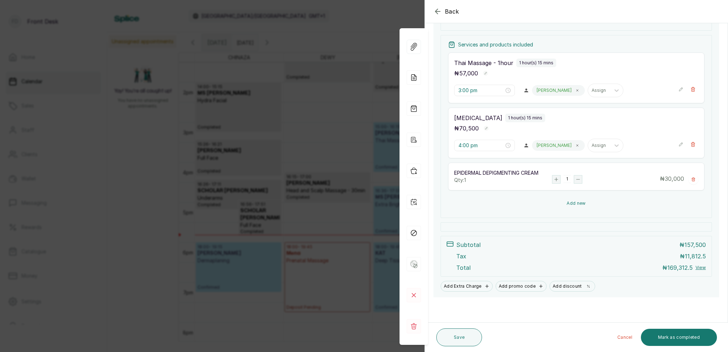
scroll to position [132, 0]
drag, startPoint x: 580, startPoint y: 205, endPoint x: 579, endPoint y: 200, distance: 5.0
click at [580, 204] on button "Add new" at bounding box center [576, 204] width 256 height 18
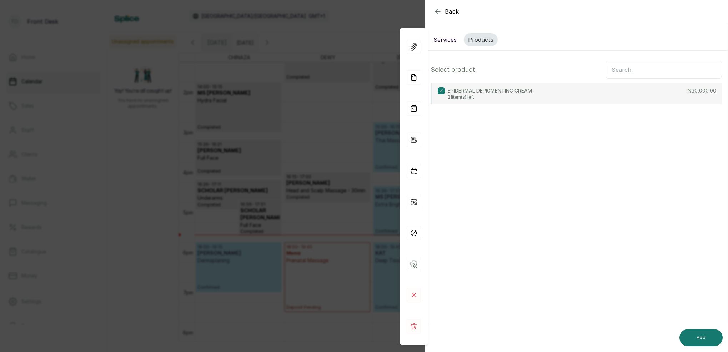
click at [645, 71] on input "text" at bounding box center [663, 70] width 116 height 18
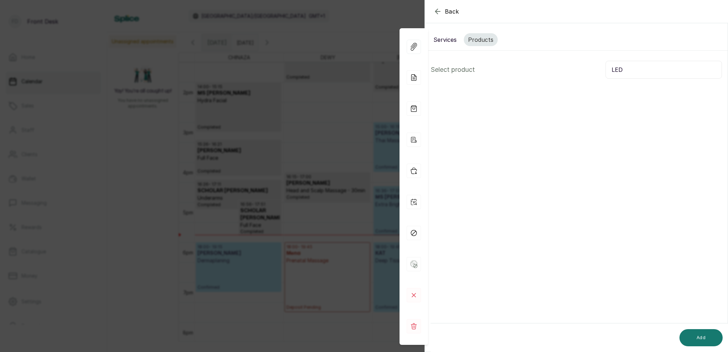
click at [634, 72] on input "LED" at bounding box center [663, 70] width 116 height 18
type input "L"
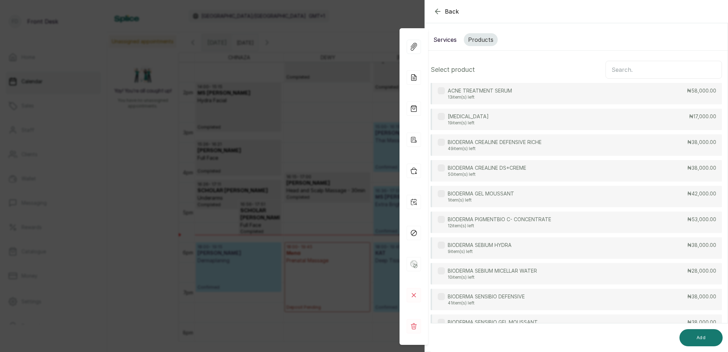
click at [443, 39] on button "Services" at bounding box center [445, 39] width 32 height 13
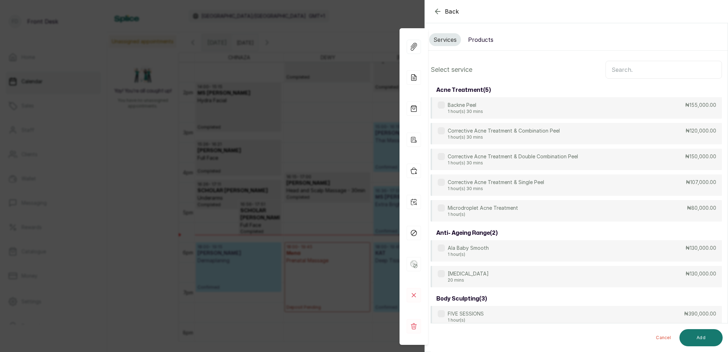
scroll to position [0, 0]
click at [664, 69] on input "text" at bounding box center [663, 70] width 116 height 18
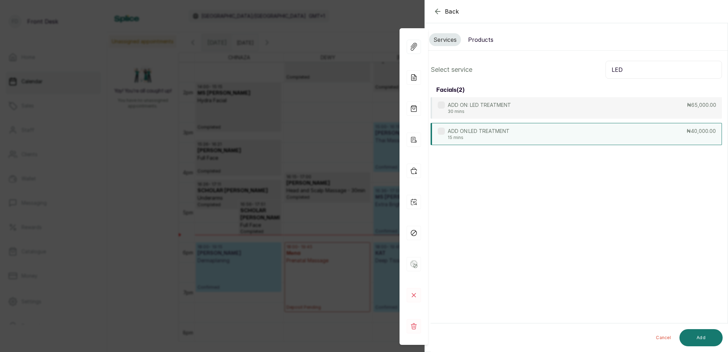
type input "LED"
click at [498, 133] on p "ADD ON:LED TREATMENT" at bounding box center [479, 130] width 62 height 7
click at [705, 339] on button "Add" at bounding box center [700, 337] width 43 height 17
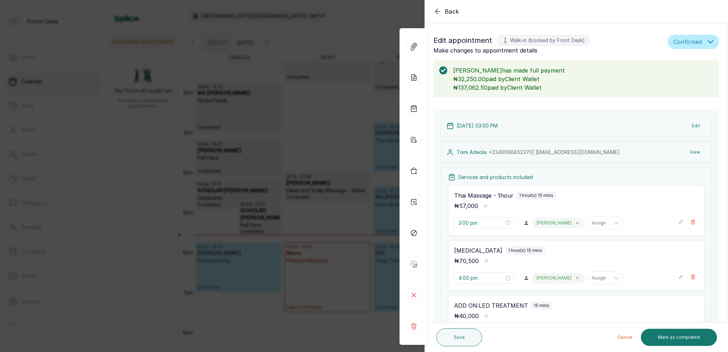
type input "5:15 pm"
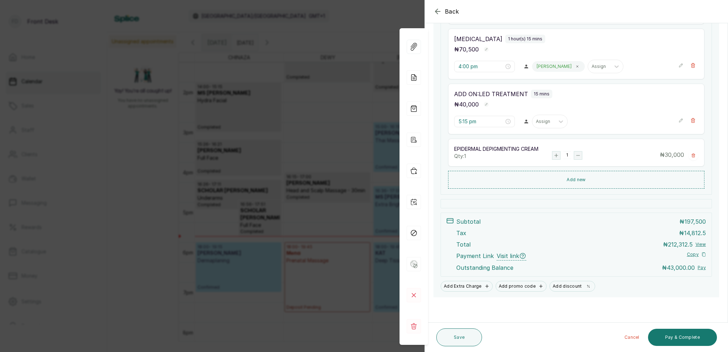
scroll to position [211, 0]
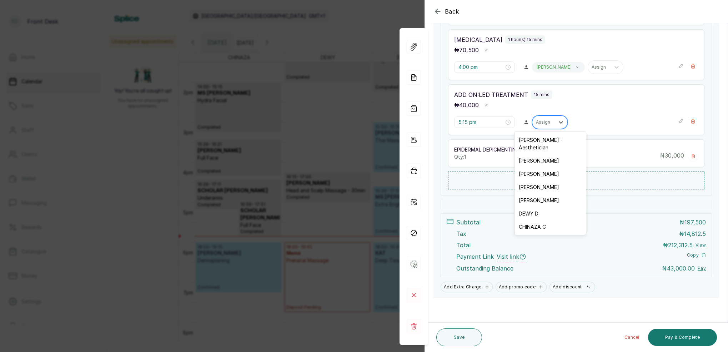
click at [549, 125] on div at bounding box center [543, 122] width 15 height 6
click at [548, 143] on div "MARY I - Aesthetician" at bounding box center [549, 143] width 71 height 21
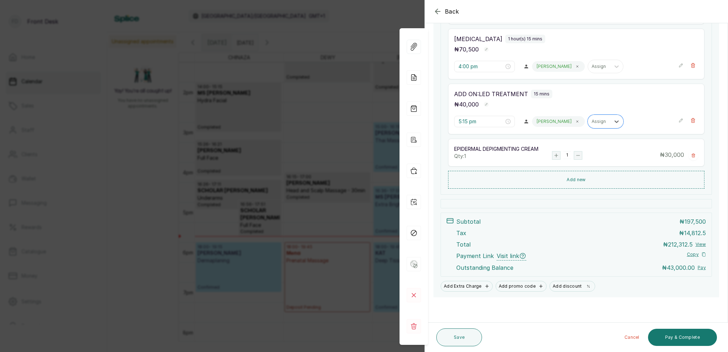
scroll to position [211, 0]
click at [467, 336] on button "Save" at bounding box center [459, 337] width 46 height 18
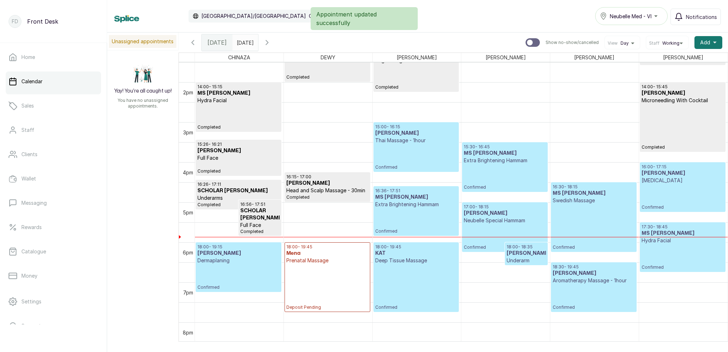
click at [670, 182] on p "Microdermabrasion" at bounding box center [682, 180] width 82 height 7
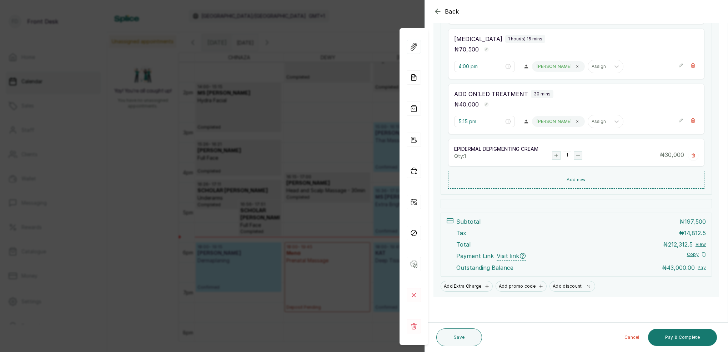
scroll to position [211, 0]
drag, startPoint x: 388, startPoint y: 31, endPoint x: 441, endPoint y: 12, distance: 56.3
click at [388, 31] on div "Back Appointment Details Edit appointment 🚶 Walk-in (booked by Front Desk) Make…" at bounding box center [364, 176] width 728 height 352
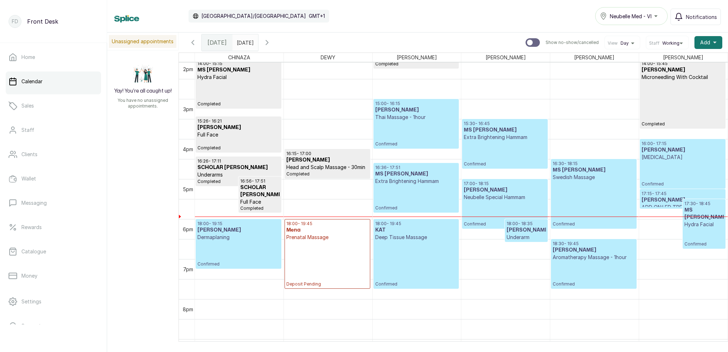
scroll to position [567, 0]
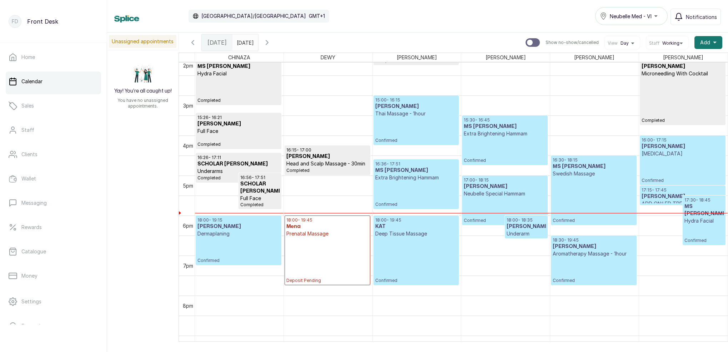
click at [431, 120] on p "Confirmed" at bounding box center [416, 130] width 82 height 26
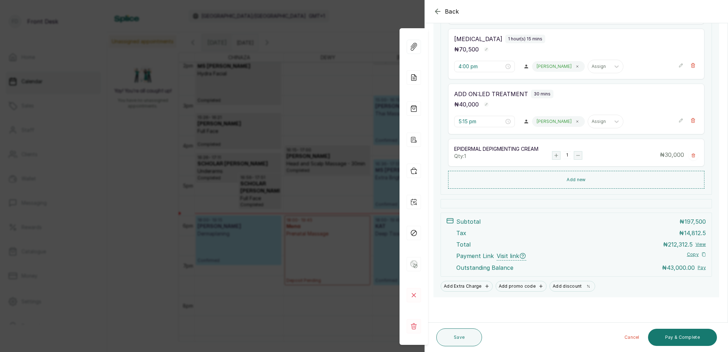
scroll to position [211, 0]
drag, startPoint x: 334, startPoint y: 100, endPoint x: 342, endPoint y: 100, distance: 7.5
click at [335, 100] on div "Back Appointment Details Edit appointment 🚶 Walk-in (booked by Front Desk) Make…" at bounding box center [364, 176] width 728 height 352
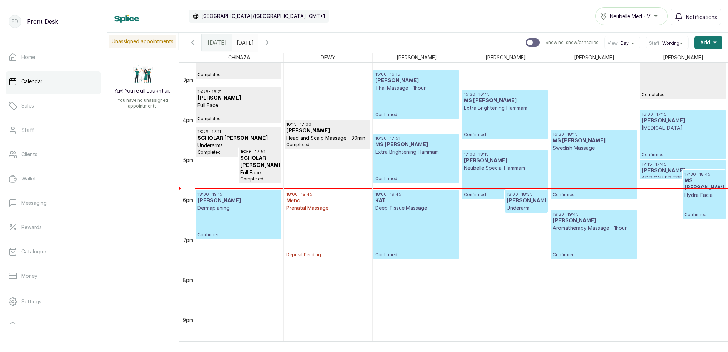
scroll to position [580, 0]
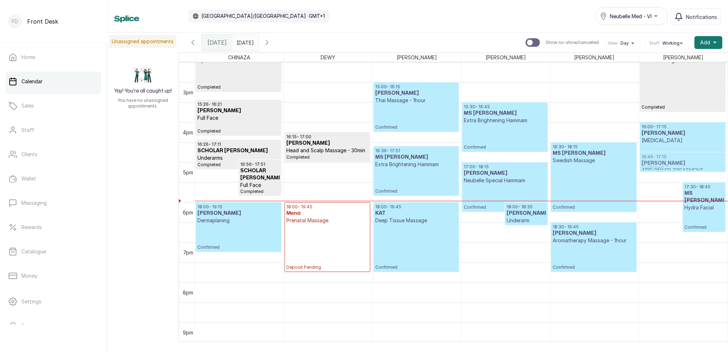
drag, startPoint x: 660, startPoint y: 178, endPoint x: 676, endPoint y: 152, distance: 30.6
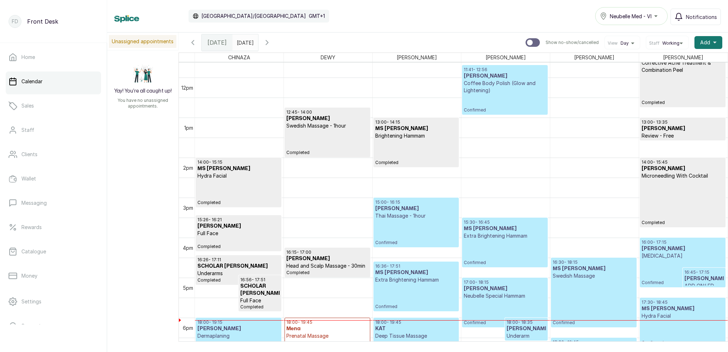
scroll to position [457, 0]
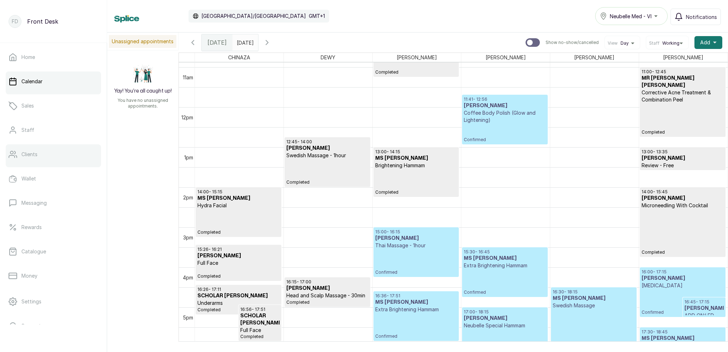
click at [62, 159] on link "Clients" at bounding box center [53, 154] width 95 height 20
